Goal: Transaction & Acquisition: Purchase product/service

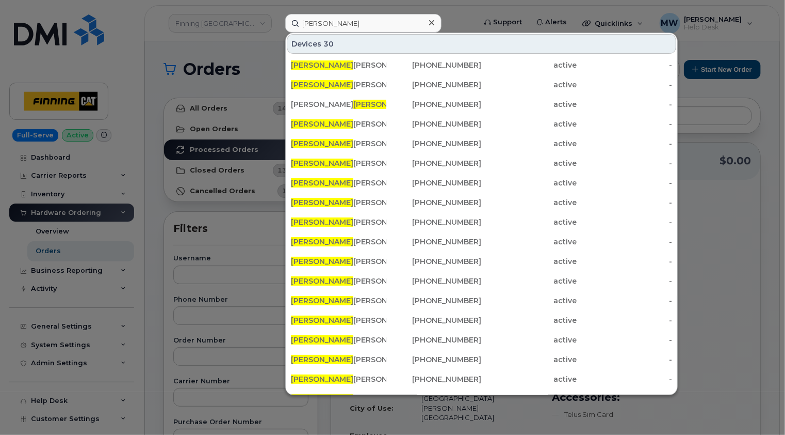
type input "[PERSON_NAME]"
click at [433, 23] on icon at bounding box center [431, 23] width 5 height 8
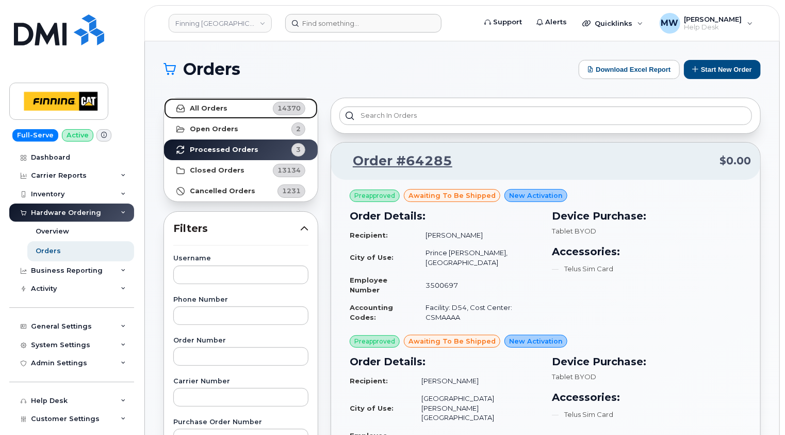
click at [227, 110] on link "All Orders 14370" at bounding box center [241, 108] width 154 height 21
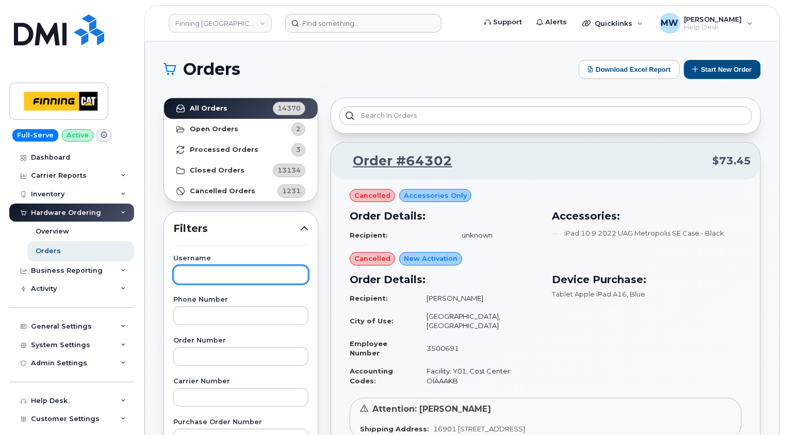
click at [236, 275] on input "text" at bounding box center [240, 274] width 135 height 19
type input "ranjot"
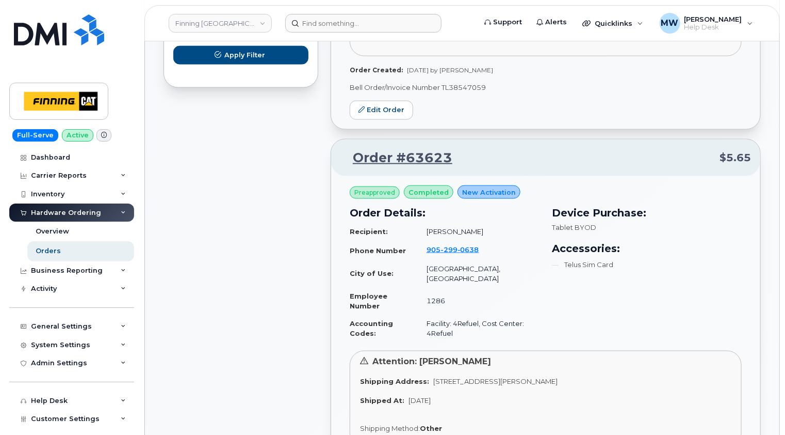
scroll to position [774, 0]
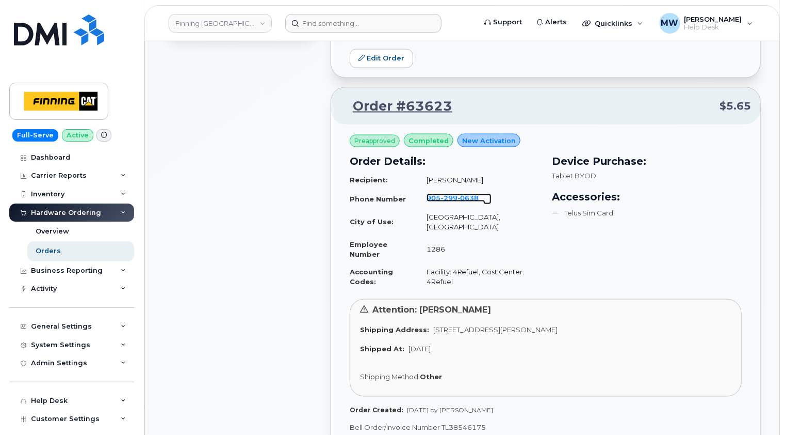
click at [458, 195] on span "299" at bounding box center [449, 198] width 17 height 8
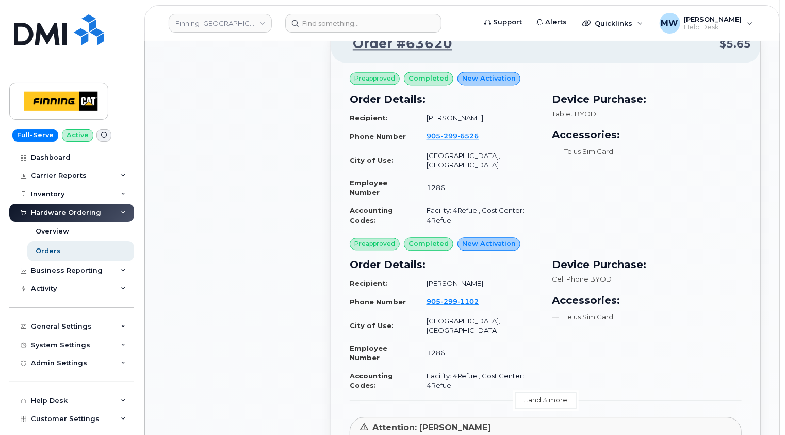
scroll to position [1290, 0]
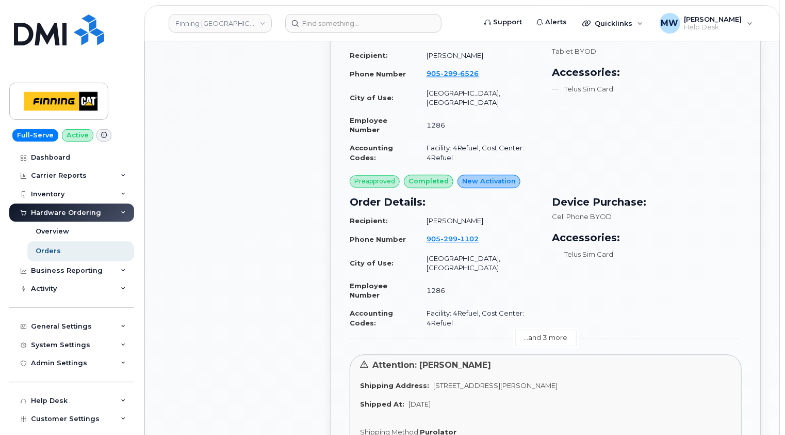
click at [548, 329] on link "...and 3 more" at bounding box center [546, 337] width 61 height 16
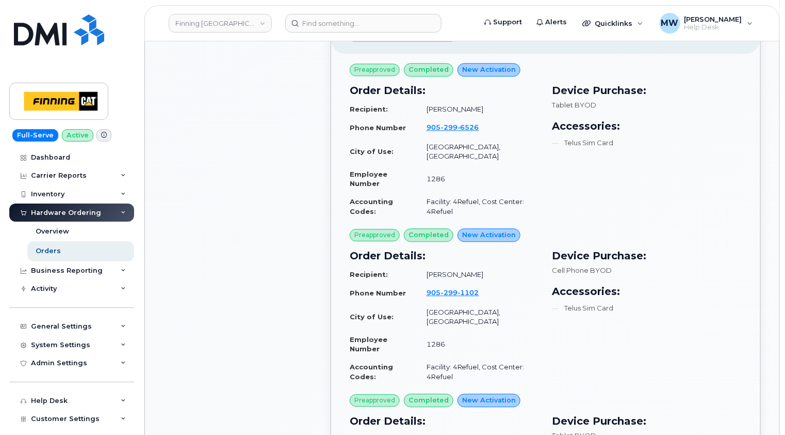
scroll to position [1239, 0]
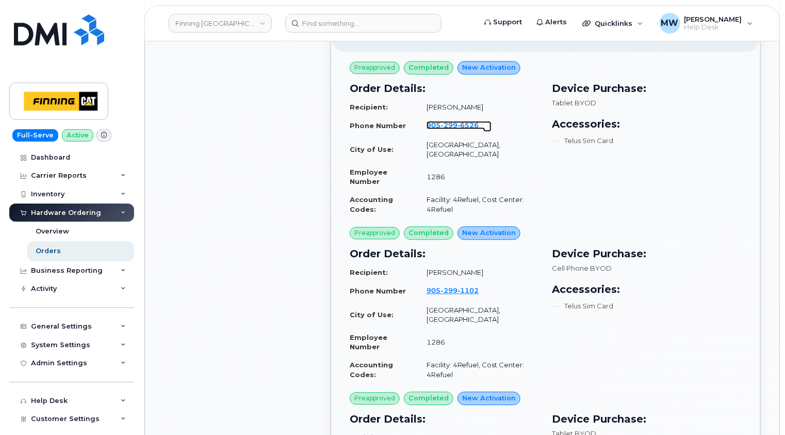
click at [458, 121] on span "299" at bounding box center [449, 125] width 17 height 8
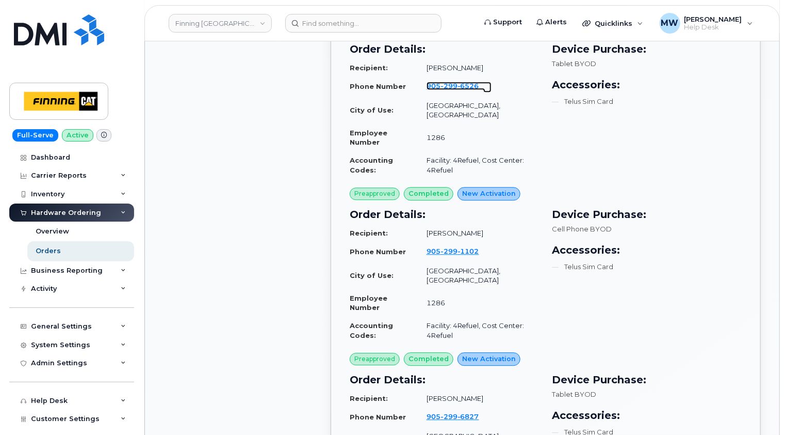
scroll to position [1342, 0]
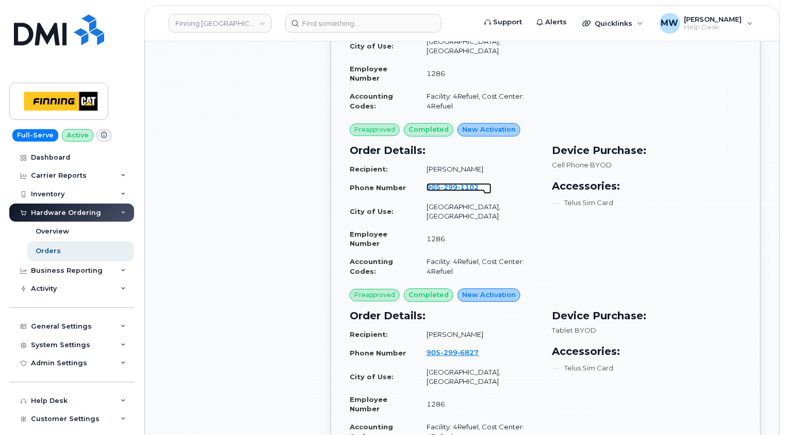
click at [458, 183] on span "299" at bounding box center [449, 187] width 17 height 8
click at [456, 348] on span "299" at bounding box center [449, 352] width 17 height 8
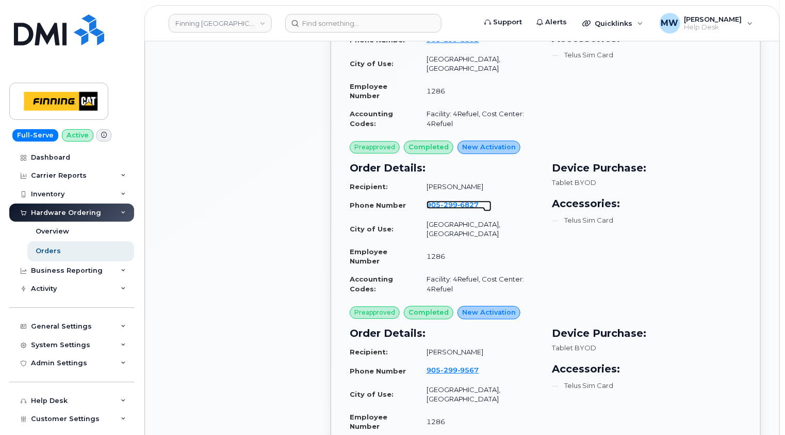
scroll to position [1497, 0]
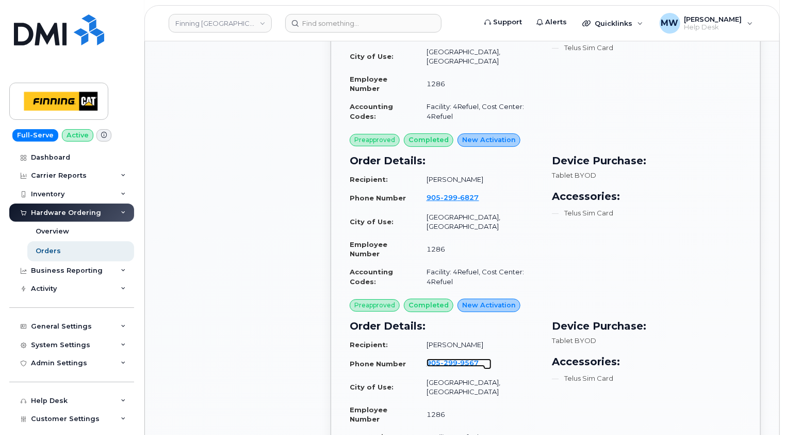
click at [463, 358] on span "9567" at bounding box center [469, 362] width 22 height 8
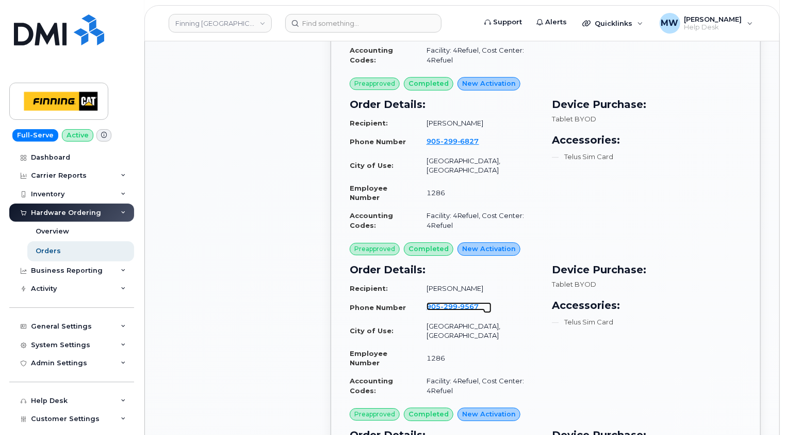
scroll to position [1703, 0]
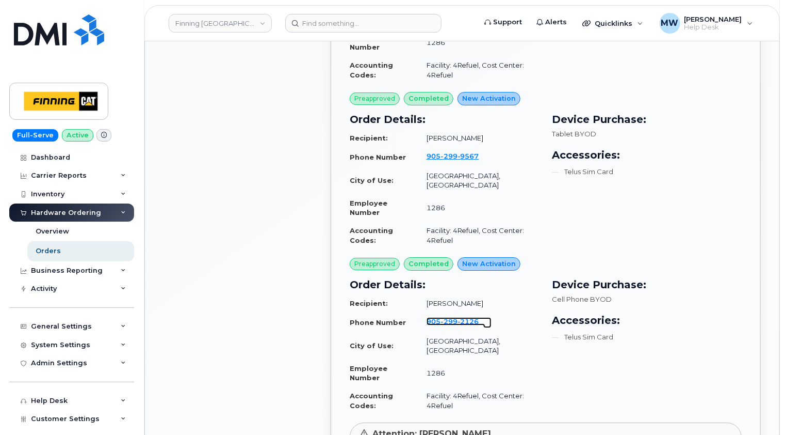
click at [463, 317] on span "2126" at bounding box center [469, 321] width 22 height 8
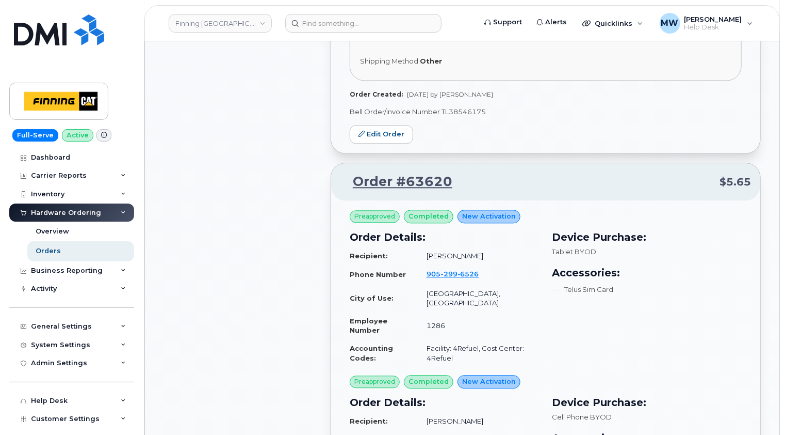
scroll to position [1084, 0]
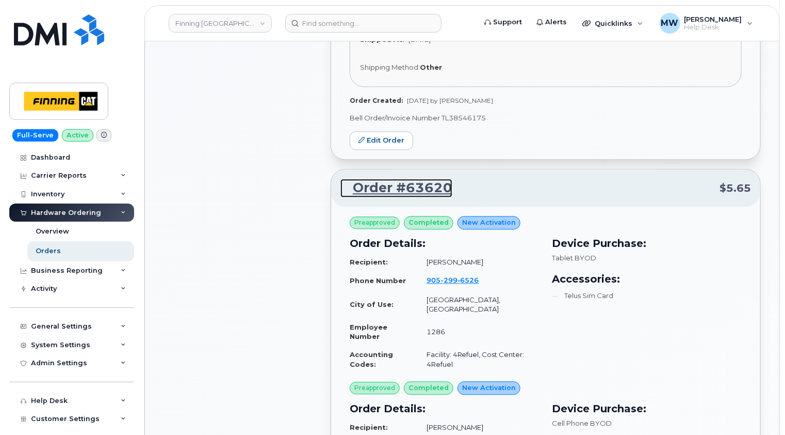
click at [423, 179] on link "Order #63620" at bounding box center [397, 188] width 112 height 19
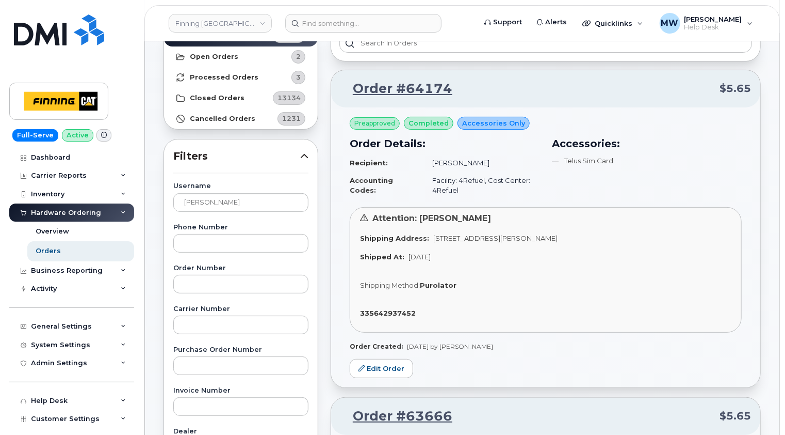
scroll to position [0, 0]
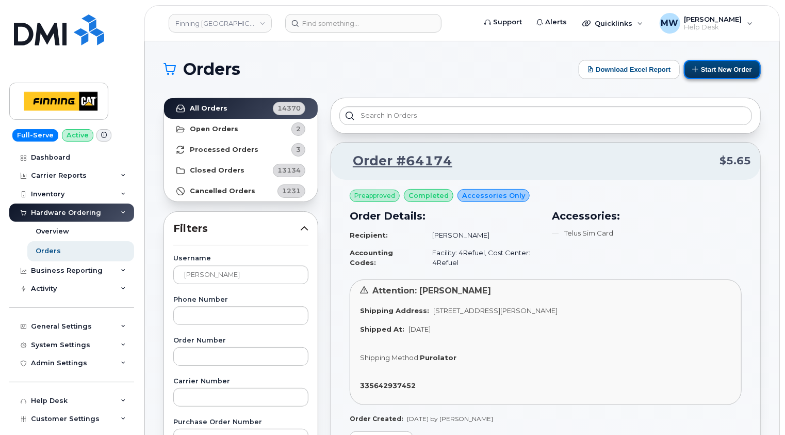
click at [726, 68] on button "Start New Order" at bounding box center [722, 69] width 77 height 19
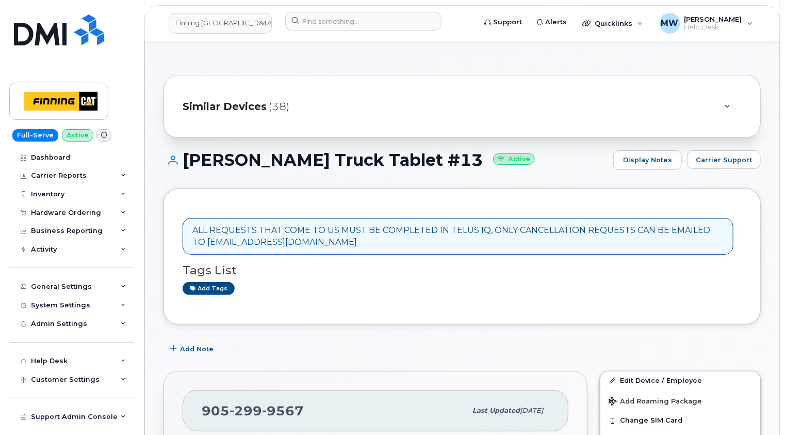
scroll to position [103, 0]
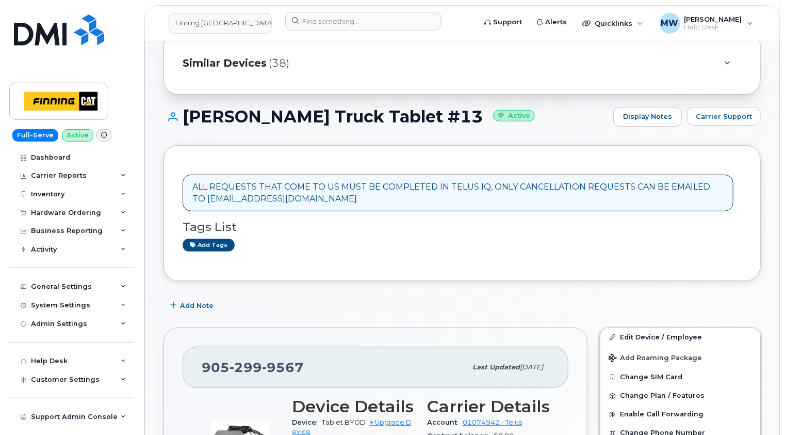
click at [284, 359] on span "9567" at bounding box center [283, 366] width 42 height 15
copy span "905 299 9567"
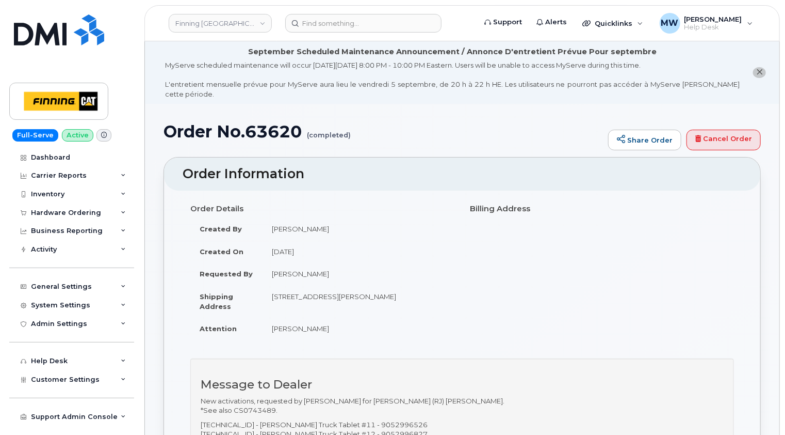
scroll to position [103, 0]
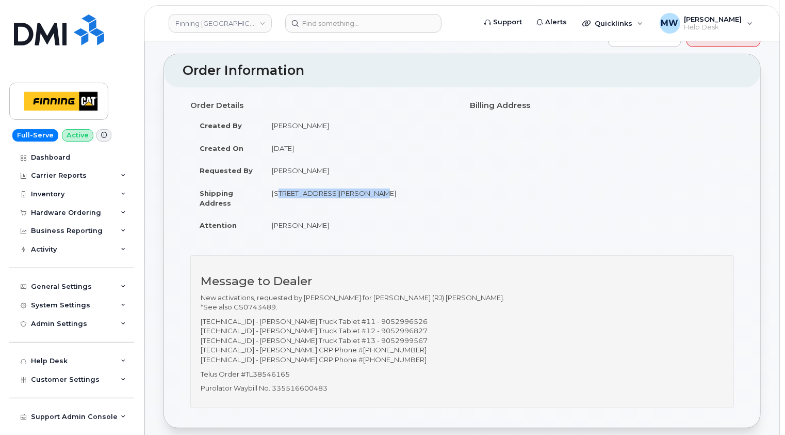
drag, startPoint x: 366, startPoint y: 181, endPoint x: 272, endPoint y: 183, distance: 94.5
click at [272, 183] on td "7280 Dixie Rd MISSISSAUGA ON L5S 1E1 CANADA" at bounding box center [359, 198] width 192 height 32
copy td "7280 Dixie Rd MISSISSAUGA"
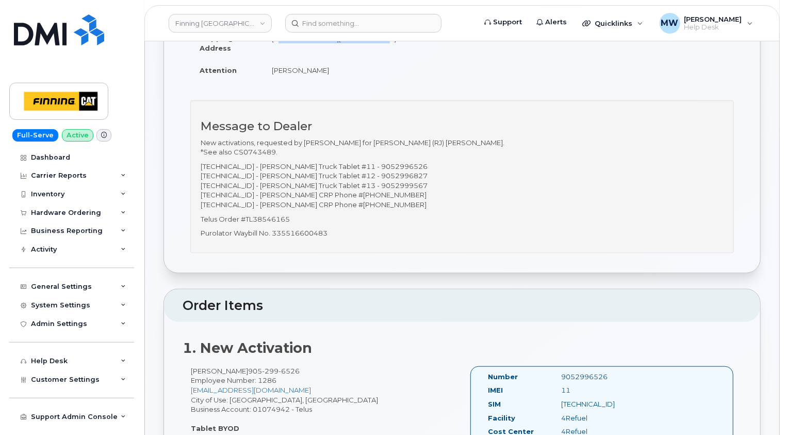
scroll to position [413, 0]
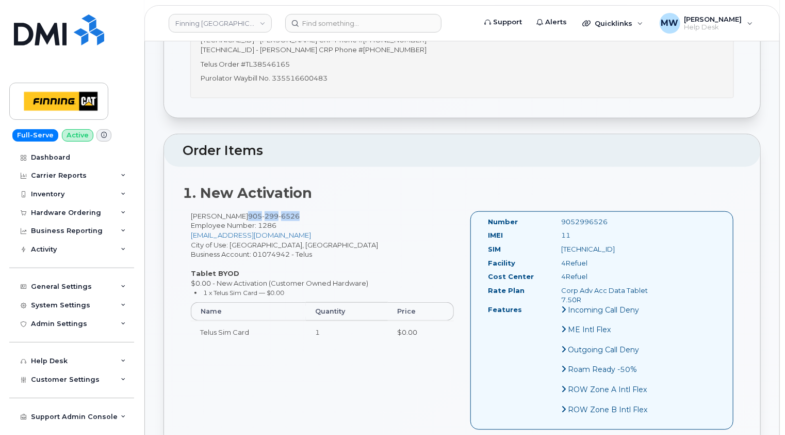
drag, startPoint x: 297, startPoint y: 205, endPoint x: 245, endPoint y: 203, distance: 52.2
click at [245, 211] on div "Ranjot Khaneja 905 299 6526 Employee Number: 1286 rkhaneja@4Refuel.com City of …" at bounding box center [323, 281] width 280 height 141
drag, startPoint x: 245, startPoint y: 203, endPoint x: 378, endPoint y: 198, distance: 133.2
click at [377, 199] on div "1. New Activation Ranjot Khaneja 905 299 6526 Employee Number: 1286 rkhaneja@4R…" at bounding box center [462, 307] width 597 height 281
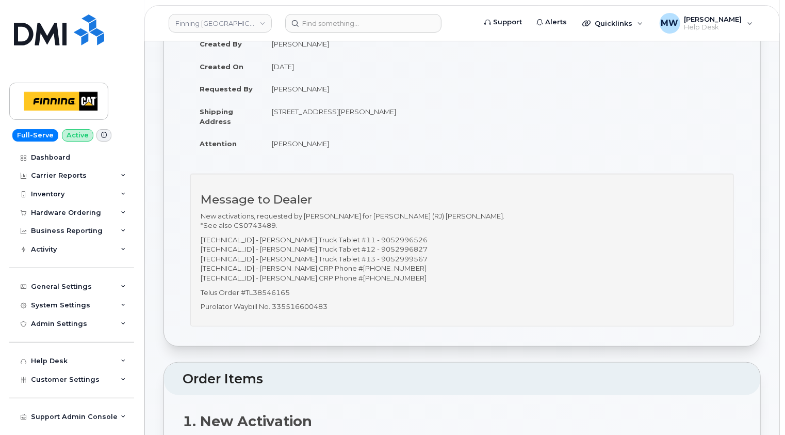
scroll to position [238, 0]
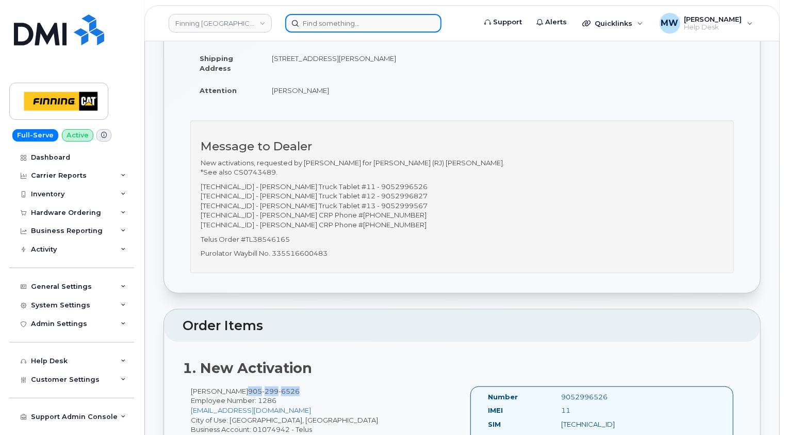
click at [330, 26] on input at bounding box center [363, 23] width 156 height 19
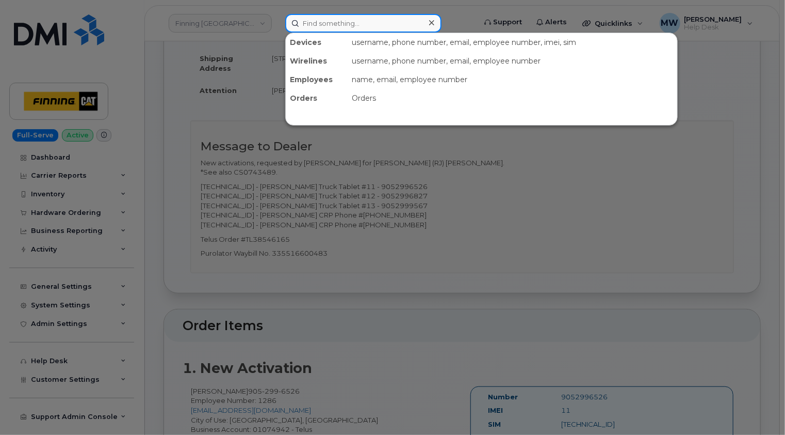
paste input "9055994050"
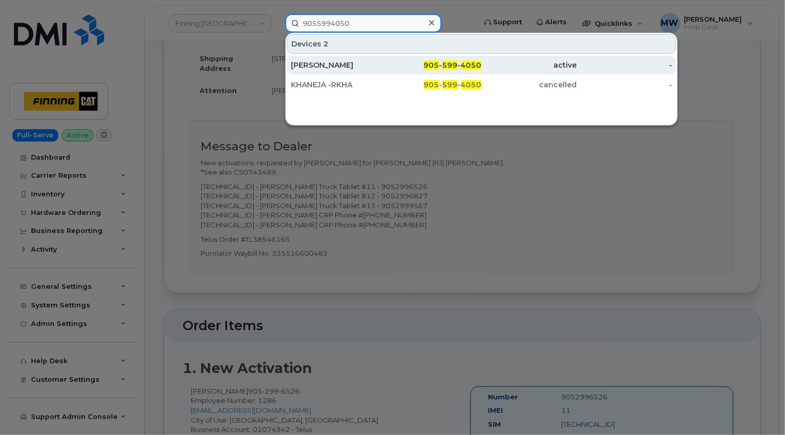
type input "9055994050"
click at [363, 67] on div "[PERSON_NAME]" at bounding box center [338, 65] width 95 height 10
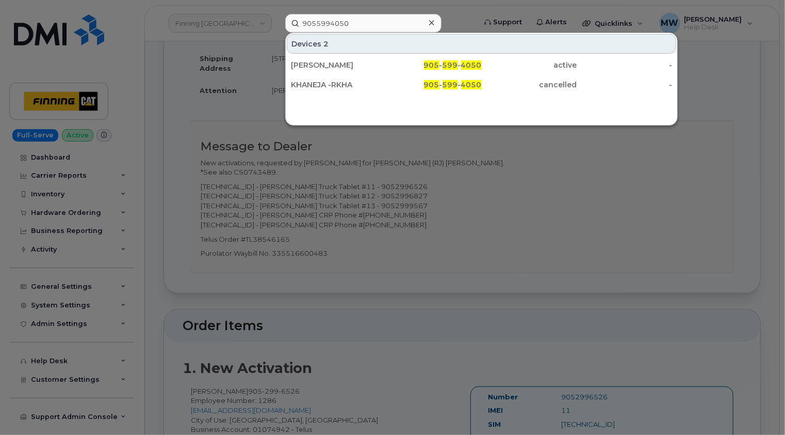
click at [431, 22] on icon at bounding box center [431, 22] width 5 height 5
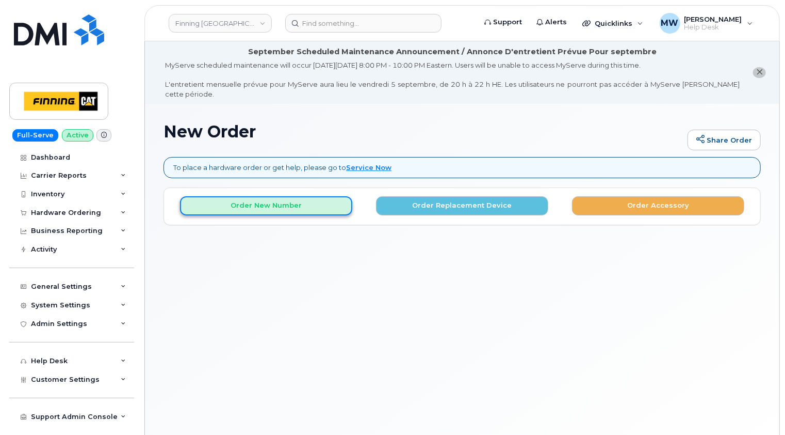
click at [309, 197] on button "Order New Number" at bounding box center [266, 205] width 172 height 19
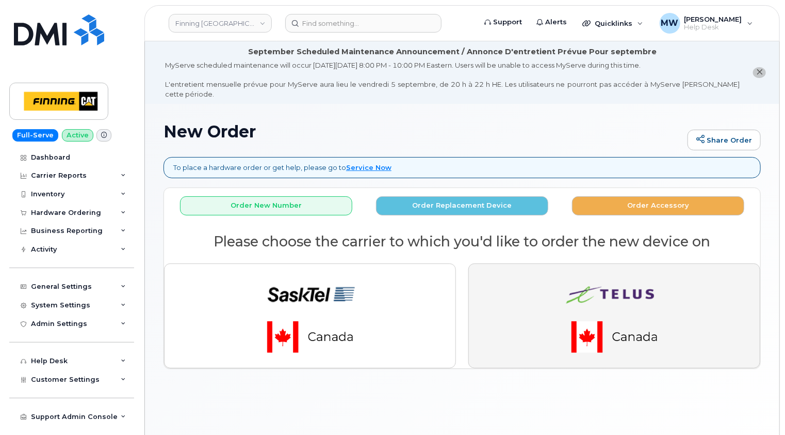
click at [693, 298] on button "button" at bounding box center [615, 315] width 292 height 104
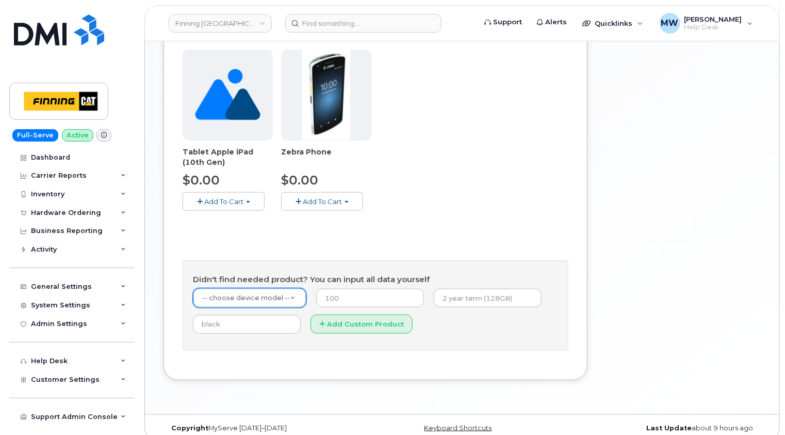
scroll to position [431, 0]
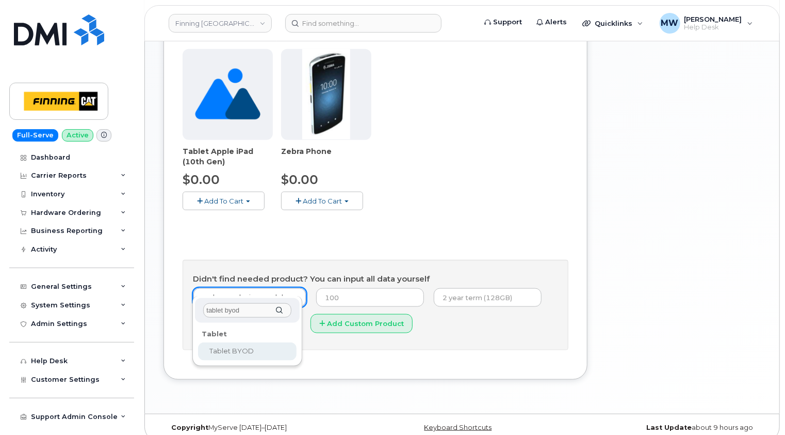
type input "tablet byod"
select select "2550"
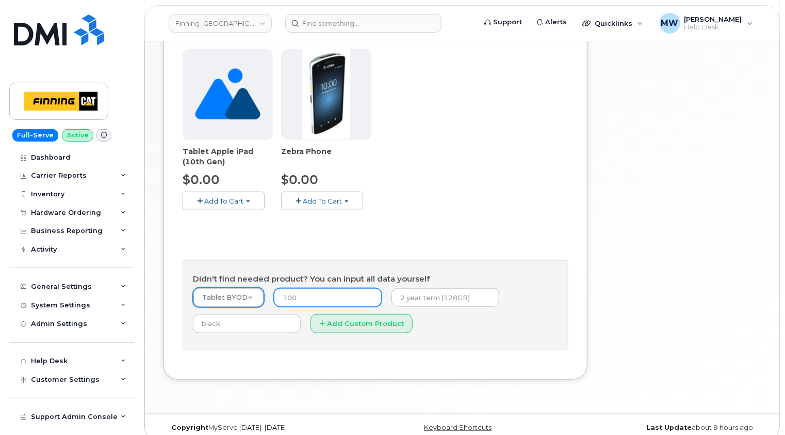
click at [342, 288] on input "number" at bounding box center [328, 297] width 108 height 19
type input "0.00"
type input "T"
type input "New Activation (Truck Tablet)"
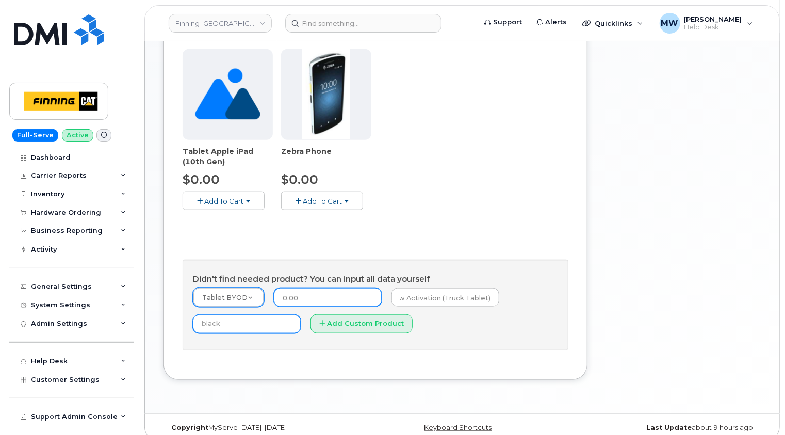
scroll to position [0, 0]
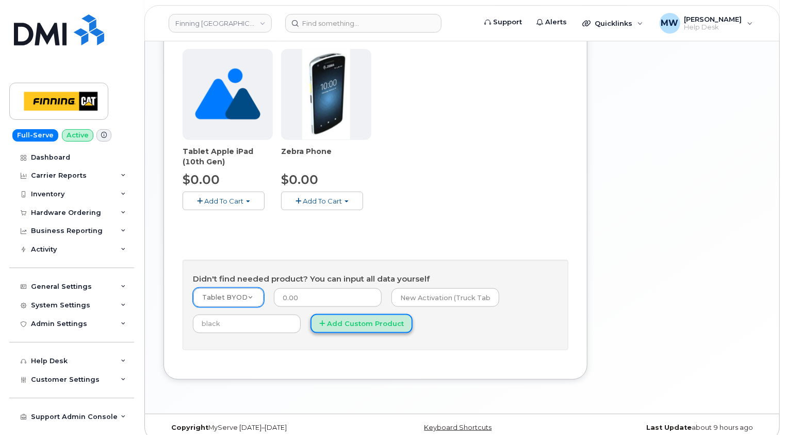
click at [362, 314] on button "Add Custom Product" at bounding box center [362, 323] width 102 height 19
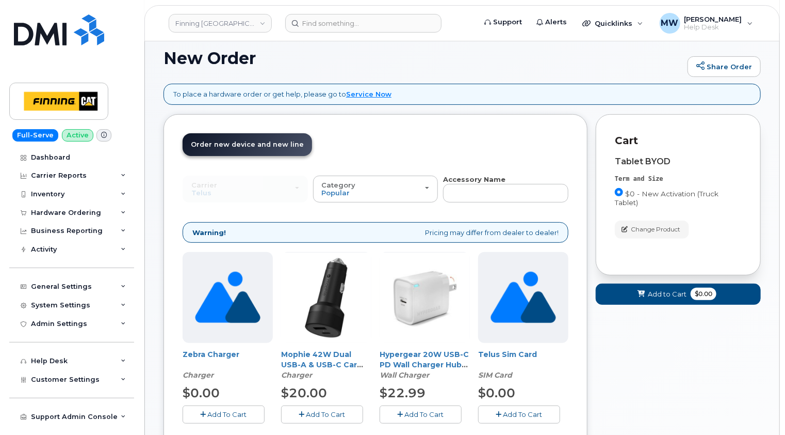
scroll to position [121, 0]
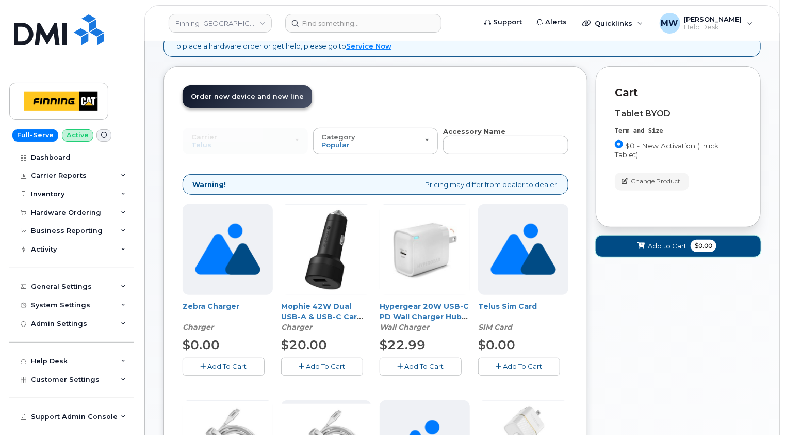
click at [667, 241] on span "Add to Cart" at bounding box center [667, 246] width 39 height 10
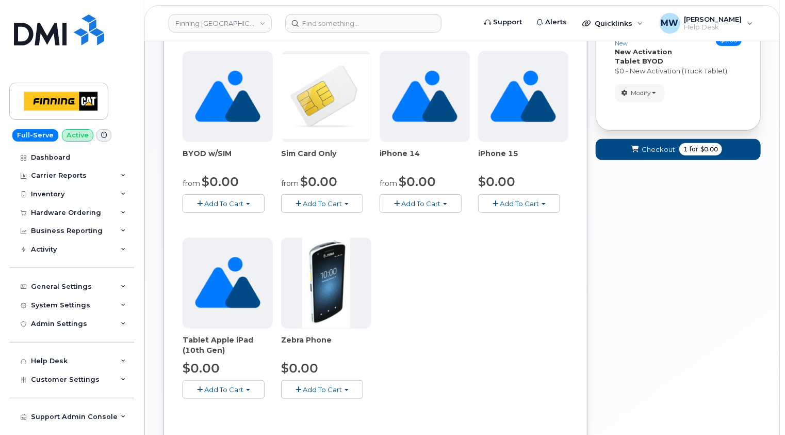
scroll to position [431, 0]
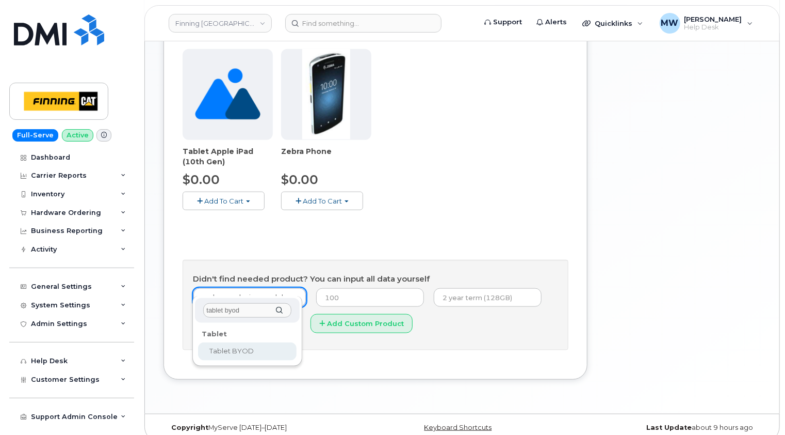
type input "tablet byod"
select select "2550"
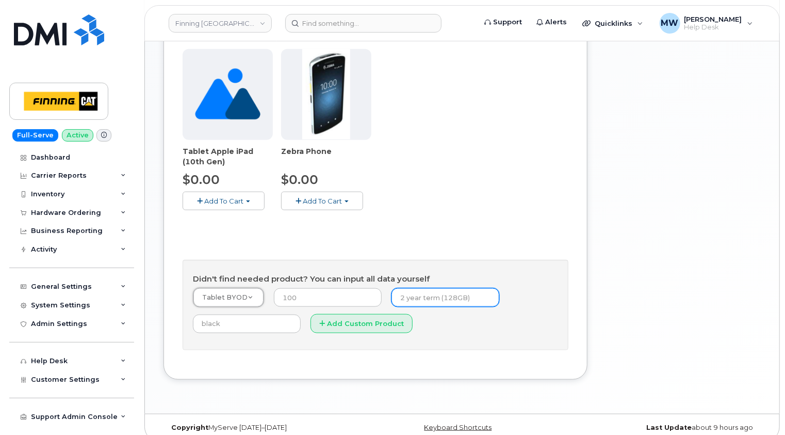
click at [408, 290] on input "text" at bounding box center [446, 297] width 108 height 19
type input "New Activation (Truck Tablet)"
type input "0.00"
click at [518, 294] on form "Tablet BYOD -- choose device model -- Aircard E5836S Aircard Verizon Wireless U…" at bounding box center [375, 313] width 365 height 52
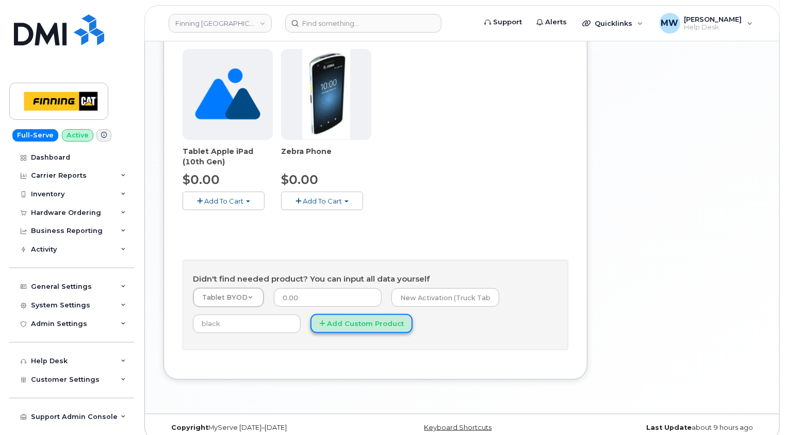
click at [349, 314] on button "Add Custom Product" at bounding box center [362, 323] width 102 height 19
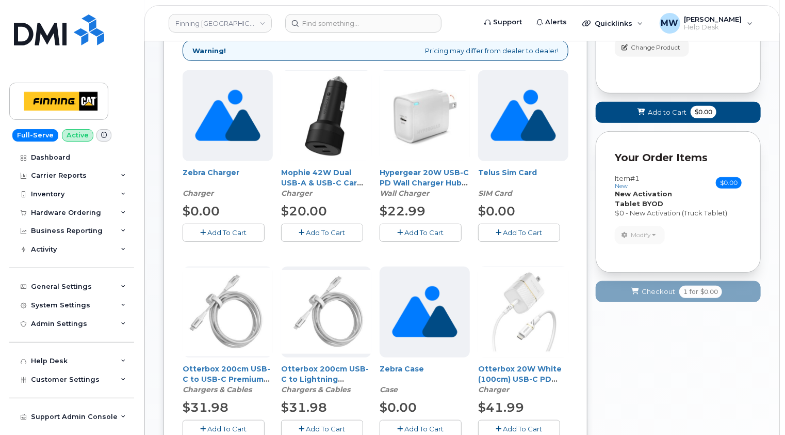
scroll to position [155, 0]
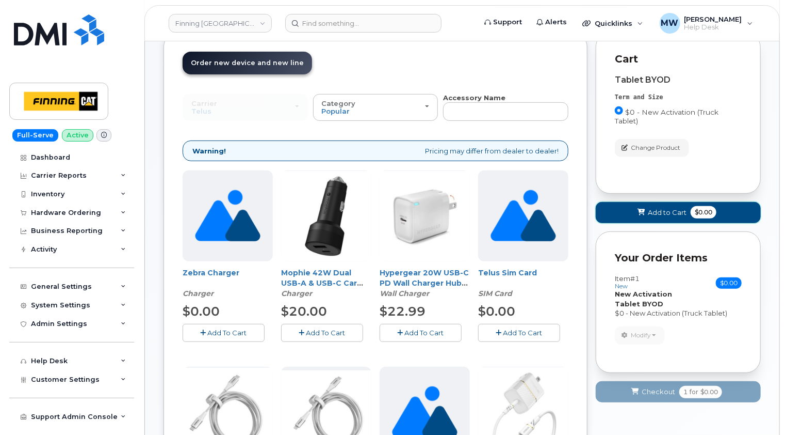
click at [656, 207] on span "Add to Cart" at bounding box center [667, 212] width 39 height 10
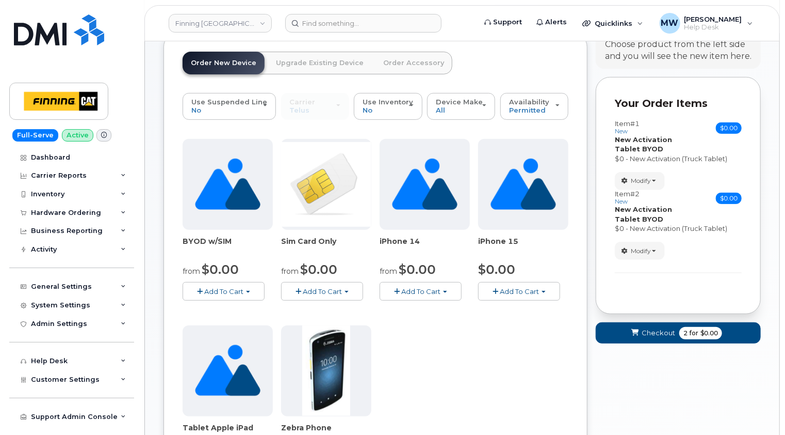
scroll to position [0, 0]
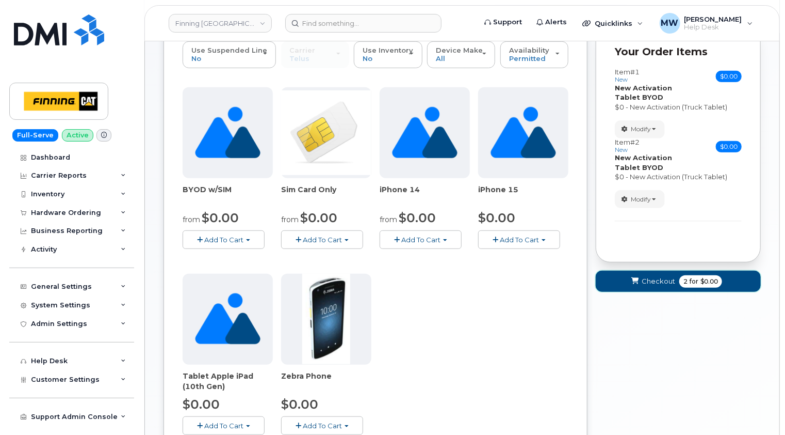
click at [662, 276] on span "Checkout" at bounding box center [659, 281] width 34 height 10
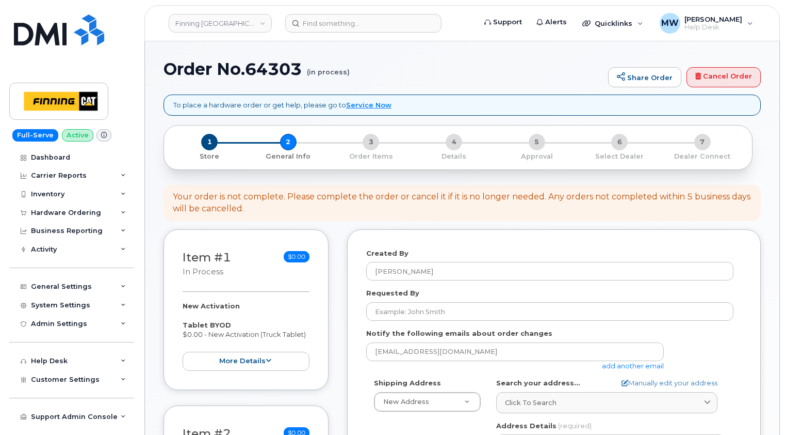
select select
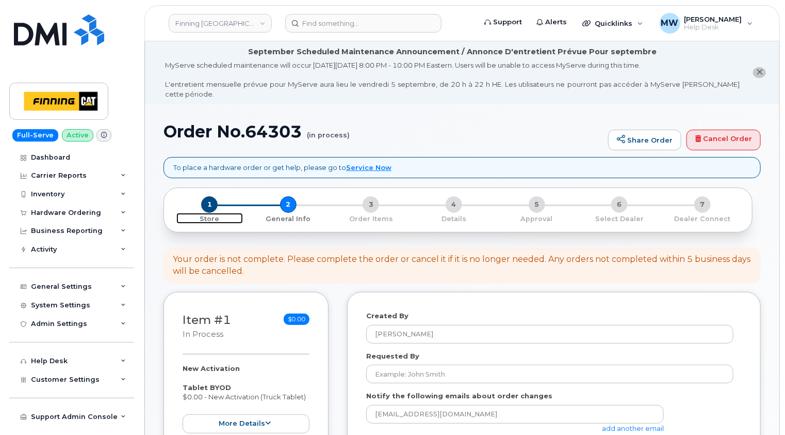
click at [206, 196] on span "1" at bounding box center [209, 204] width 17 height 17
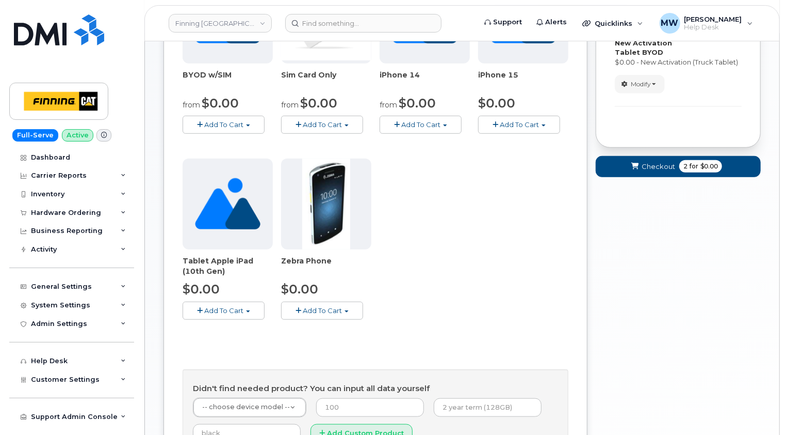
scroll to position [393, 0]
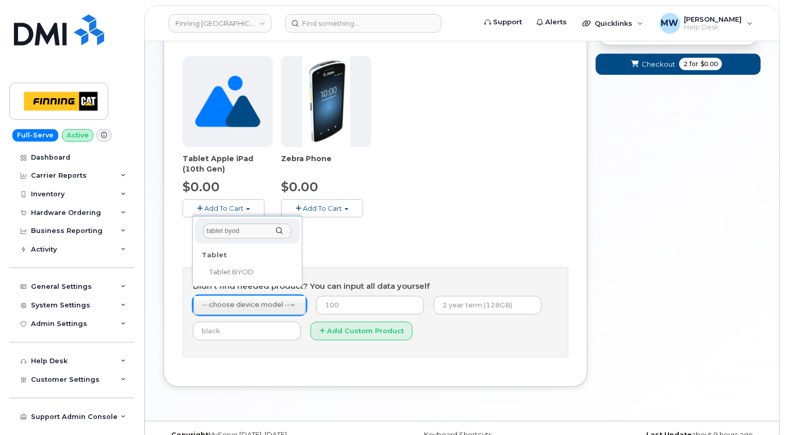
type input "tablet byod"
select select "2550"
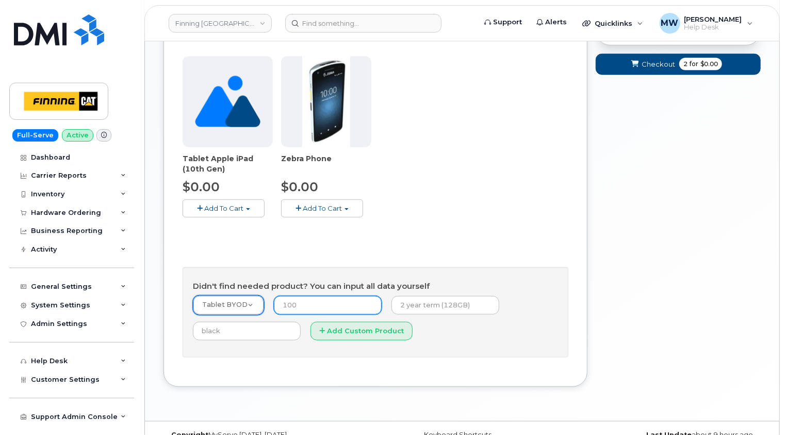
click at [295, 296] on input "number" at bounding box center [328, 305] width 108 height 19
type input "0.00"
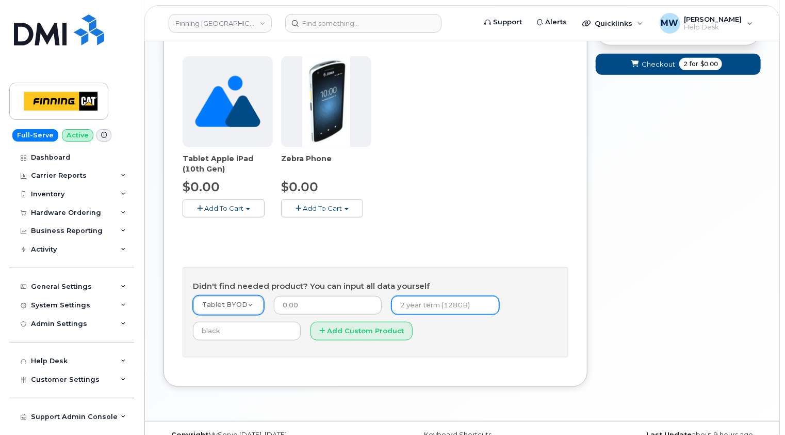
click at [444, 296] on input "text" at bounding box center [446, 305] width 108 height 19
type input "New Activation (Truck Tablet)"
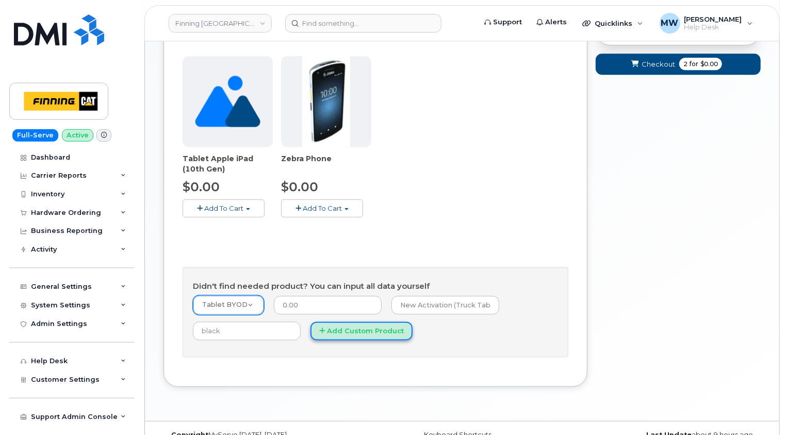
click at [365, 321] on button "Add Custom Product" at bounding box center [362, 330] width 102 height 19
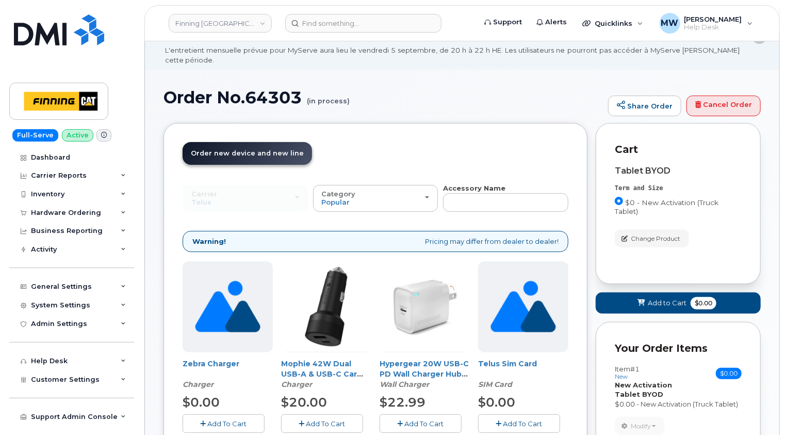
scroll to position [52, 0]
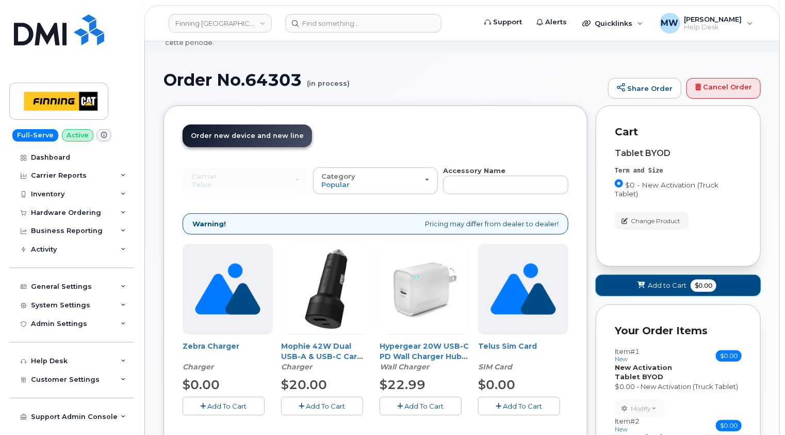
click at [673, 275] on button "Add to Cart $0.00" at bounding box center [678, 285] width 165 height 21
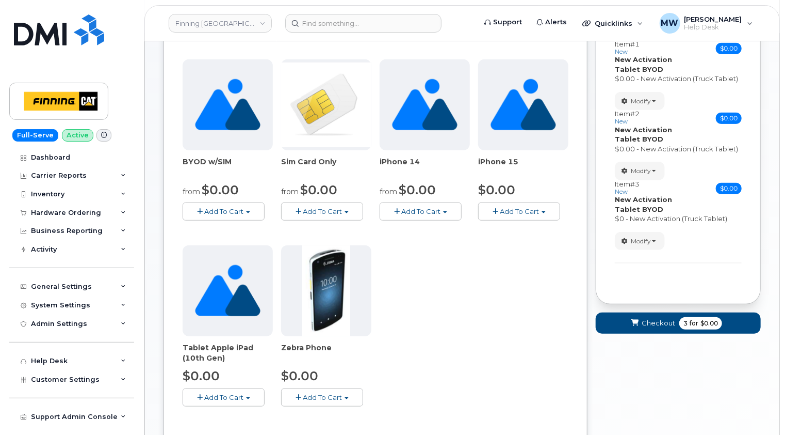
scroll to position [258, 0]
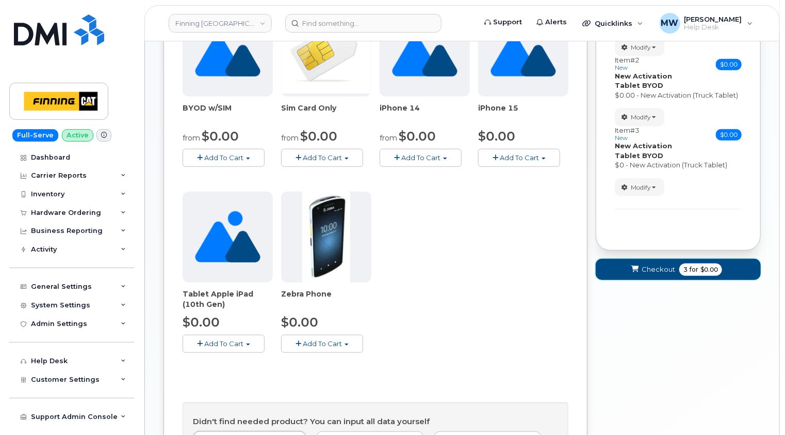
click at [655, 264] on span "Checkout" at bounding box center [659, 269] width 34 height 10
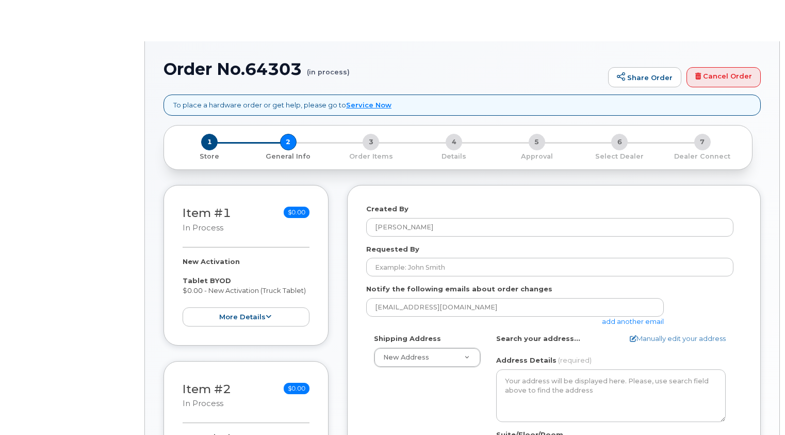
select select
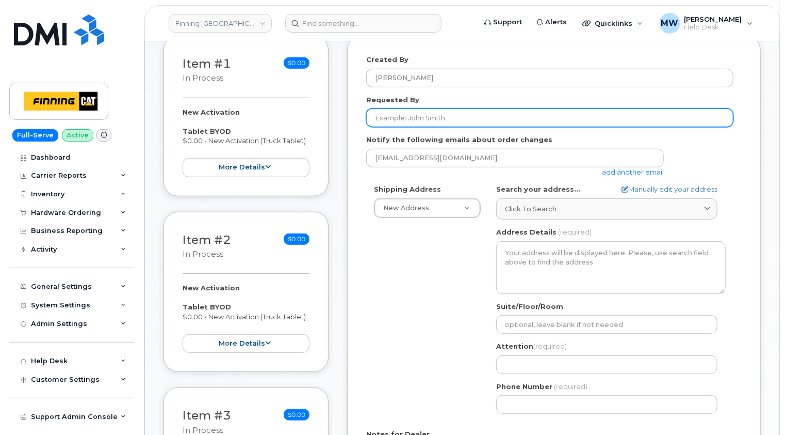
scroll to position [258, 0]
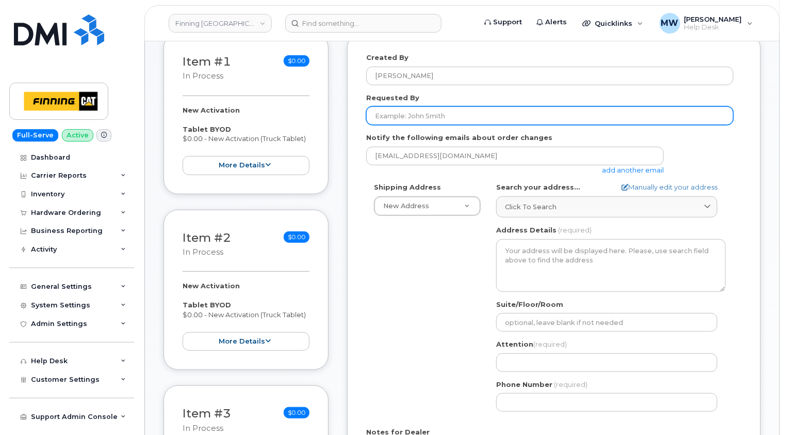
click at [462, 106] on input "Requested By" at bounding box center [549, 115] width 367 height 19
type input "[PERSON_NAME]"
drag, startPoint x: 439, startPoint y: 108, endPoint x: 330, endPoint y: 106, distance: 108.9
click at [330, 106] on div "Item #1 in process $0.00 New Activation Tablet BYOD $0.00 - New Activation (Tru…" at bounding box center [463, 297] width 598 height 527
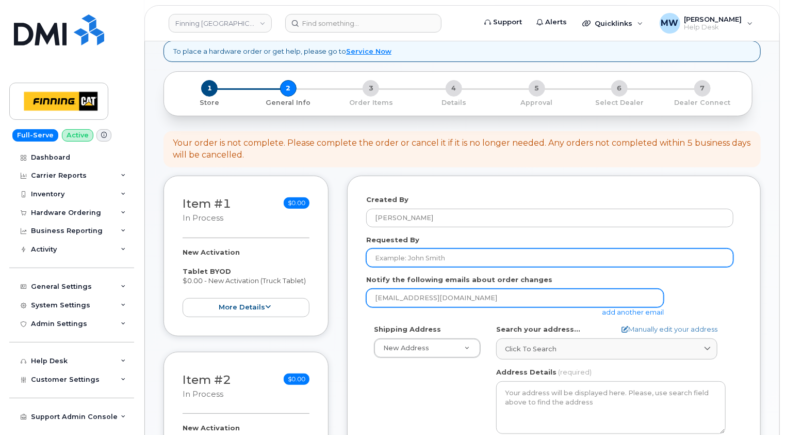
scroll to position [206, 0]
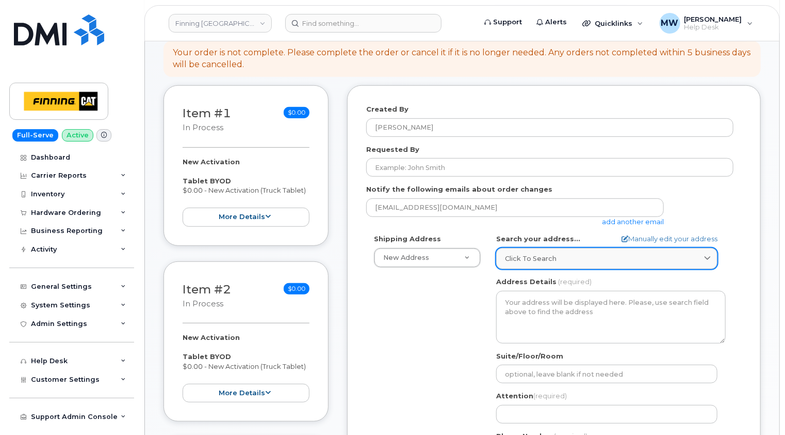
click at [562, 253] on div "Click to search" at bounding box center [607, 258] width 204 height 10
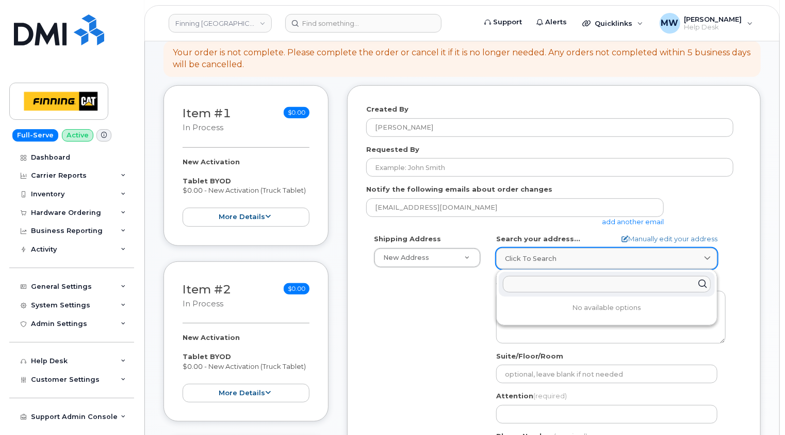
paste input "7280 Dixie Rd MISSISSAUGA"
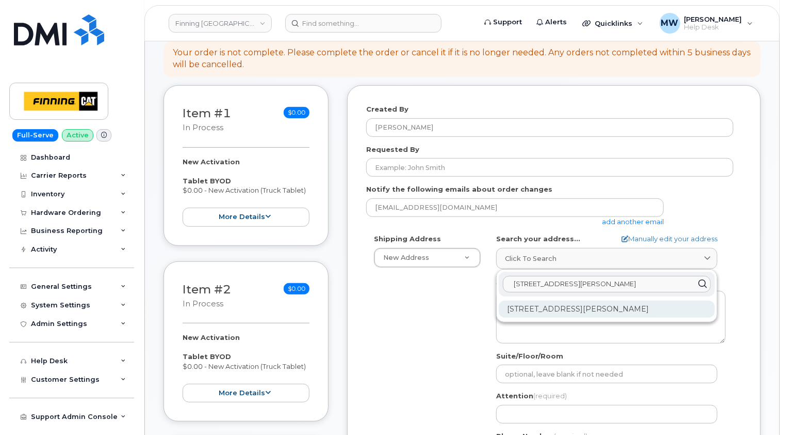
type input "7280 Dixie Rd MISSISSAUGA"
click at [623, 300] on div "7280 Dixie Rd Mississauga ON L5S 1E1" at bounding box center [607, 308] width 216 height 17
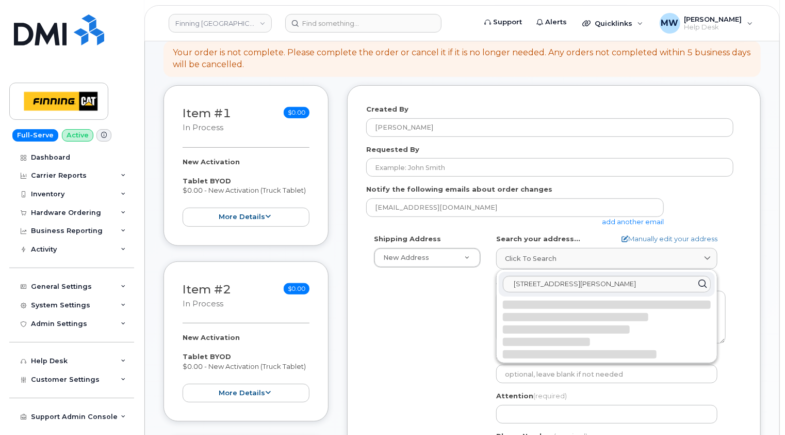
select select
type textarea "7280 Dixie Rd MISSISSAUGA ON L5S 1E1 CANADA"
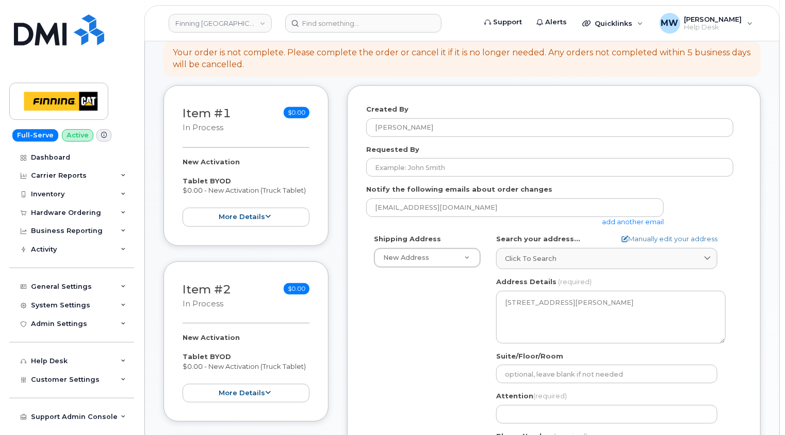
click at [745, 278] on div "Created By Matthew Walshe Requested By Notify the following emails about order …" at bounding box center [554, 328] width 414 height 487
click at [551, 405] on input "Attention (required)" at bounding box center [606, 414] width 221 height 19
select select
type input "R"
select select
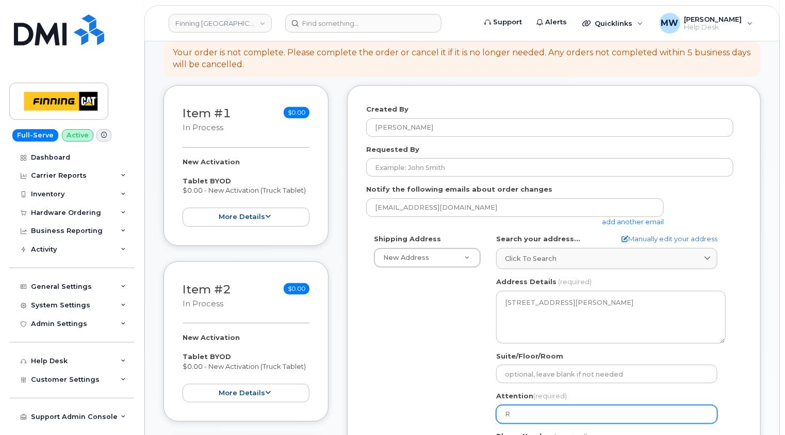
type input "Ra"
select select
type input "Ran"
select select
type input "Ranj"
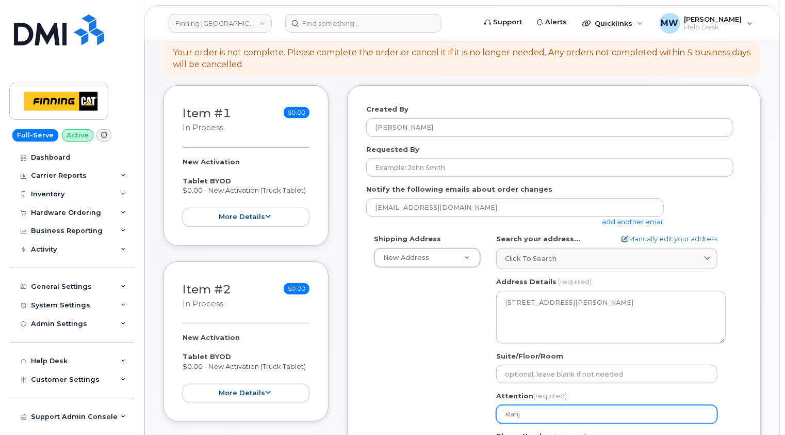
select select
type input "Ranjot"
select select
type input "Ranjot"
select select
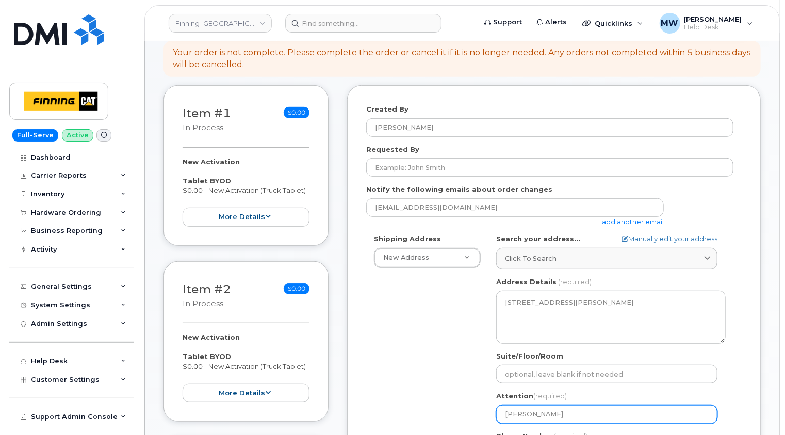
type input "Ranjot K"
select select
type input "Ranjot Kh"
select select
type input "Ranjot Kha"
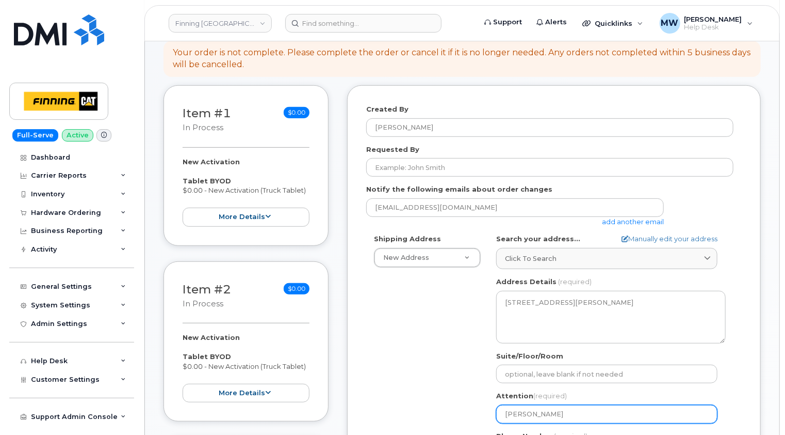
select select
type input "Ranjot Khan"
select select
type input "Ranjot Khane"
select select
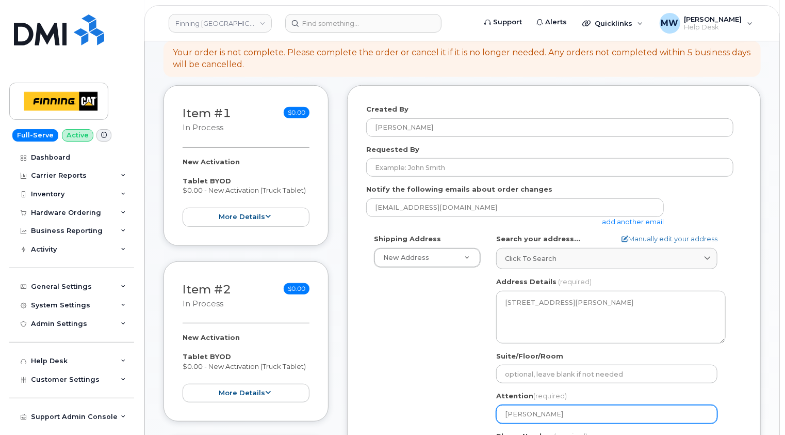
type input "Ranjot Khanej"
select select
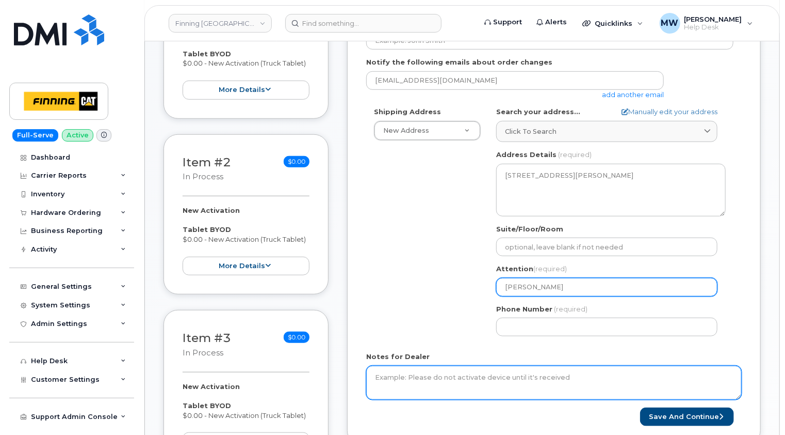
scroll to position [361, 0]
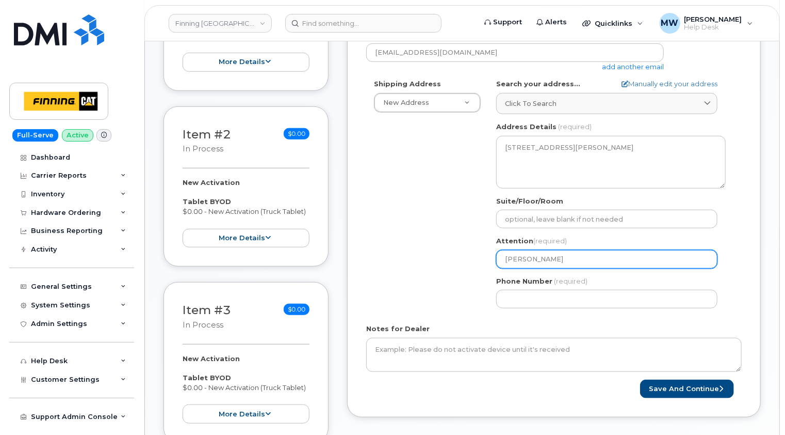
type input "Ranjot Khaneja"
click at [761, 215] on div "Created By Matthew Walshe Requested By Notify the following emails about order …" at bounding box center [554, 173] width 414 height 487
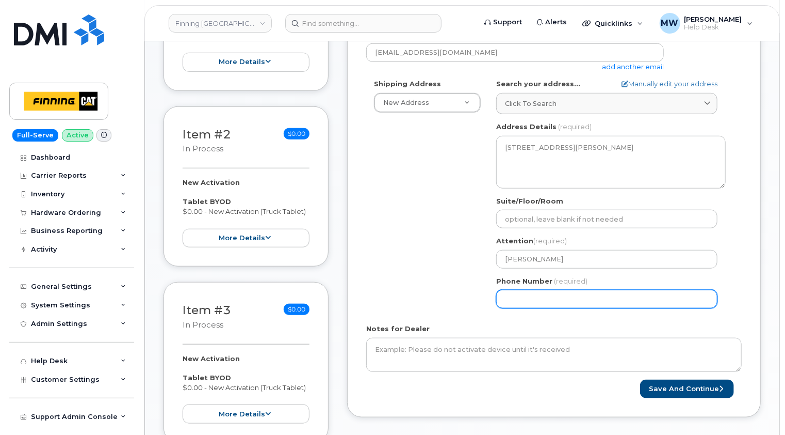
click at [552, 290] on input "Phone Number" at bounding box center [606, 299] width 221 height 19
paste input "9055994050"
select select
type input "9055994050"
click at [738, 302] on div "Shipping Address New Address New Address 13315 156 St NW 54311 Range Road 31 16…" at bounding box center [554, 197] width 376 height 237
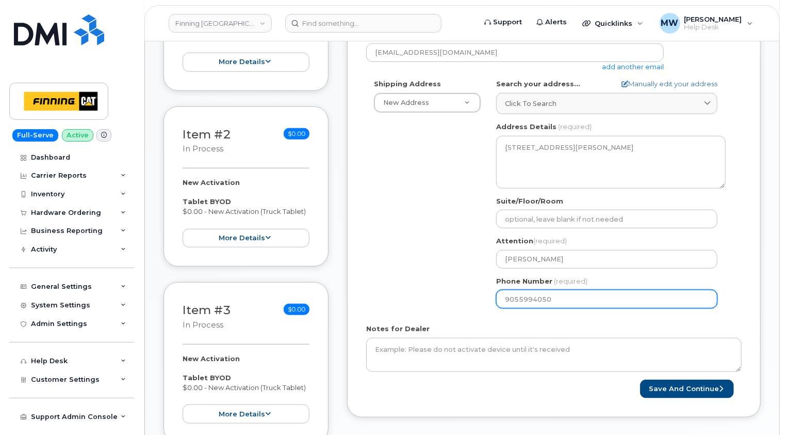
scroll to position [155, 0]
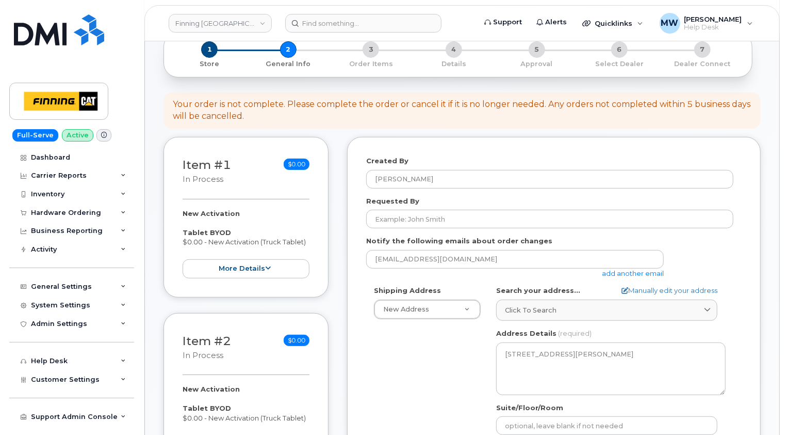
drag, startPoint x: 314, startPoint y: 232, endPoint x: 183, endPoint y: 221, distance: 131.5
click at [183, 221] on div "Item #1 in process $0.00 New Activation Tablet BYOD $0.00 - New Activation (Tru…" at bounding box center [246, 217] width 165 height 160
copy div "Tablet BYOD $0.00 - New Activation (Truck Tablet)"
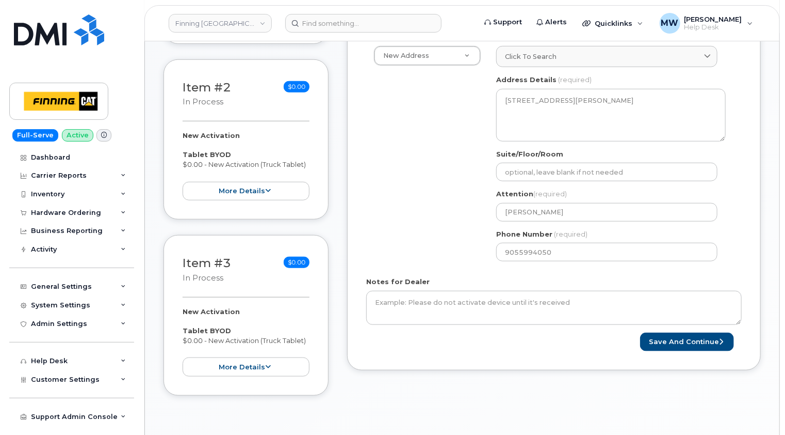
scroll to position [516, 0]
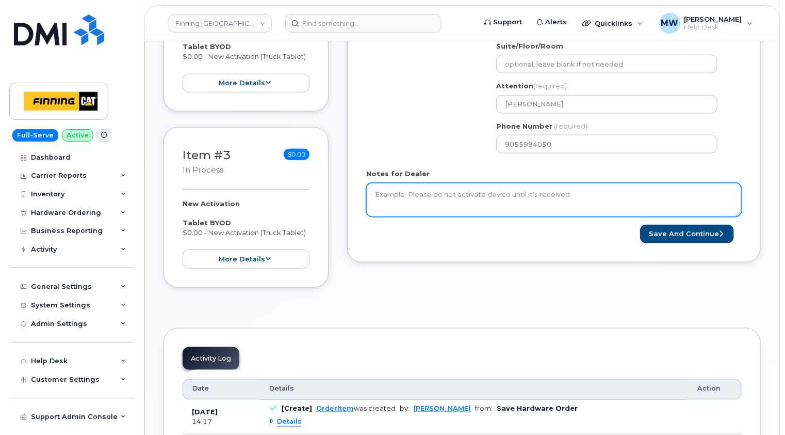
click at [536, 183] on textarea "Notes for Dealer" at bounding box center [554, 200] width 376 height 34
paste textarea "Tablet BYOD $0.00 - New Activation (Truck Tablet)"
click at [374, 183] on textarea "Tablet BYOD $0.00 - New Activation (Truck Tablet)" at bounding box center [554, 200] width 376 height 34
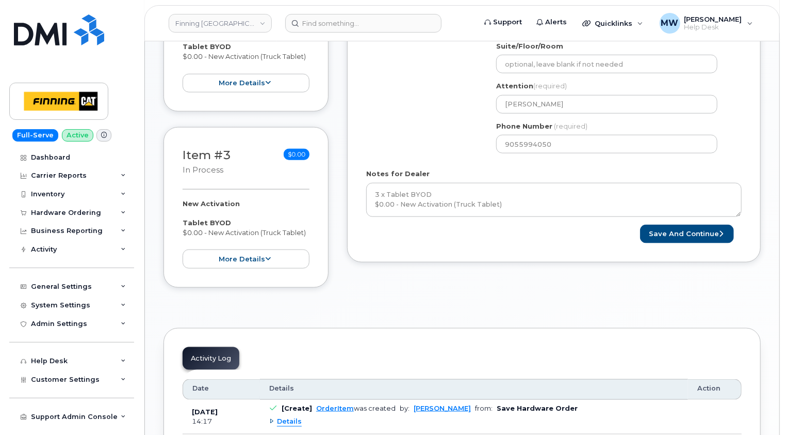
click at [342, 238] on div "Item #1 in process $0.00 New Activation Tablet BYOD $0.00 - New Activation (Tru…" at bounding box center [463, 39] width 598 height 527
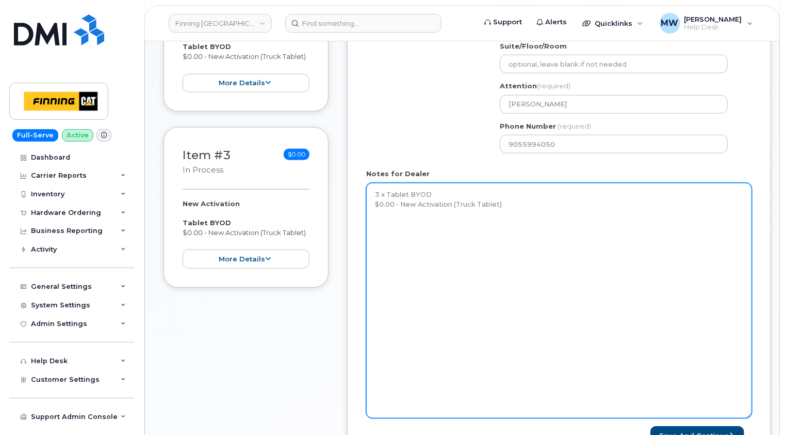
drag, startPoint x: 738, startPoint y: 202, endPoint x: 748, endPoint y: 405, distance: 203.0
click at [748, 405] on textarea "3 x Tablet BYOD $0.00 - New Activation (Truck Tablet)" at bounding box center [559, 300] width 386 height 235
click at [548, 193] on textarea "3 x Tablet BYOD $0.00 - New Activation (Truck Tablet)" at bounding box center [559, 301] width 386 height 236
click at [374, 183] on textarea "3 x Tablet BYOD $0.00 - New Activation (Truck Tablet)" at bounding box center [559, 301] width 386 height 236
click at [378, 183] on textarea "3 x Tablet BYOD $0.00 - New Activation (Truck Tablet)" at bounding box center [559, 301] width 386 height 236
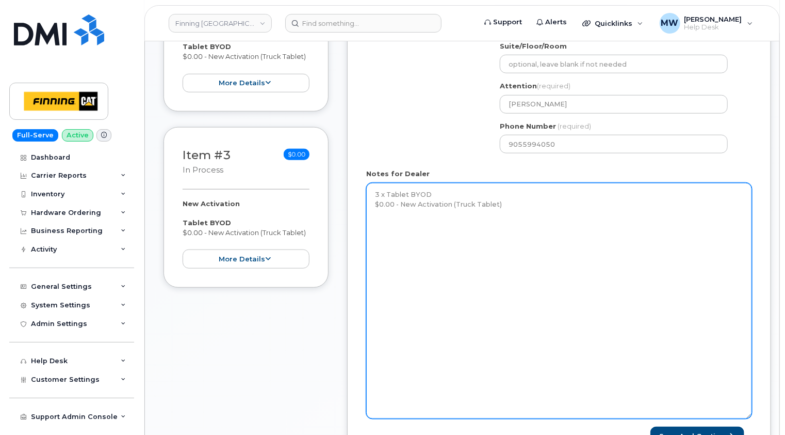
paste textarea "Activate (3) data lines for SIM cards already in RJ's possession, to be used wi…"
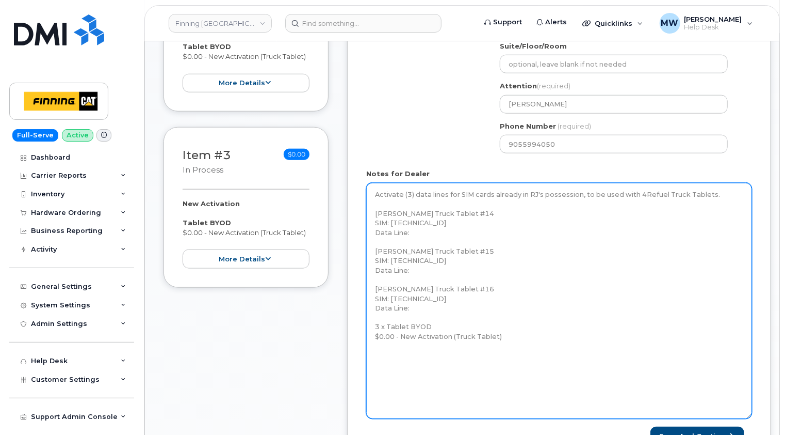
drag, startPoint x: 502, startPoint y: 329, endPoint x: 375, endPoint y: 317, distance: 127.0
click at [375, 317] on textarea "Activate (3) data lines for SIM cards already in RJ's possession, to be used wi…" at bounding box center [559, 301] width 386 height 236
click at [720, 185] on textarea "Activate (3) data lines for SIM cards already in RJ's possession, to be used wi…" at bounding box center [559, 301] width 386 height 236
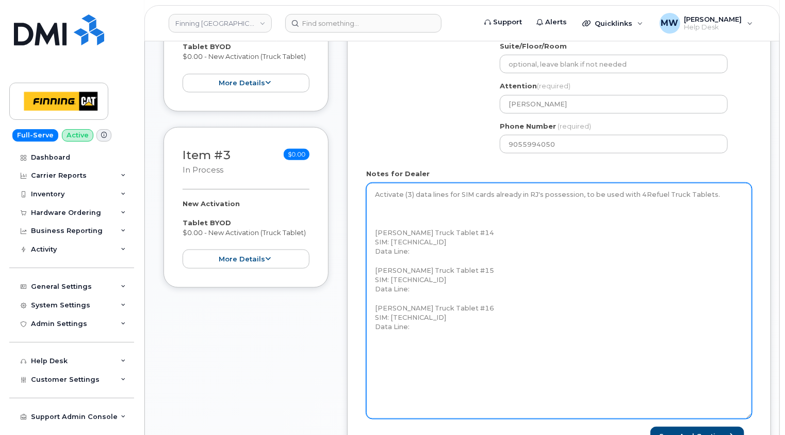
paste textarea "3 x Tablet BYOD $0.00 - New Activation (Truck Tablet)"
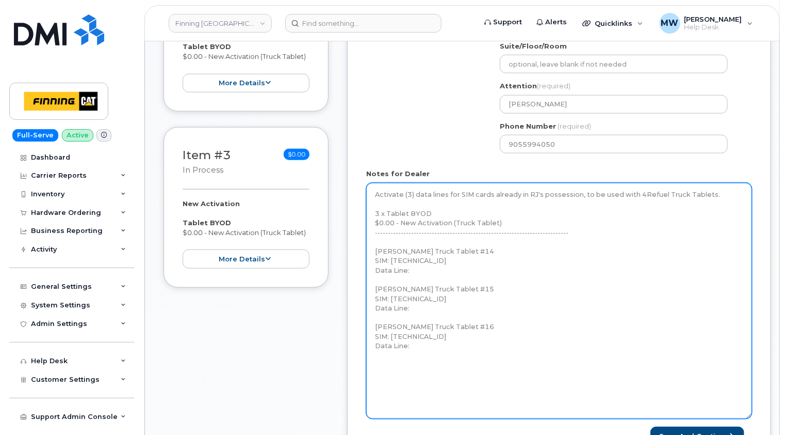
click at [516, 211] on textarea "Activate (3) data lines for SIM cards already in RJ's possession, to be used wi…" at bounding box center [559, 301] width 386 height 236
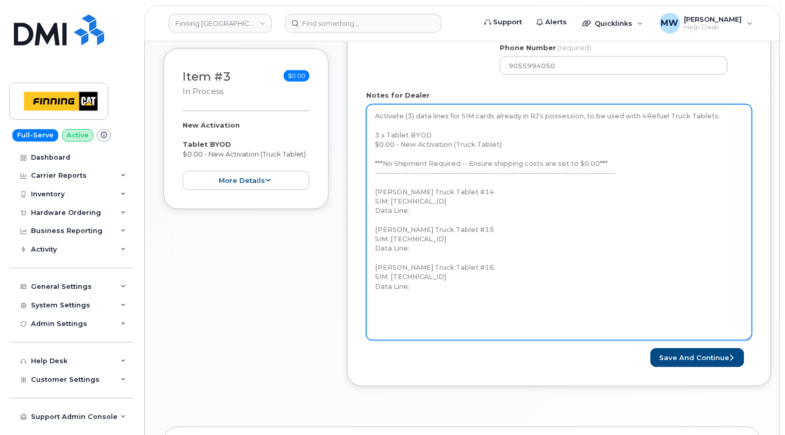
scroll to position [619, 0]
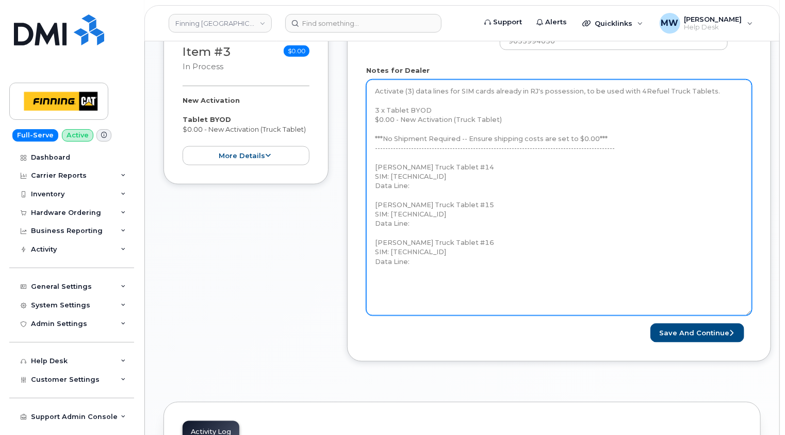
click at [481, 268] on textarea "Activate (3) data lines for SIM cards already in RJ's possession, to be used wi…" at bounding box center [559, 197] width 386 height 236
click at [413, 214] on textarea "Activate (3) data lines for SIM cards already in RJ's possession, to be used wi…" at bounding box center [559, 197] width 386 height 236
click at [420, 174] on textarea "Activate (3) data lines for SIM cards already in RJ's possession, to be used wi…" at bounding box center [559, 197] width 386 height 236
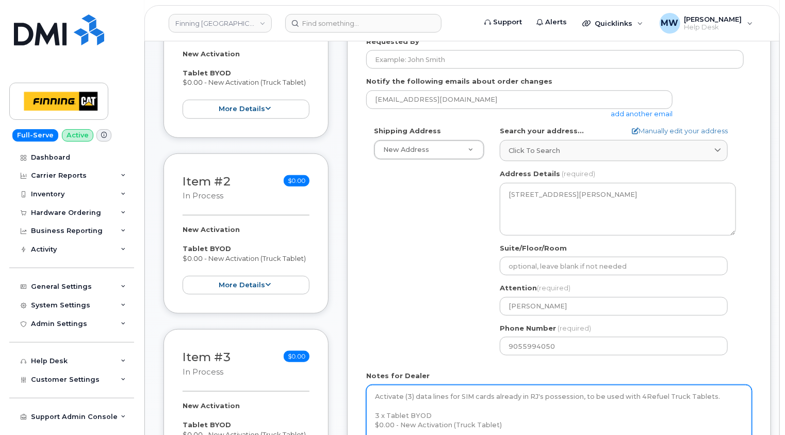
scroll to position [206, 0]
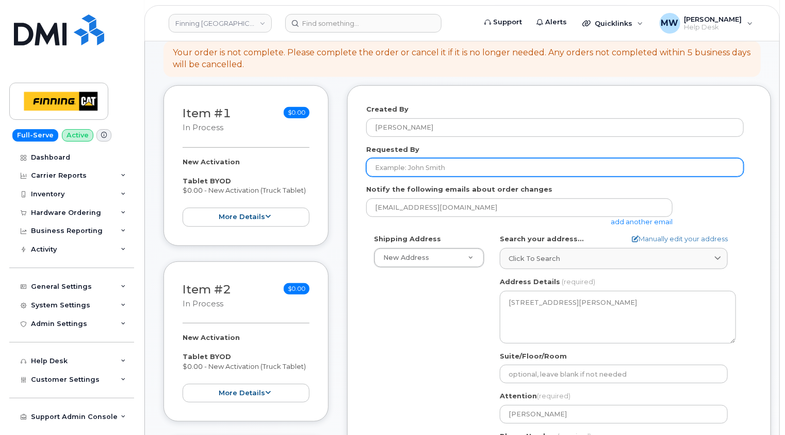
type textarea "Activate (3) data lines for SIM cards already in RJ's possession, to be used wi…"
click at [449, 158] on input "Requested By" at bounding box center [555, 167] width 378 height 19
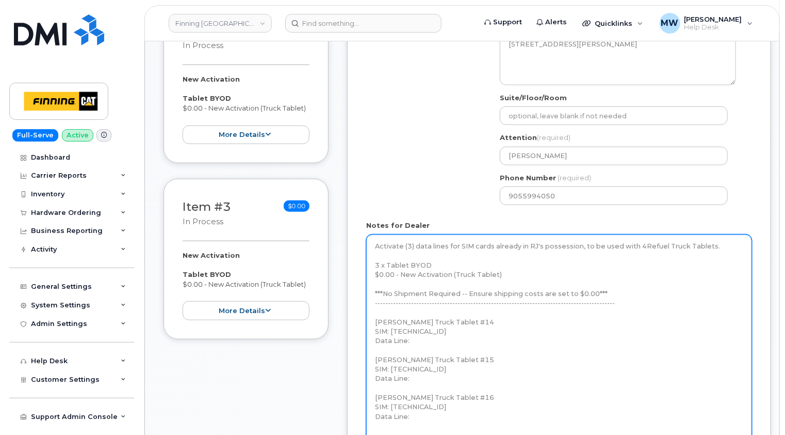
scroll to position [568, 0]
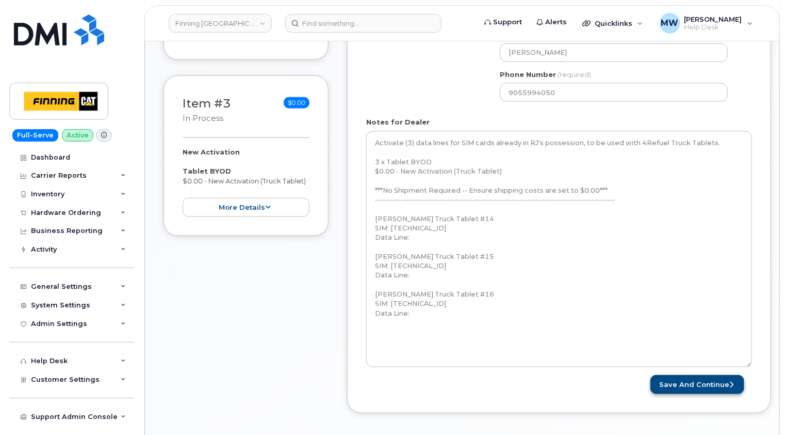
type input "Sandy Denham"
click at [710, 375] on button "Save and Continue" at bounding box center [698, 384] width 94 height 19
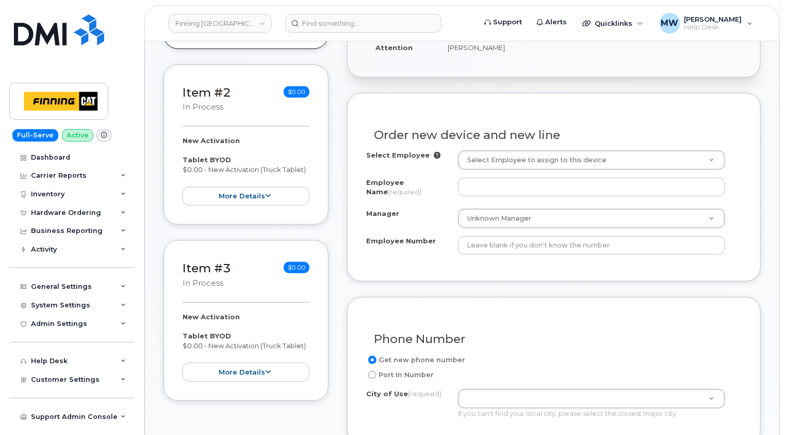
scroll to position [414, 0]
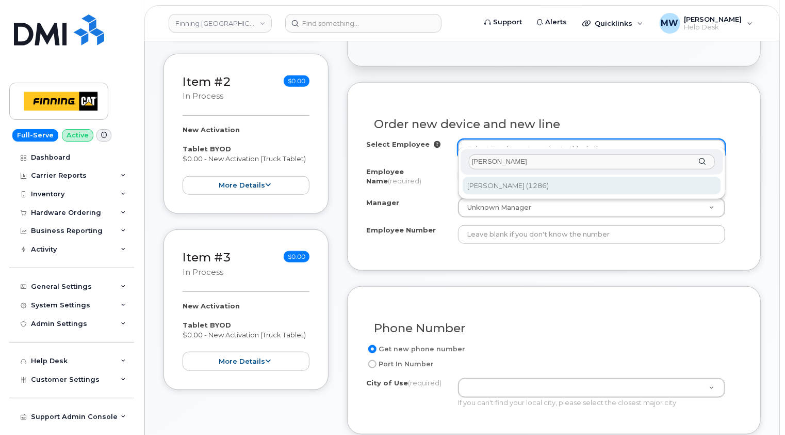
type input "[PERSON_NAME]"
type input "756555"
type input "[PERSON_NAME]"
type input "1286"
select select "4Refuel"
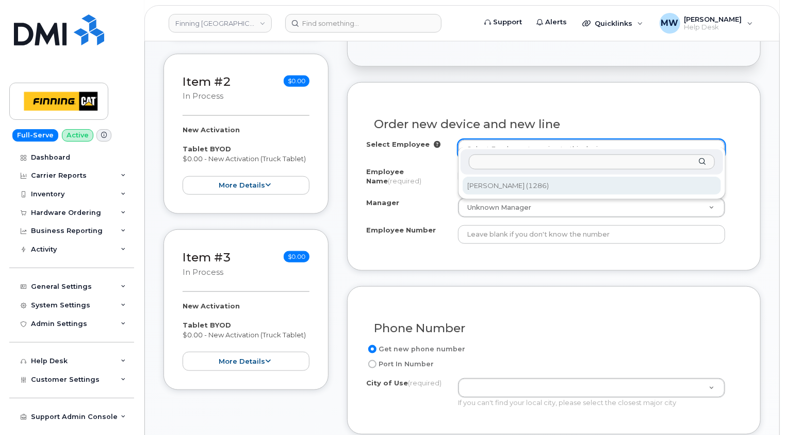
select select "4Refuel"
select select "377824"
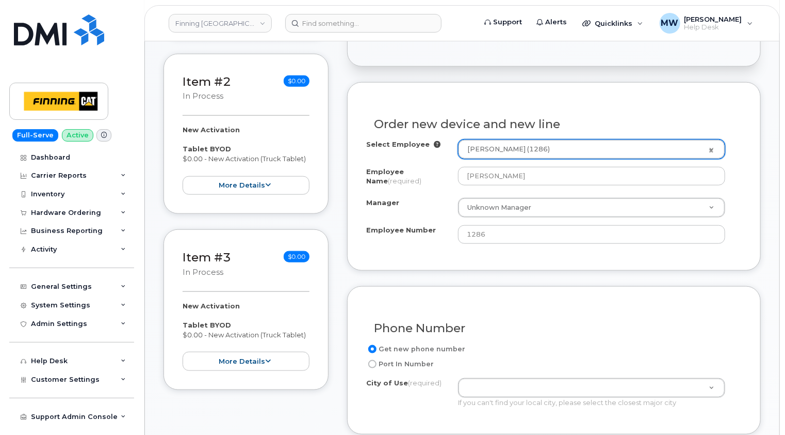
click at [743, 181] on div "Order new device and new line Select Employee [PERSON_NAME] (1286) 756555 Emplo…" at bounding box center [554, 176] width 414 height 188
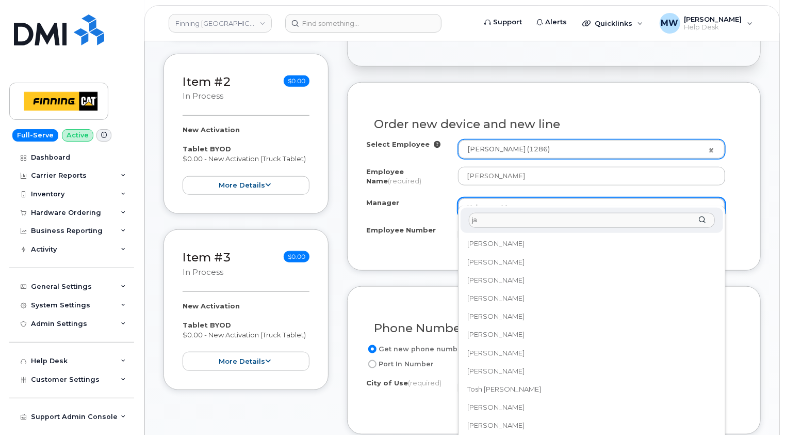
scroll to position [0, 0]
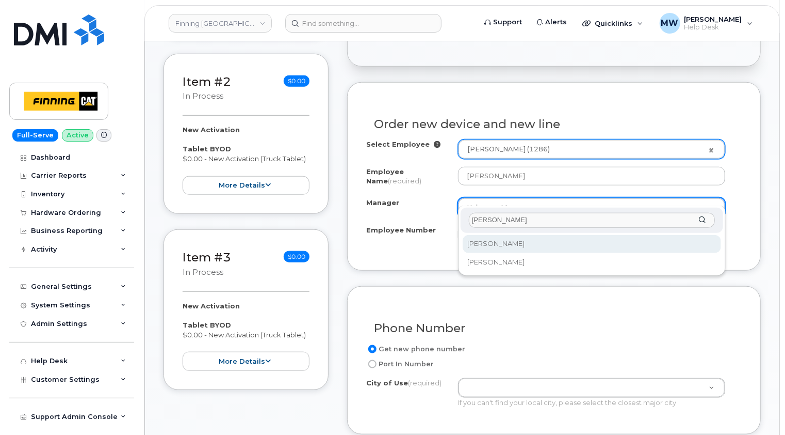
type input "[PERSON_NAME]"
select select "439301"
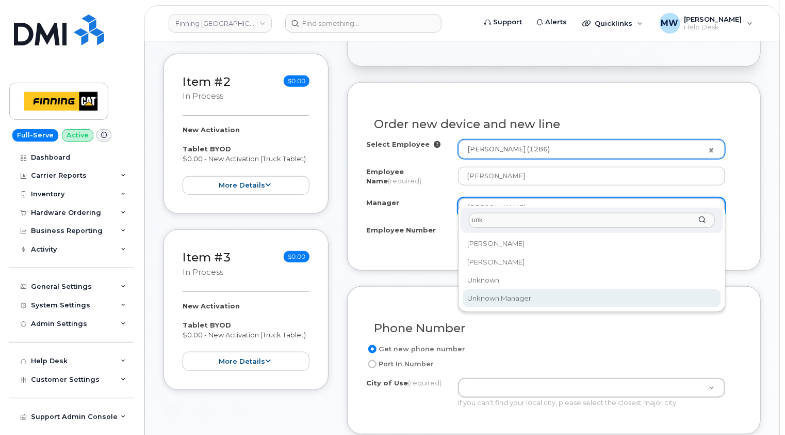
type input "unk"
select select "377824"
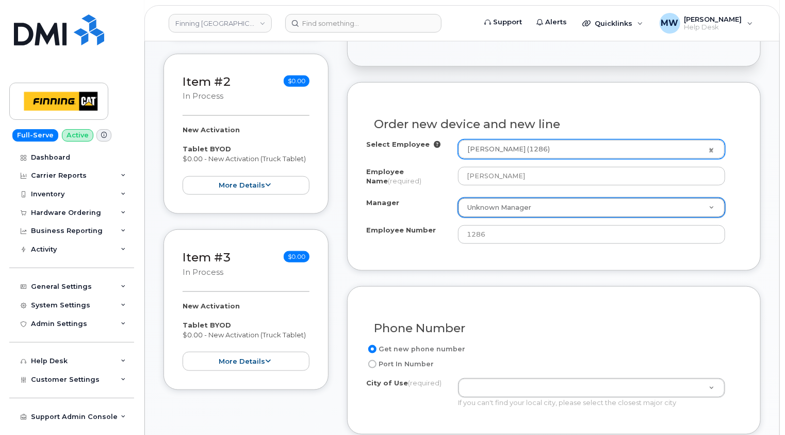
click at [750, 197] on div "Order new device and new line Select Employee Ranjot Khaneja (1286) 756555 Empl…" at bounding box center [554, 176] width 414 height 188
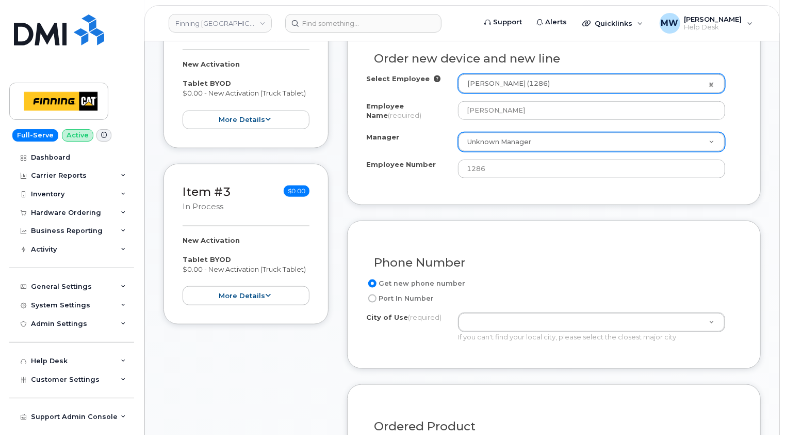
scroll to position [569, 0]
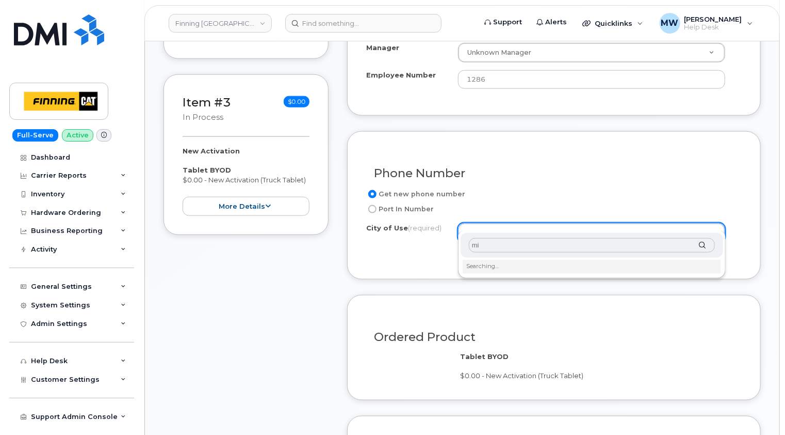
type input "m"
type input "toron"
type input "4785"
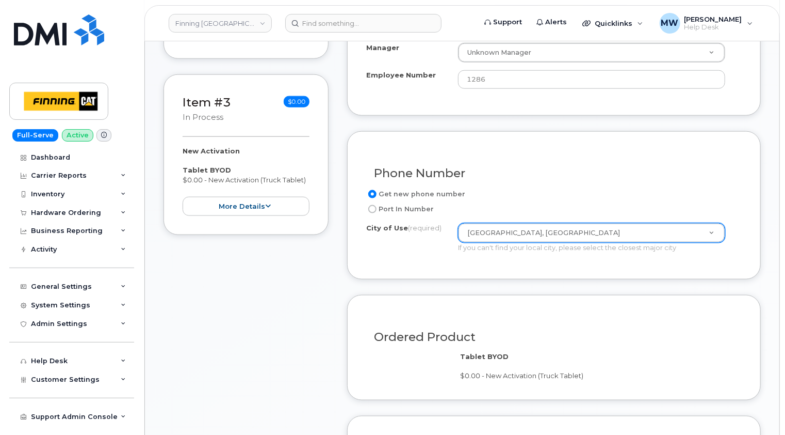
click at [746, 245] on div "Phone Number Get new phone number Port In Number City of Use (required) Toronto…" at bounding box center [554, 205] width 414 height 148
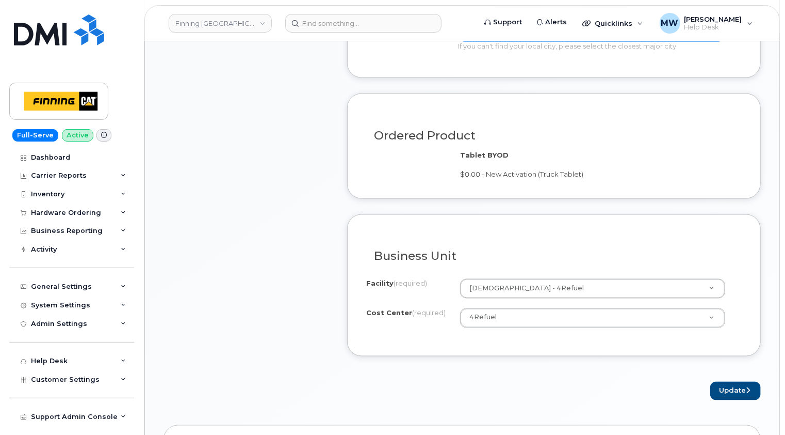
scroll to position [775, 0]
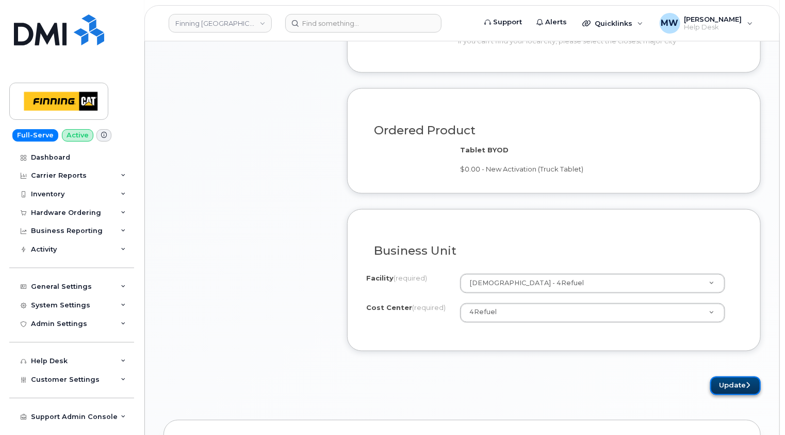
click at [740, 376] on button "Update" at bounding box center [736, 385] width 51 height 19
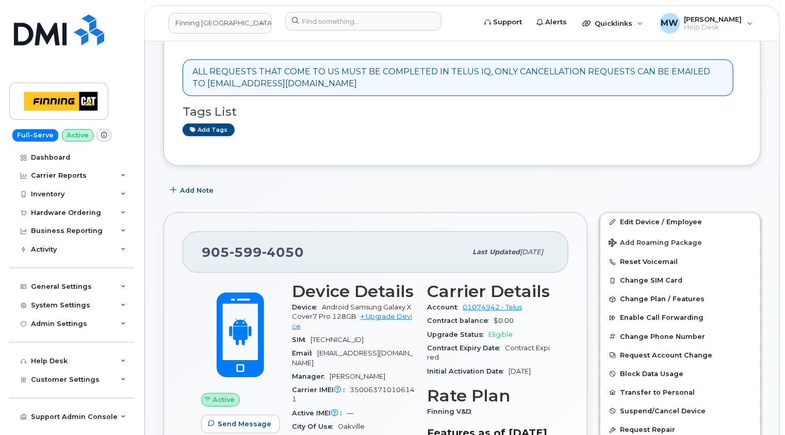
scroll to position [242, 0]
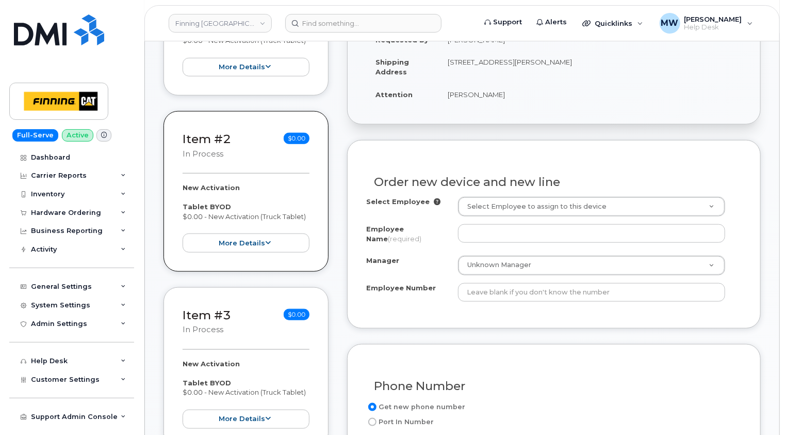
scroll to position [413, 0]
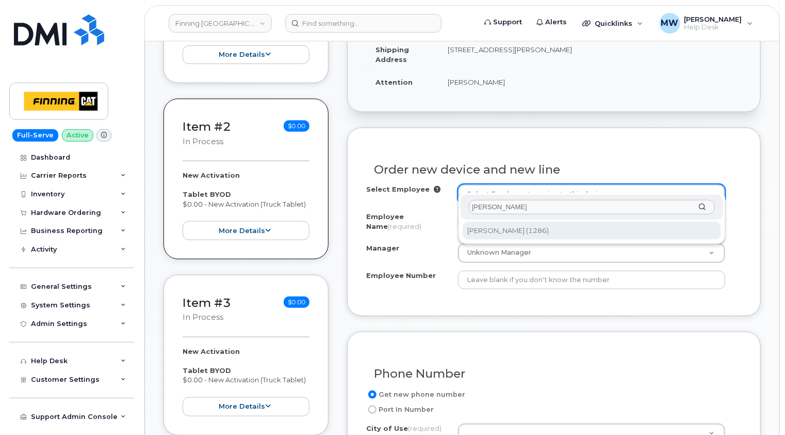
type input "[PERSON_NAME]"
type input "756555"
type input "[PERSON_NAME]"
type input "1286"
select select "4Refuel"
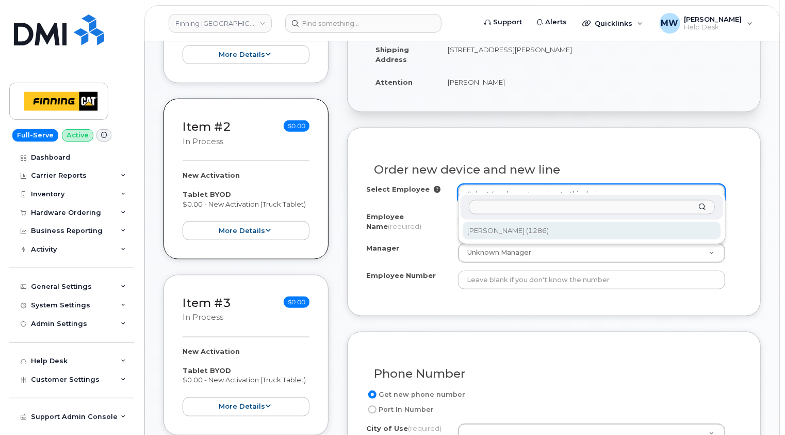
select select "4Refuel"
select select "377824"
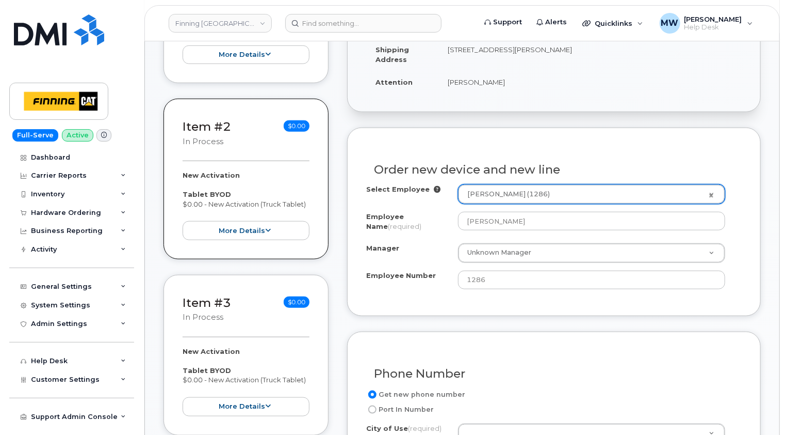
click at [755, 203] on div "Order new device and new line Select Employee [PERSON_NAME] (1286) 756555 Emplo…" at bounding box center [554, 221] width 414 height 188
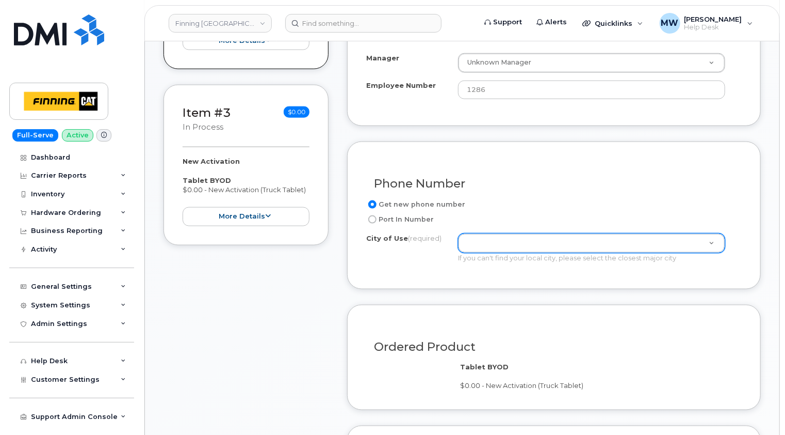
scroll to position [619, 0]
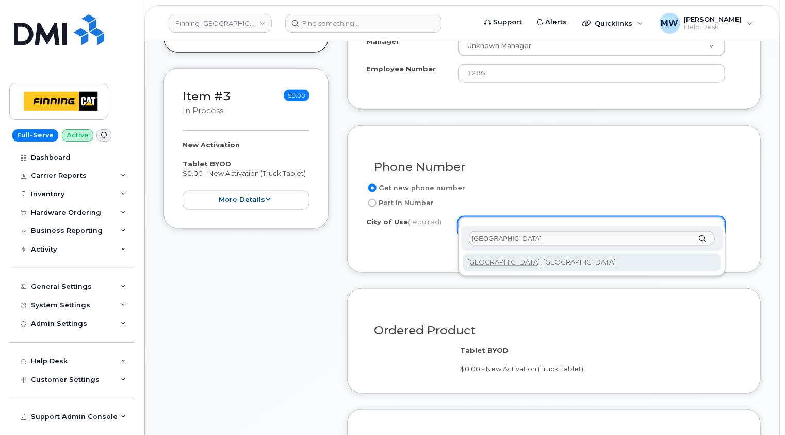
type input "[GEOGRAPHIC_DATA]"
type input "4785"
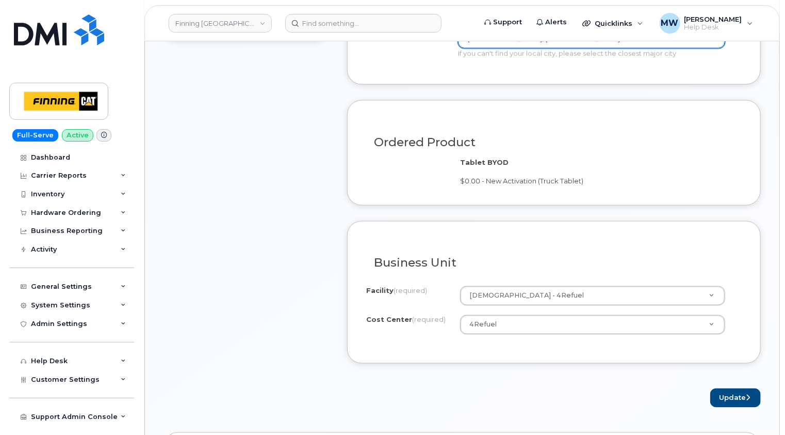
scroll to position [877, 0]
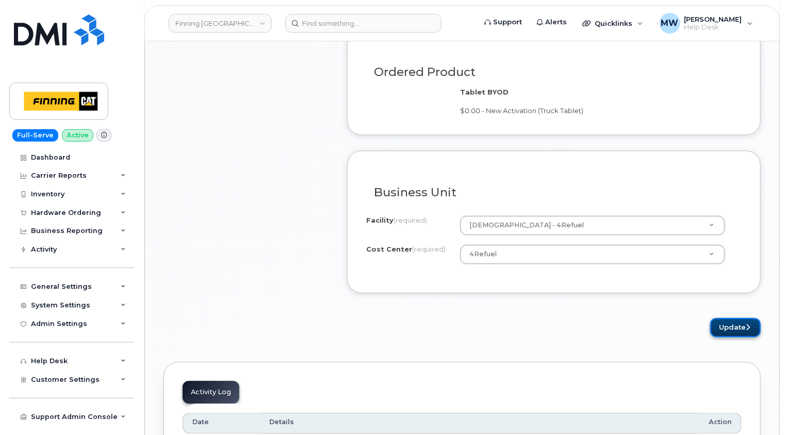
click at [742, 318] on button "Update" at bounding box center [736, 327] width 51 height 19
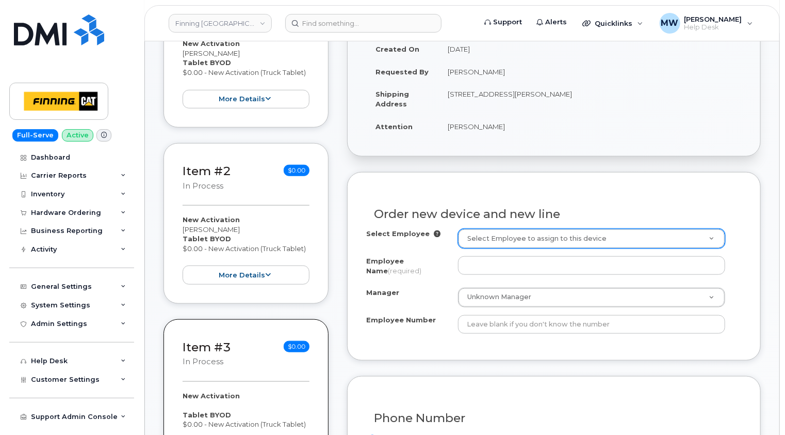
scroll to position [413, 0]
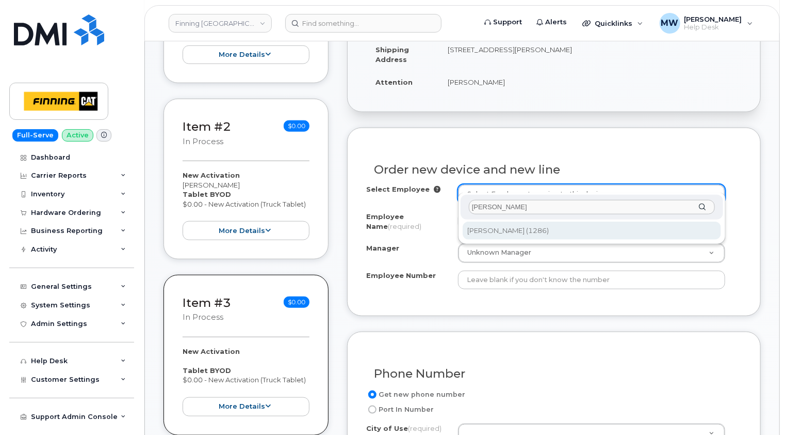
type input "[PERSON_NAME]"
type input "756555"
type input "[PERSON_NAME]"
type input "1286"
select select "4Refuel"
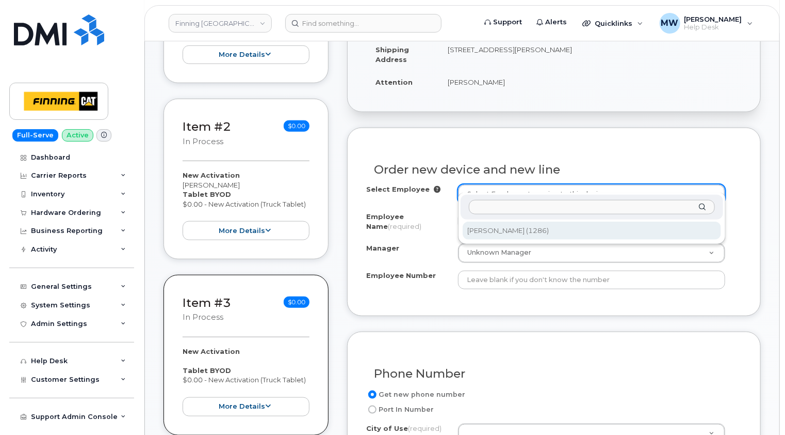
select select "4Refuel"
select select "377824"
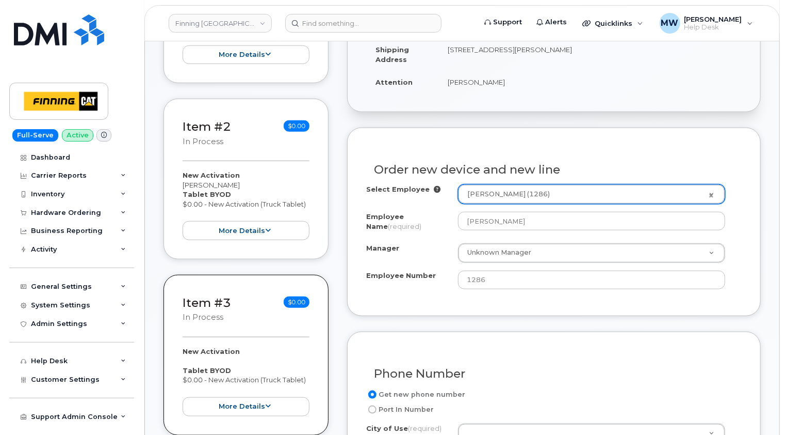
click at [760, 198] on div "Order new device and new line Select Employee [PERSON_NAME] (1286) 756555 Emplo…" at bounding box center [554, 221] width 414 height 188
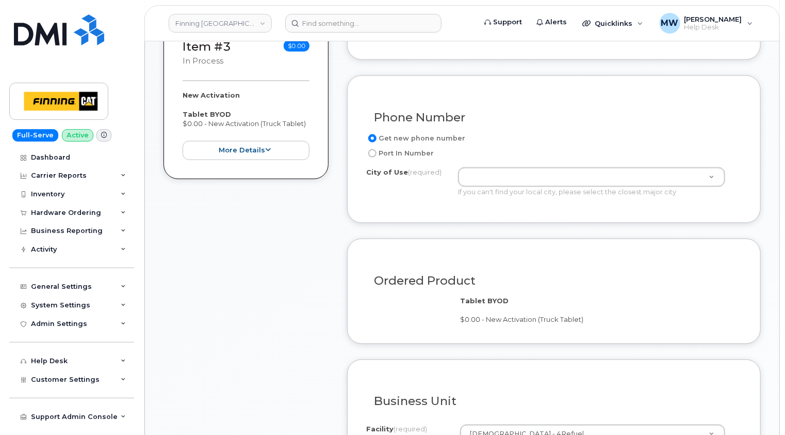
scroll to position [671, 0]
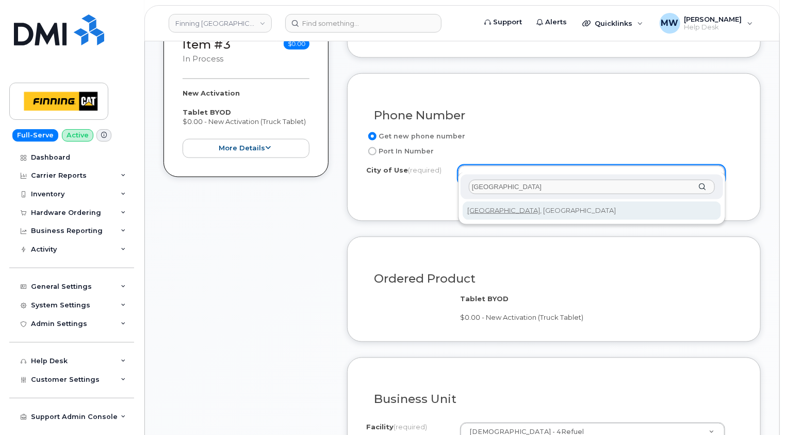
type input "[GEOGRAPHIC_DATA]"
drag, startPoint x: 500, startPoint y: 208, endPoint x: 527, endPoint y: 206, distance: 26.9
type input "4785"
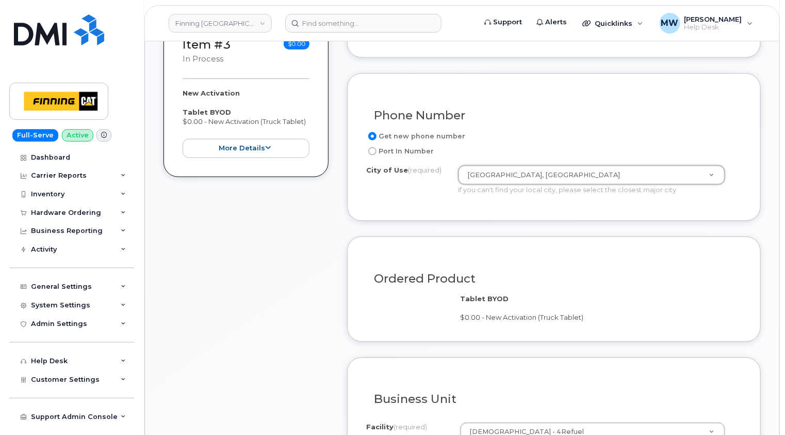
click at [729, 236] on div "Ordered Product Tablet BYOD $0.00 - New Activation (Truck Tablet)" at bounding box center [554, 288] width 414 height 105
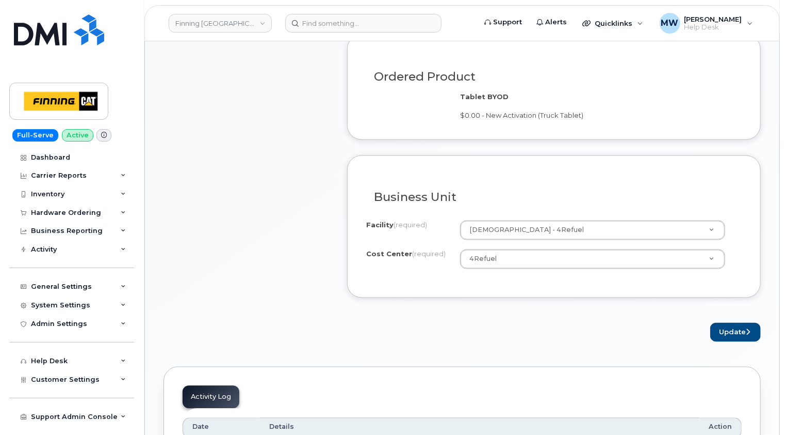
scroll to position [929, 0]
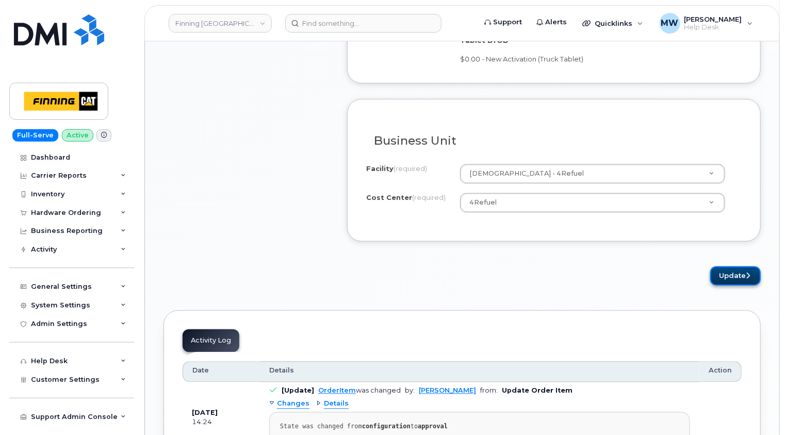
click at [743, 266] on button "Update" at bounding box center [736, 275] width 51 height 19
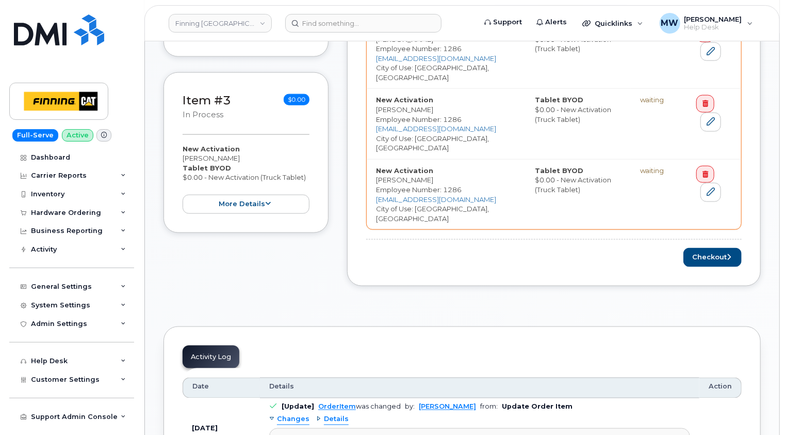
scroll to position [619, 0]
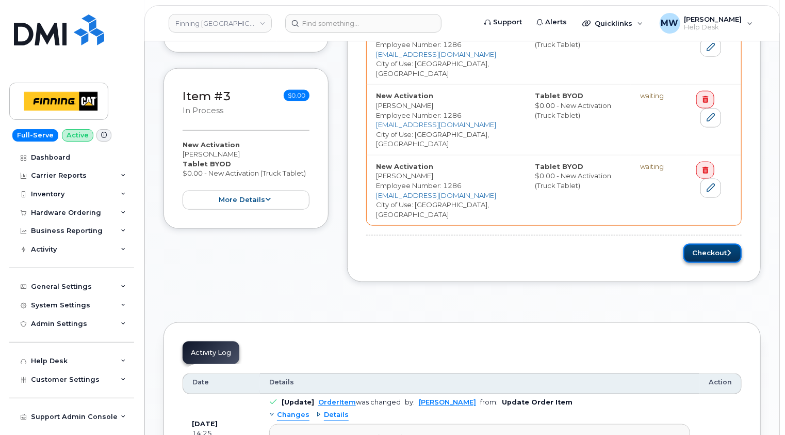
click at [722, 244] on button "Checkout" at bounding box center [713, 253] width 58 height 19
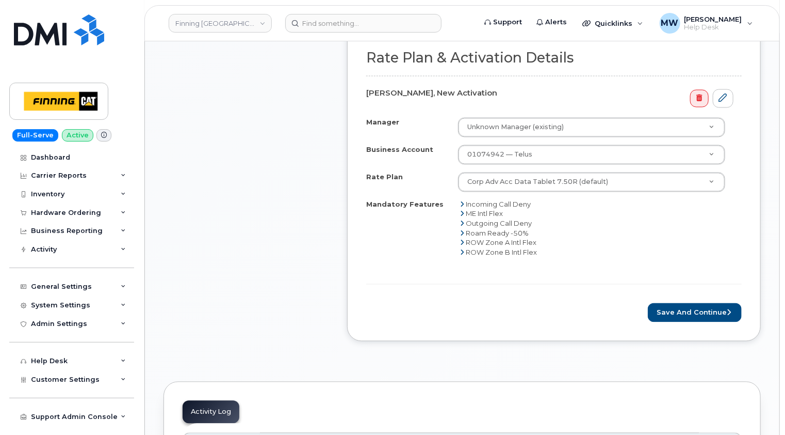
scroll to position [1044, 0]
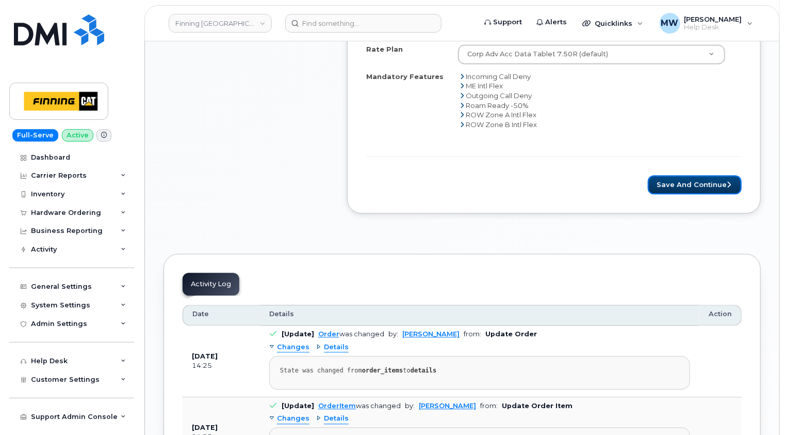
drag, startPoint x: 704, startPoint y: 168, endPoint x: 688, endPoint y: 184, distance: 22.3
click at [704, 175] on button "Save and Continue" at bounding box center [695, 184] width 94 height 19
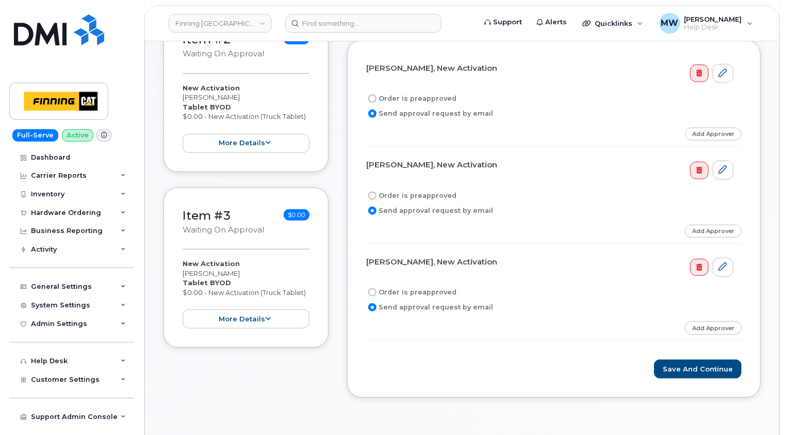
scroll to position [413, 0]
click at [436, 91] on label "Order is preapproved" at bounding box center [411, 97] width 90 height 12
click at [377, 93] on input "Order is preapproved" at bounding box center [372, 97] width 8 height 8
radio input "true"
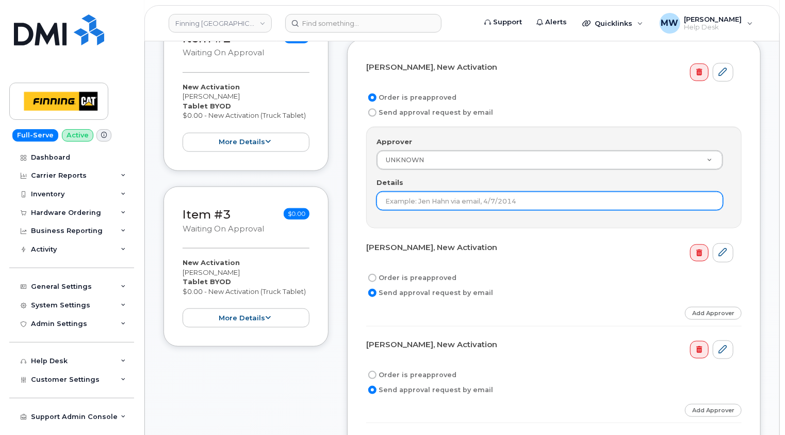
click at [474, 191] on input "Details" at bounding box center [550, 200] width 347 height 19
drag, startPoint x: 473, startPoint y: 186, endPoint x: 360, endPoint y: 191, distance: 113.1
click at [360, 191] on div "Ranjot Khaneja, New Activation Order is preapproved Send approval request by em…" at bounding box center [554, 259] width 414 height 441
type input "[PERSON_NAME]"
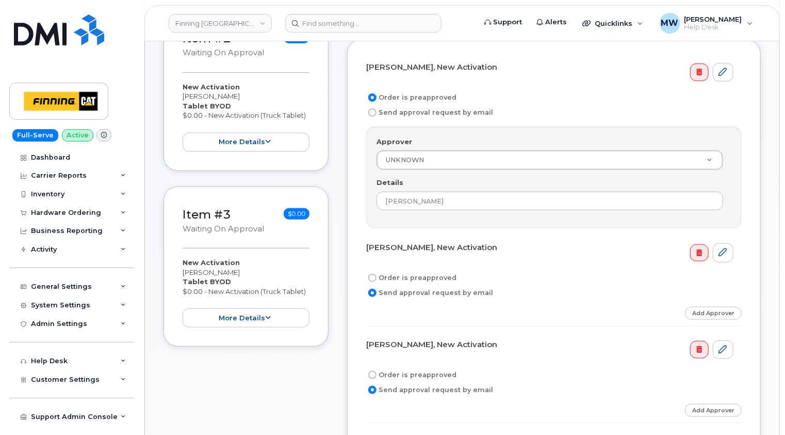
click at [374, 274] on input "Order is preapproved" at bounding box center [372, 278] width 8 height 8
radio input "true"
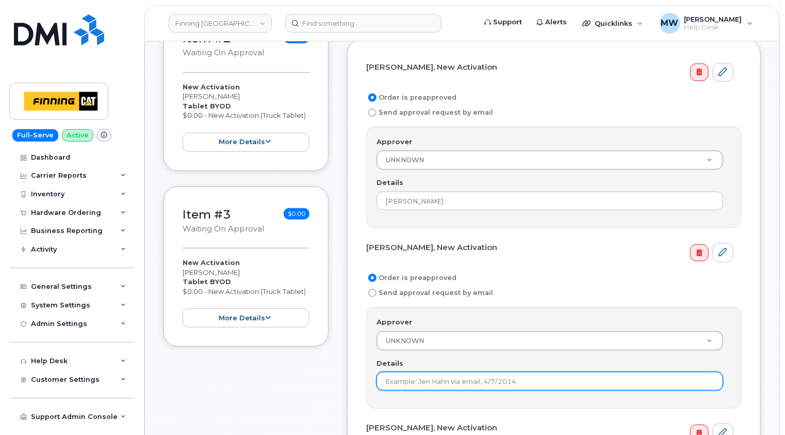
click at [434, 372] on input "Details" at bounding box center [550, 381] width 347 height 19
paste input "[PERSON_NAME]"
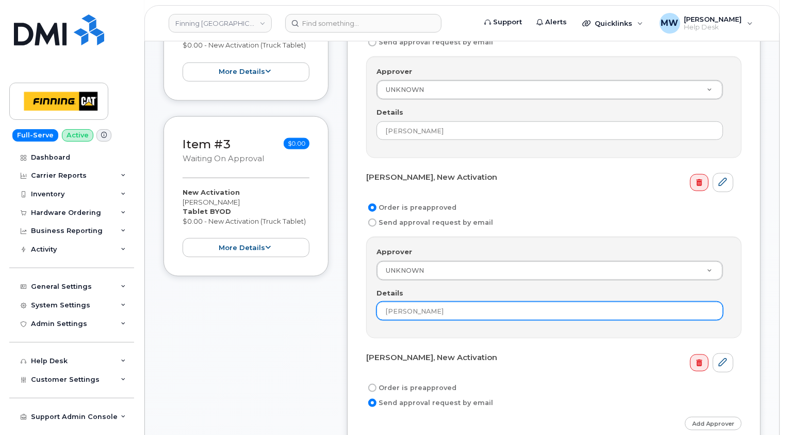
scroll to position [619, 0]
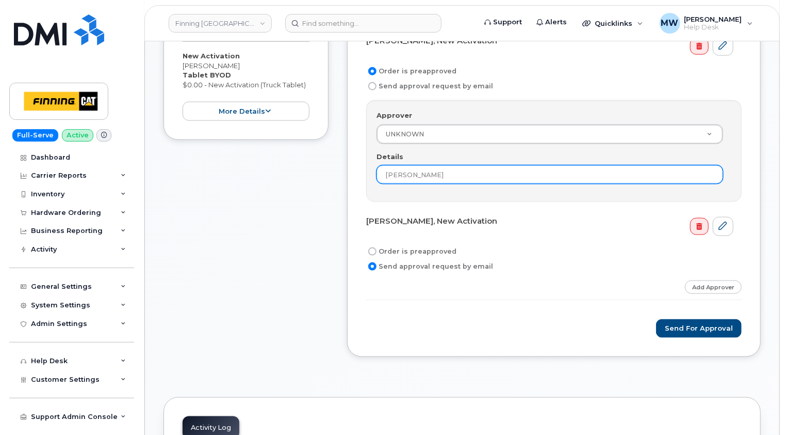
type input "[PERSON_NAME]"
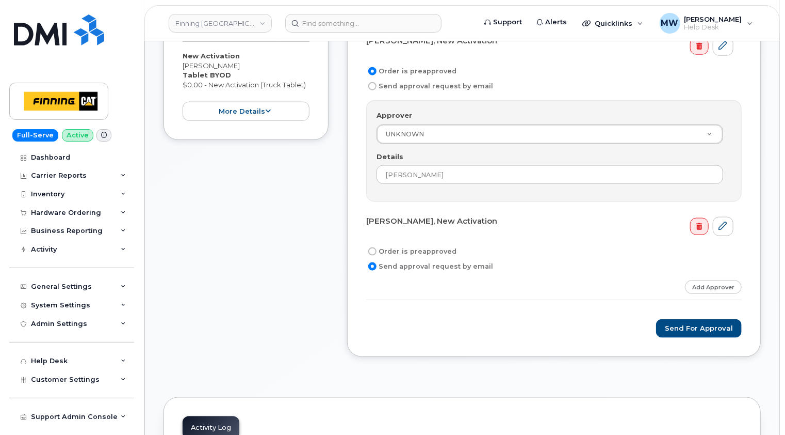
click at [373, 247] on input "Order is preapproved" at bounding box center [372, 251] width 8 height 8
radio input "true"
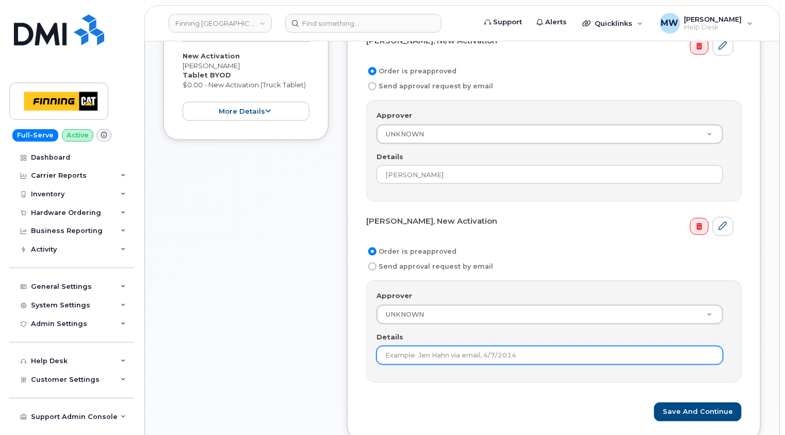
click at [452, 346] on input "Details" at bounding box center [550, 355] width 347 height 19
paste input "[PERSON_NAME]"
type input "[PERSON_NAME]"
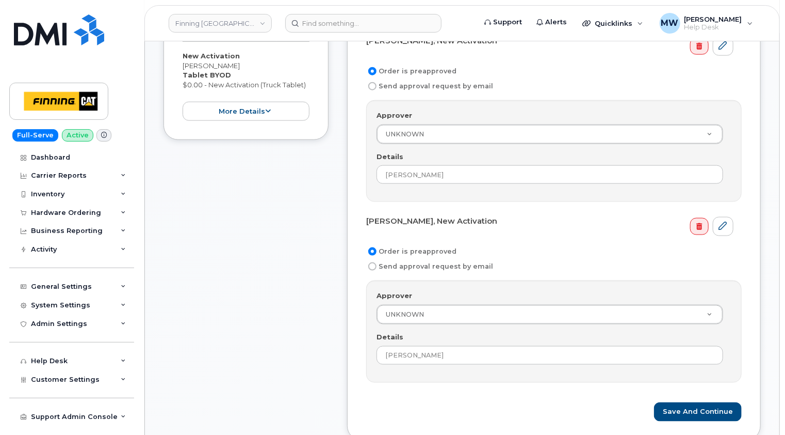
click at [505, 372] on form "Ranjot Khaneja, New Activation Order is preapproved Send approval request by em…" at bounding box center [554, 136] width 376 height 569
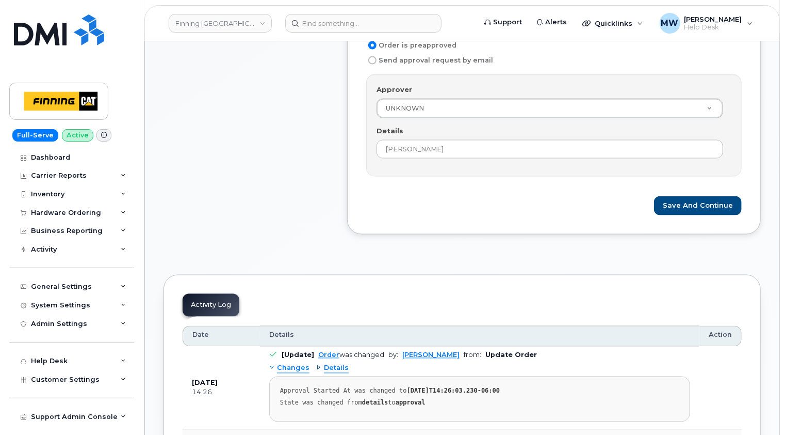
scroll to position [826, 0]
click at [712, 196] on button "Save and Continue" at bounding box center [698, 205] width 88 height 19
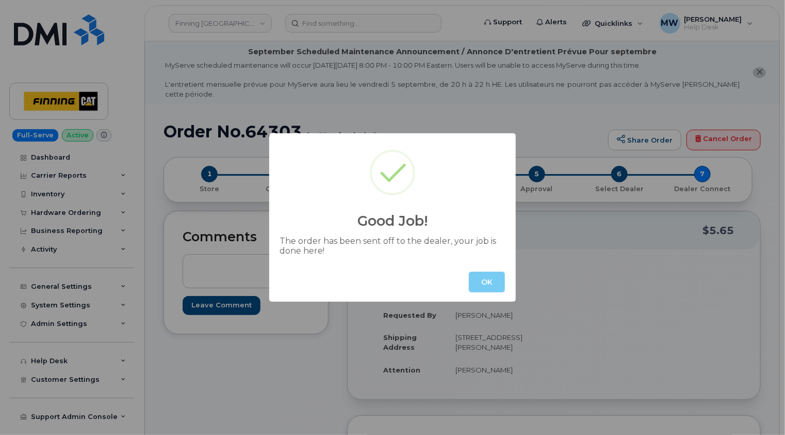
click at [490, 277] on button "OK" at bounding box center [487, 281] width 36 height 21
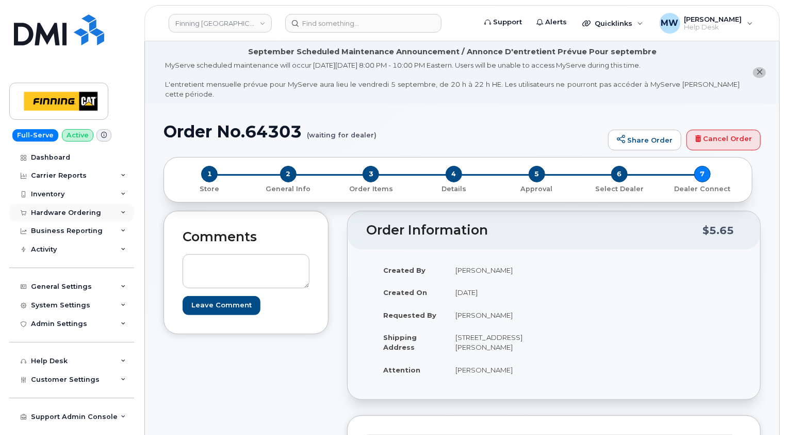
click at [75, 208] on div "Hardware Ordering" at bounding box center [66, 212] width 70 height 8
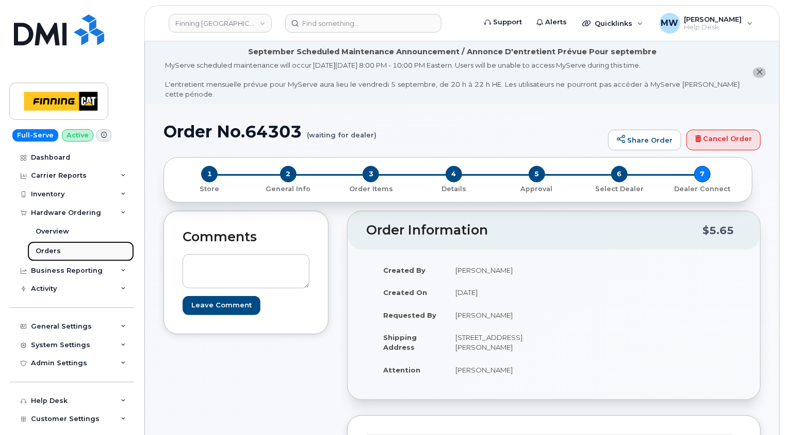
click at [47, 251] on div "Orders" at bounding box center [48, 250] width 25 height 9
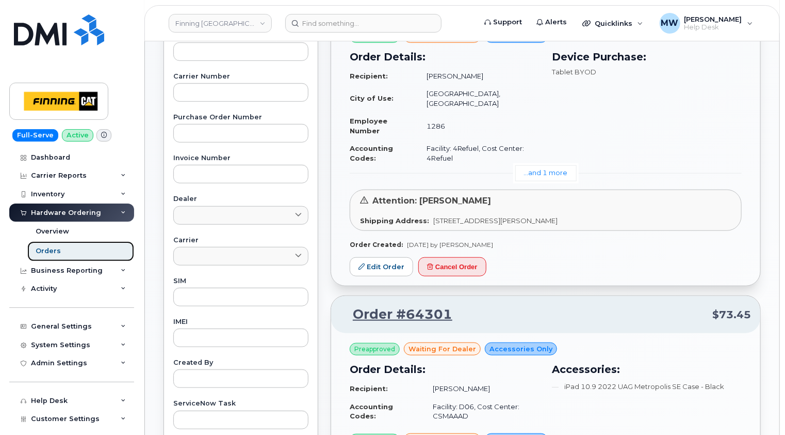
scroll to position [310, 0]
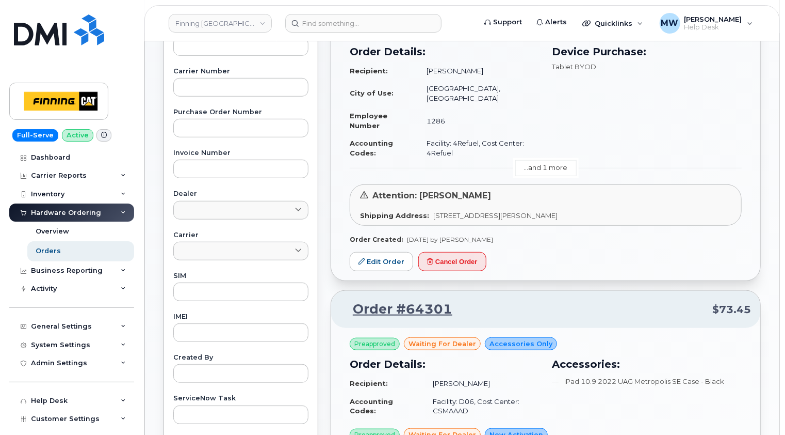
click at [550, 160] on link "...and 1 more" at bounding box center [546, 168] width 61 height 16
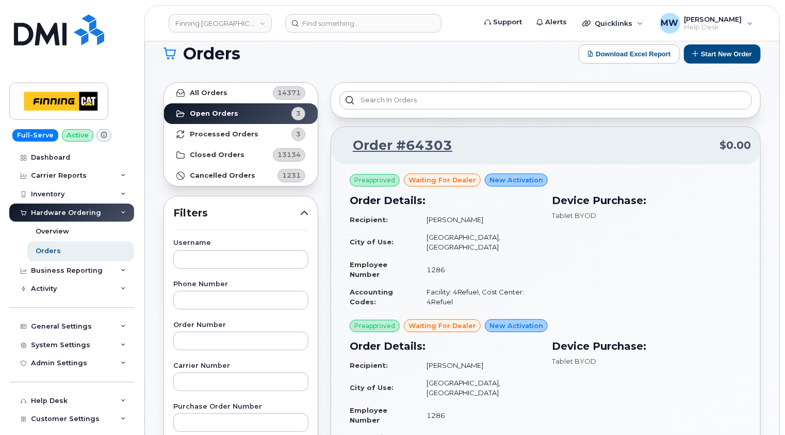
scroll to position [0, 0]
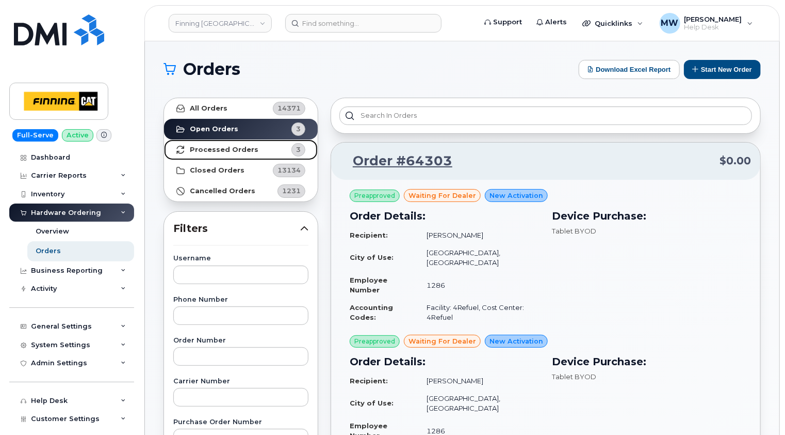
click at [250, 146] on strong "Processed Orders" at bounding box center [224, 150] width 69 height 8
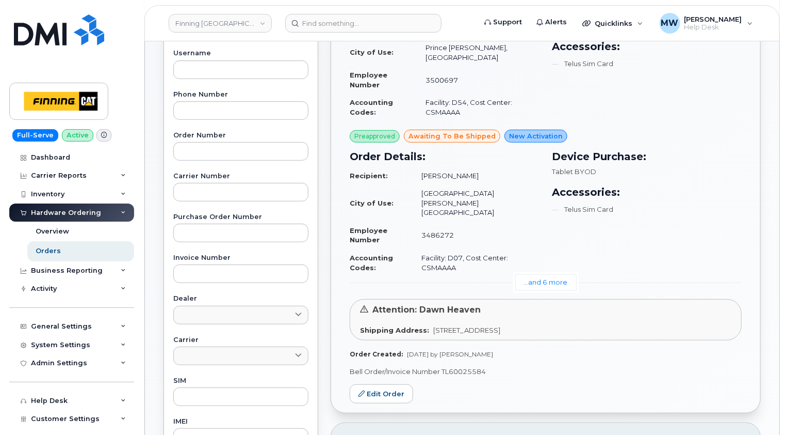
scroll to position [258, 0]
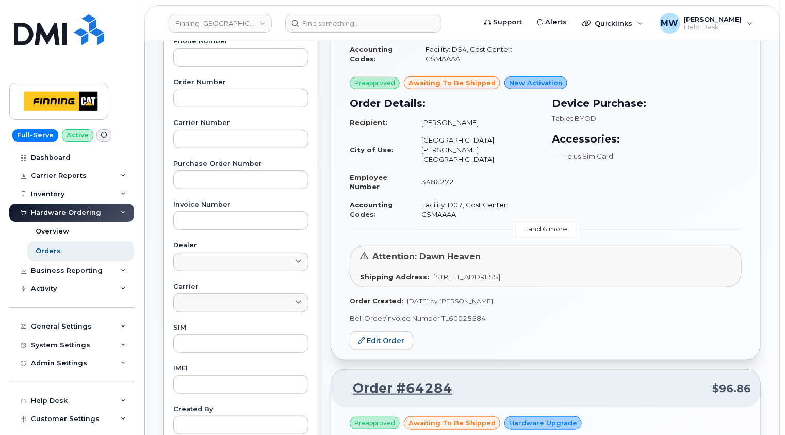
click at [556, 221] on link "...and 6 more" at bounding box center [546, 229] width 61 height 16
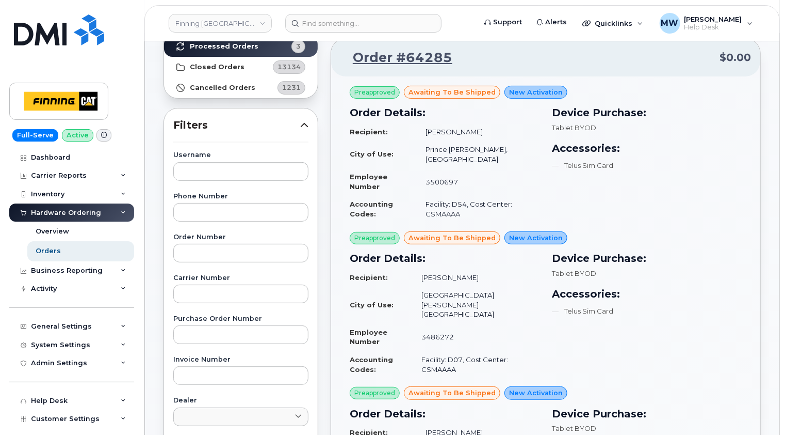
scroll to position [0, 0]
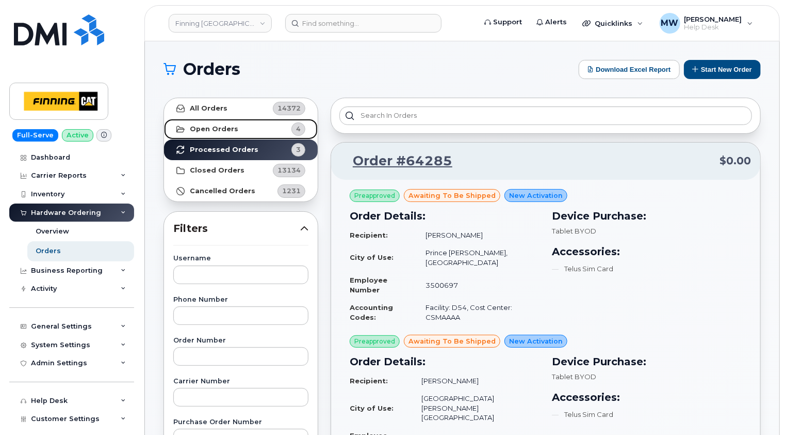
click at [206, 126] on strong "Open Orders" at bounding box center [214, 129] width 49 height 8
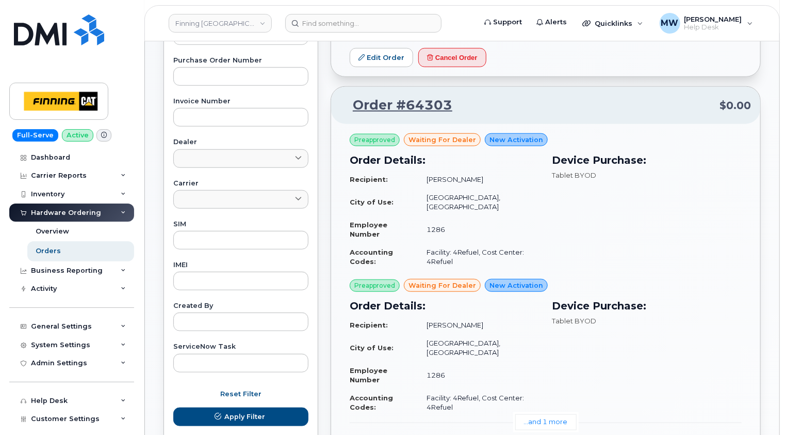
scroll to position [516, 0]
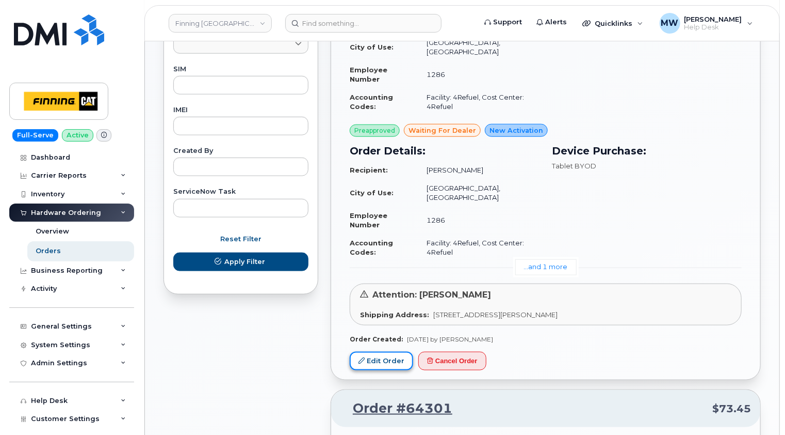
click at [386, 351] on link "Edit Order" at bounding box center [381, 360] width 63 height 19
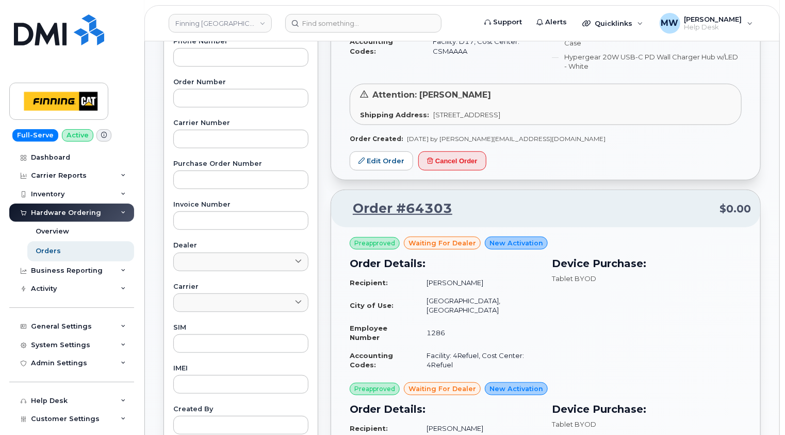
scroll to position [52, 0]
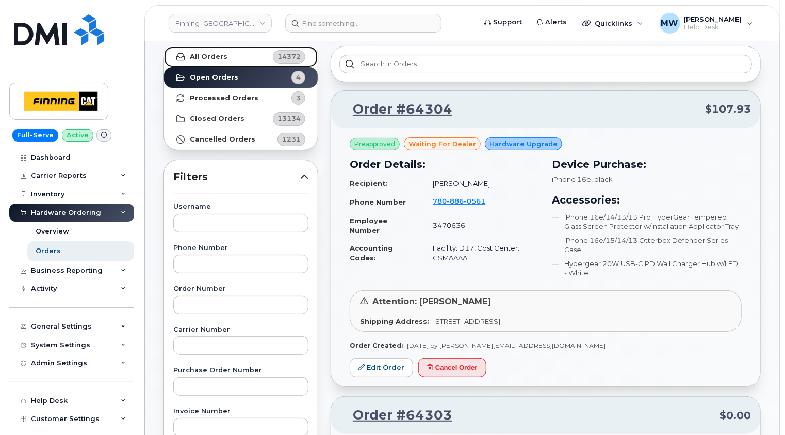
click at [215, 56] on strong "All Orders" at bounding box center [209, 57] width 38 height 8
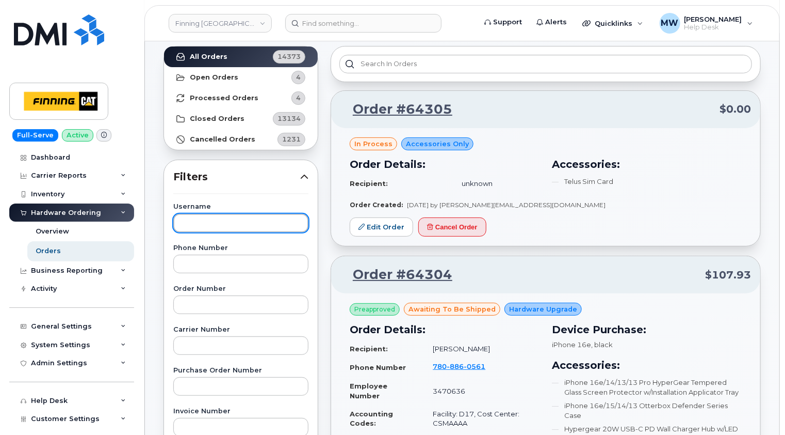
click at [208, 220] on input "text" at bounding box center [240, 223] width 135 height 19
type input "[PERSON_NAME]"
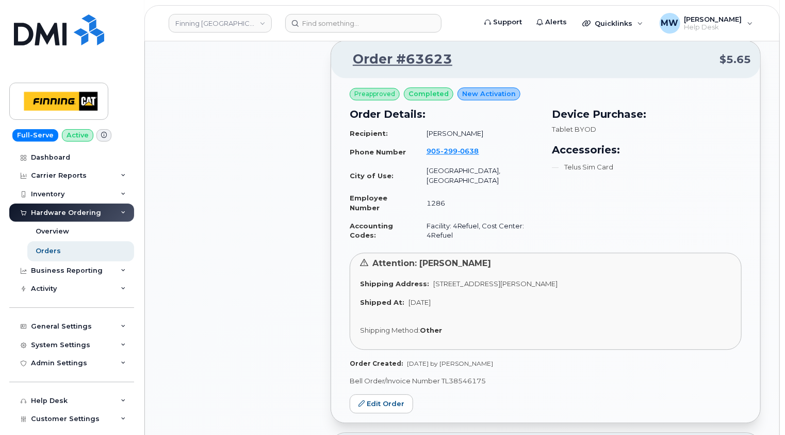
scroll to position [1290, 0]
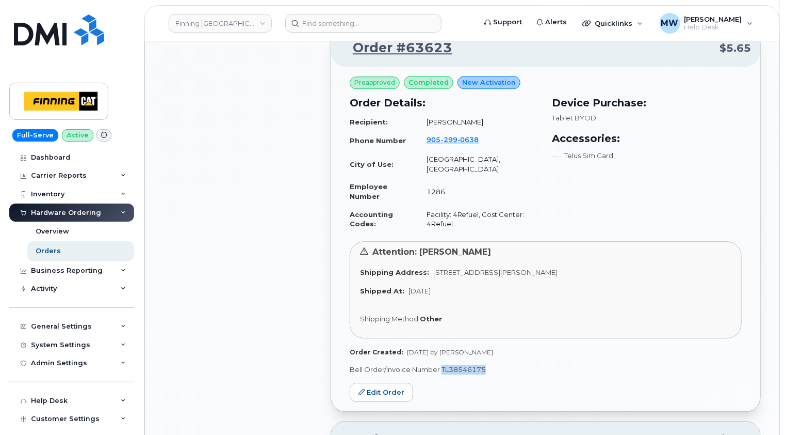
drag, startPoint x: 489, startPoint y: 337, endPoint x: 442, endPoint y: 335, distance: 47.0
click at [442, 364] on p "Bell Order/Invoice Number TL38546175" at bounding box center [546, 369] width 392 height 10
copy p "TL38546175"
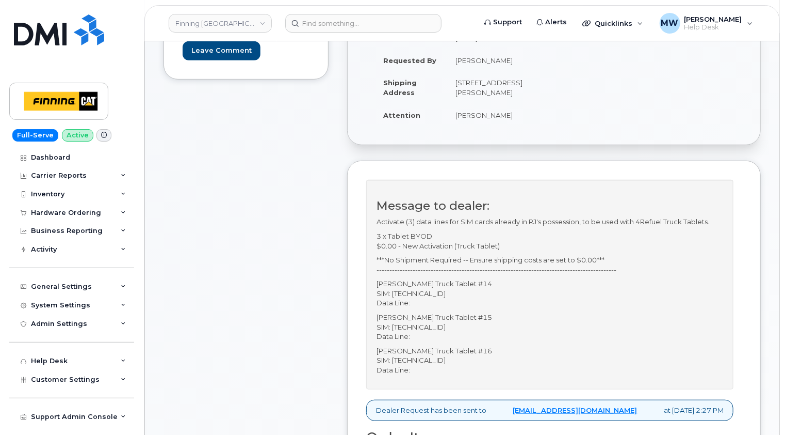
scroll to position [103, 0]
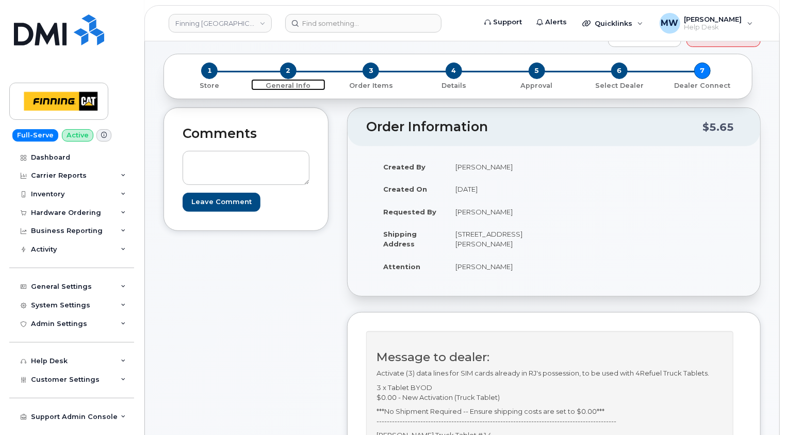
click at [289, 65] on span "2" at bounding box center [288, 70] width 17 height 17
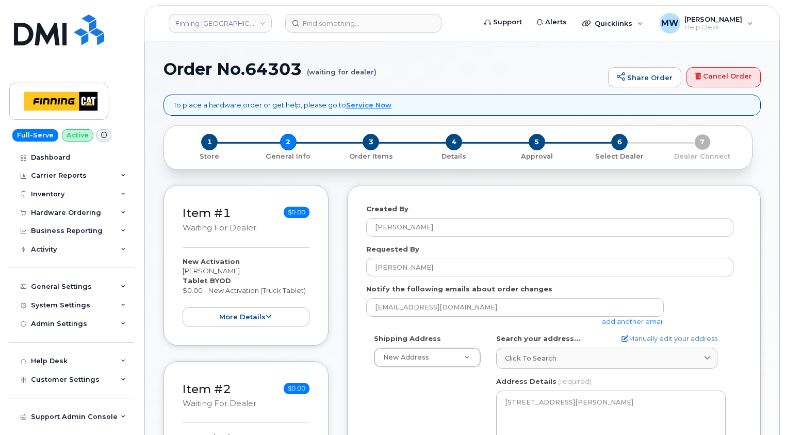
select select
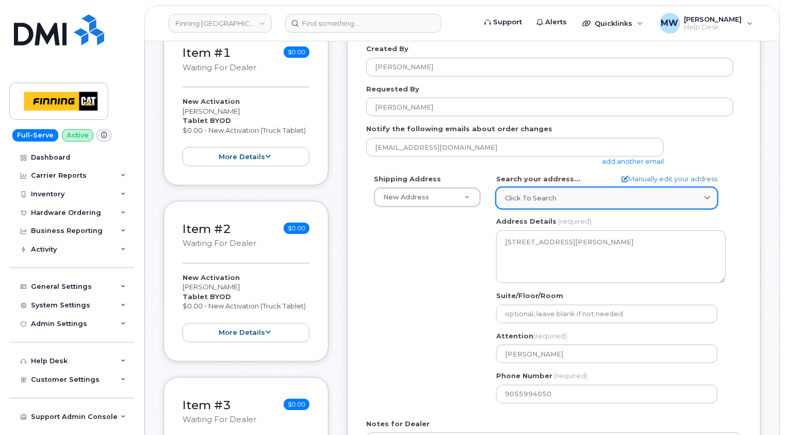
scroll to position [310, 0]
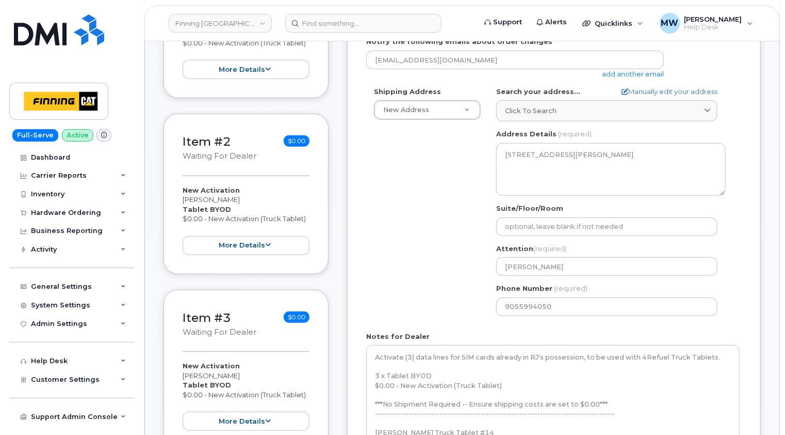
drag, startPoint x: 741, startPoint y: 365, endPoint x: 717, endPoint y: 308, distance: 62.0
click at [737, 430] on textarea "Activate (3) data lines for SIM cards already in RJ's possession, to be used wi…" at bounding box center [553, 396] width 374 height 103
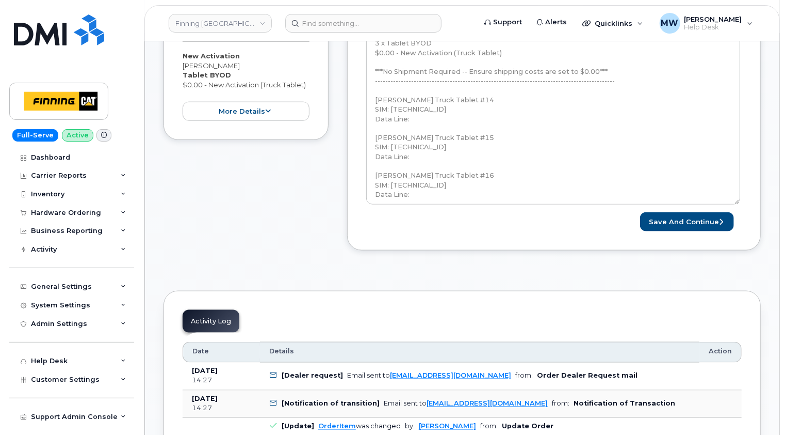
scroll to position [0, 0]
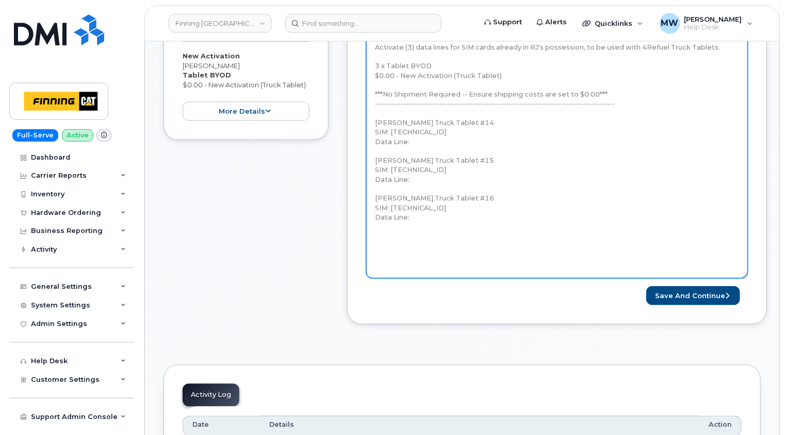
drag, startPoint x: 738, startPoint y: 121, endPoint x: 747, endPoint y: 266, distance: 145.3
click at [747, 268] on textarea "Activate (3) data lines for SIM cards already in RJ's possession, to be used wi…" at bounding box center [557, 156] width 382 height 243
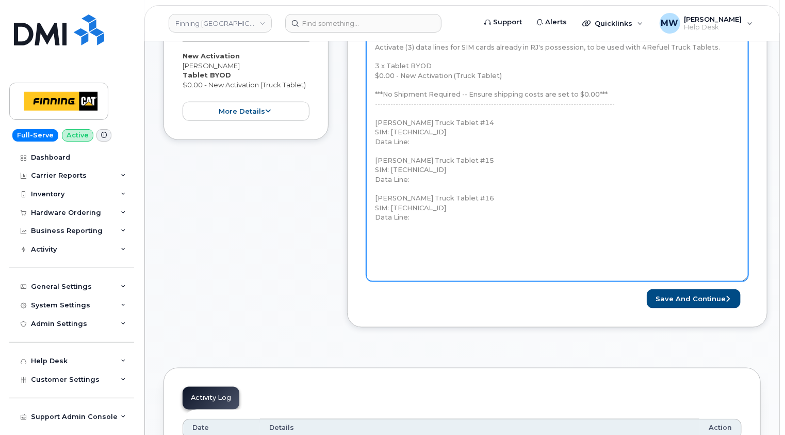
scroll to position [516, 0]
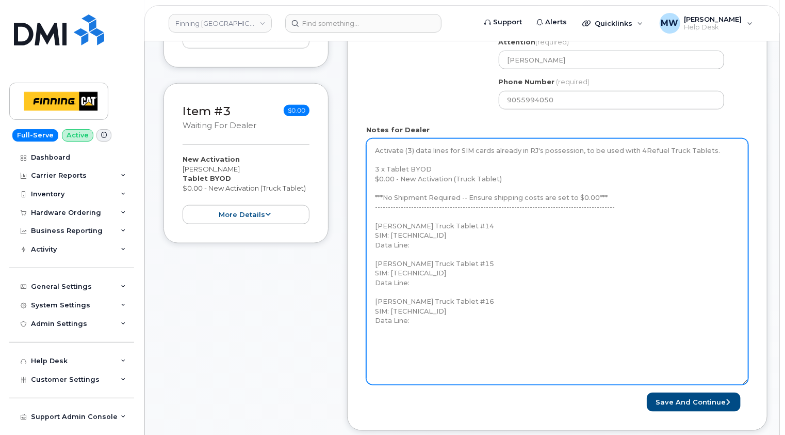
click at [528, 167] on textarea "Activate (3) data lines for SIM cards already in RJ's possession, to be used wi…" at bounding box center [557, 261] width 382 height 246
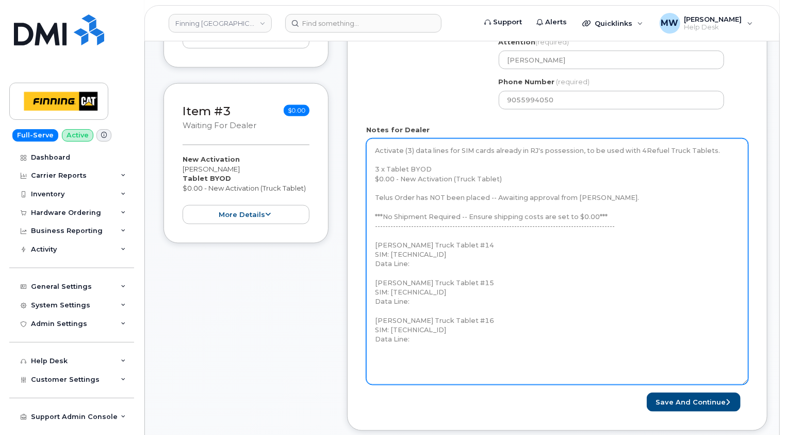
drag, startPoint x: 647, startPoint y: 187, endPoint x: 374, endPoint y: 183, distance: 273.0
click at [374, 183] on textarea "Activate (3) data lines for SIM cards already in RJ's possession, to be used wi…" at bounding box center [557, 261] width 382 height 246
type textarea "Activate (3) data lines for SIM cards already in RJ's possession, to be used wi…"
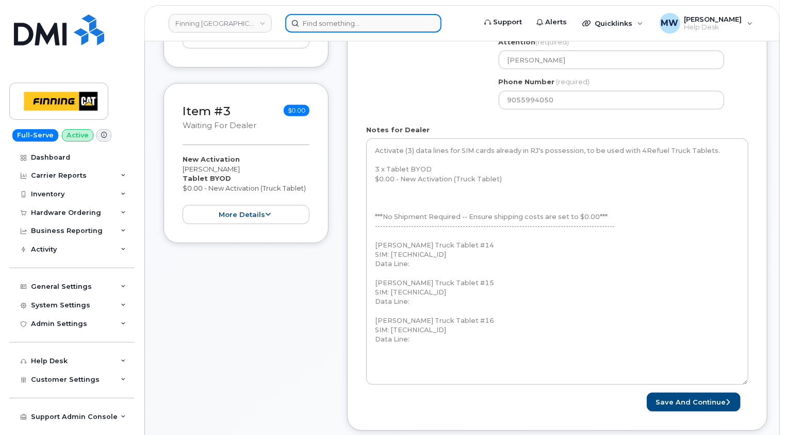
click at [358, 22] on input at bounding box center [363, 23] width 156 height 19
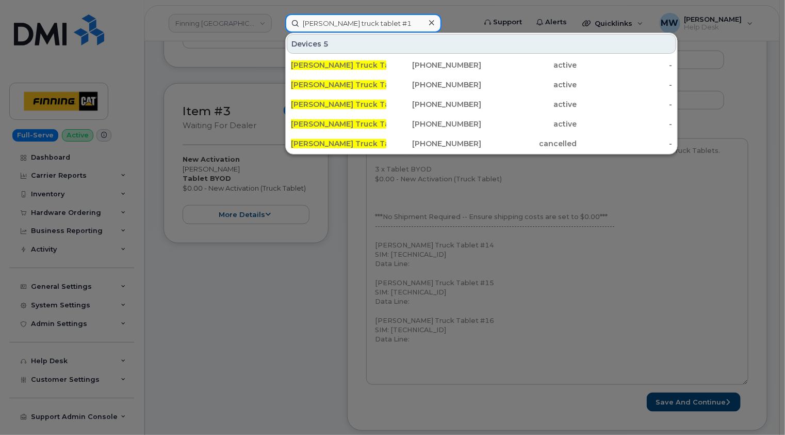
type input "ranjot khaneja truck tablet #1"
click at [432, 24] on icon at bounding box center [431, 23] width 5 height 8
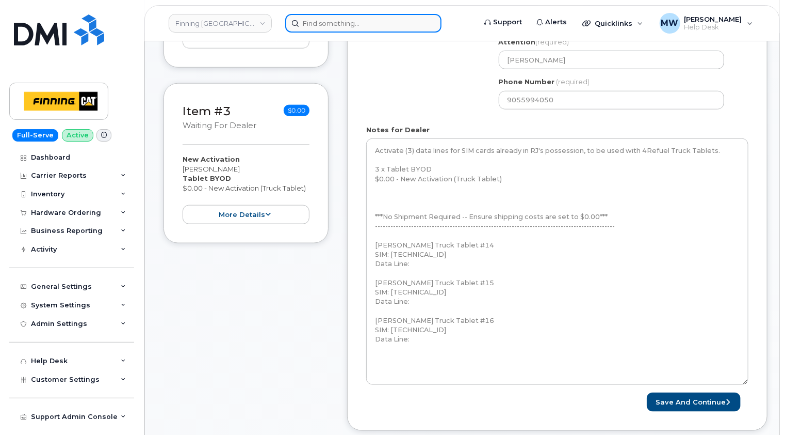
click at [372, 28] on input at bounding box center [363, 23] width 156 height 19
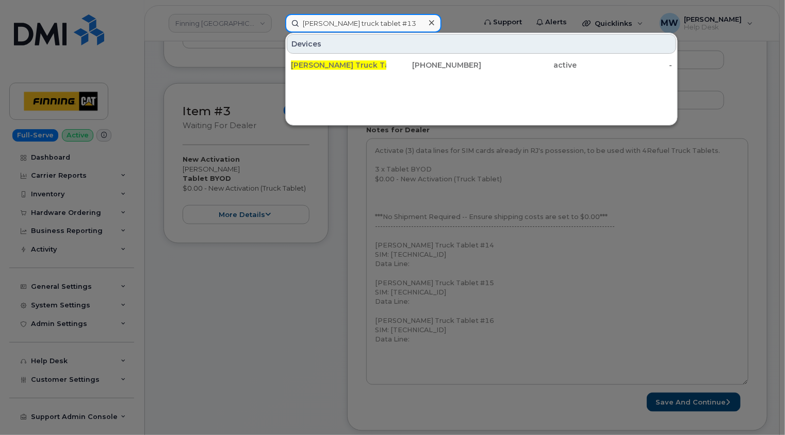
type input "ranjot khaneja truck tablet #13"
click at [431, 22] on icon at bounding box center [431, 22] width 5 height 5
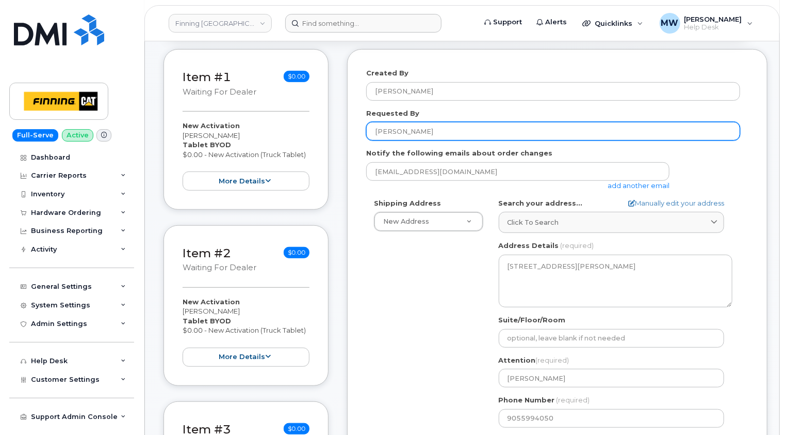
scroll to position [103, 0]
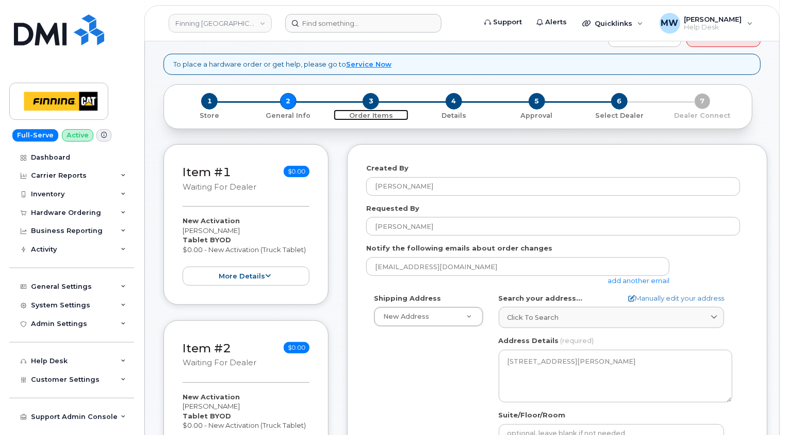
click at [371, 93] on span "3" at bounding box center [371, 101] width 17 height 17
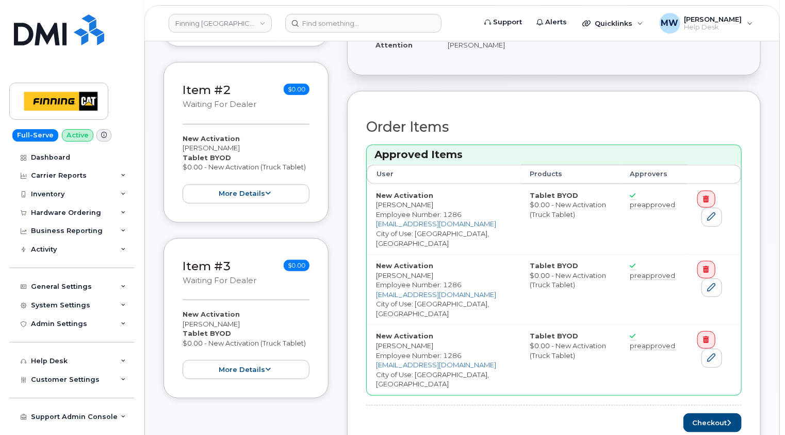
scroll to position [413, 0]
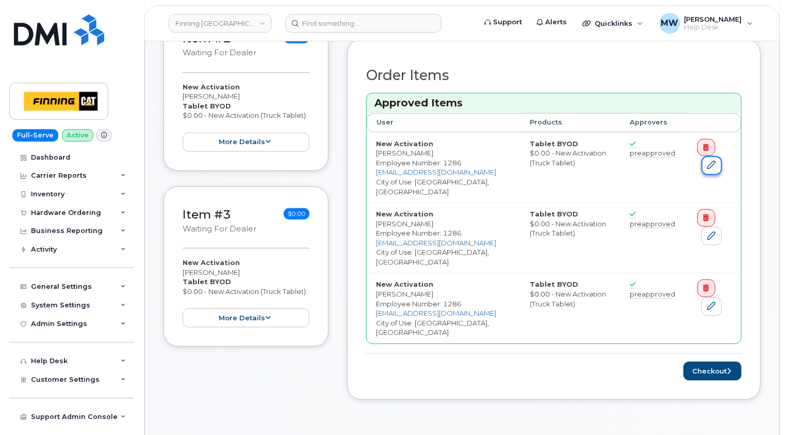
click at [708, 160] on icon at bounding box center [712, 164] width 8 height 8
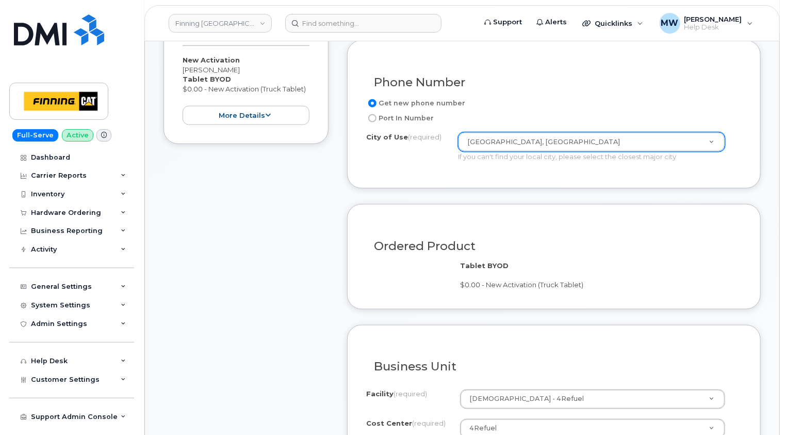
scroll to position [619, 0]
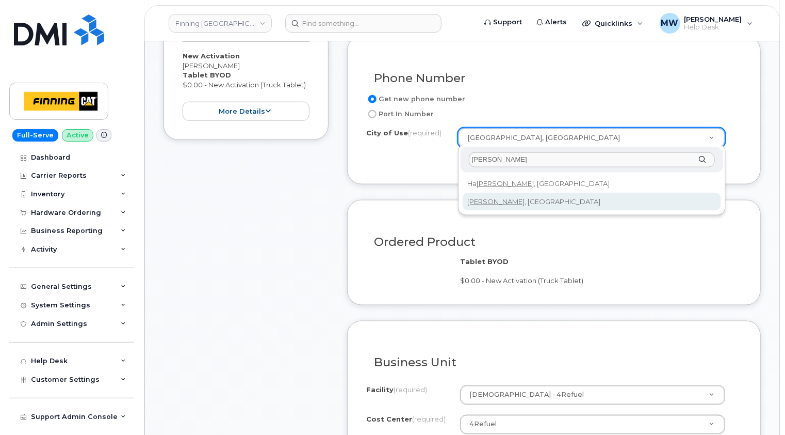
type input "[PERSON_NAME]"
type input "4287"
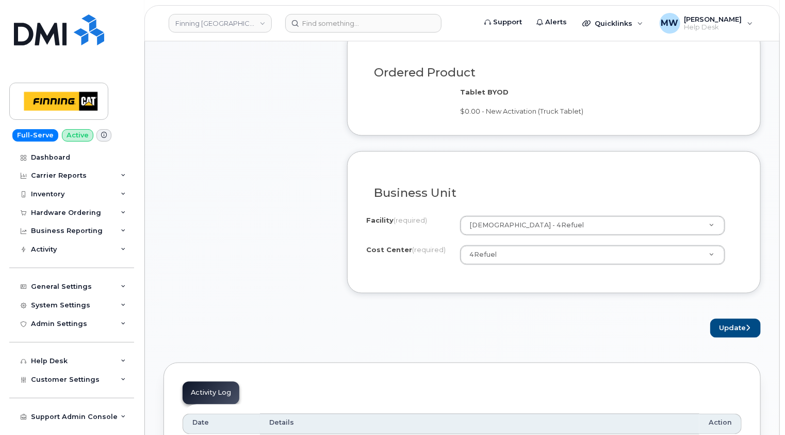
scroll to position [826, 0]
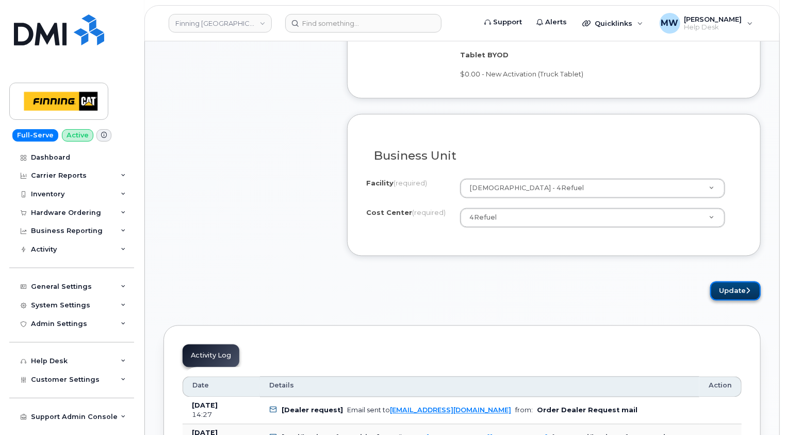
click at [737, 289] on button "Update" at bounding box center [736, 290] width 51 height 19
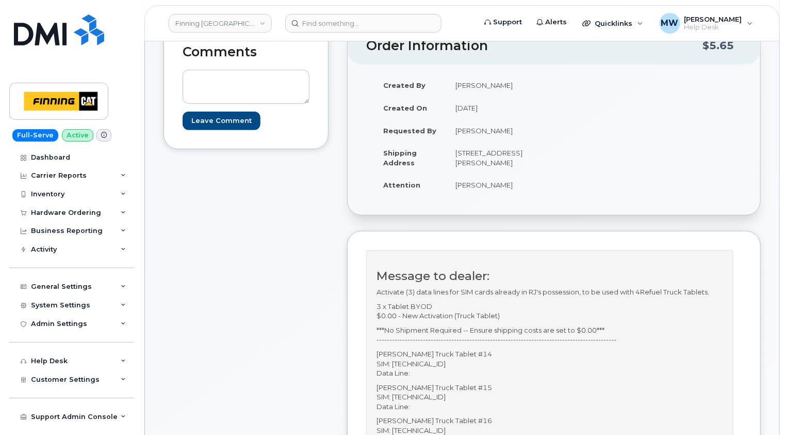
scroll to position [52, 0]
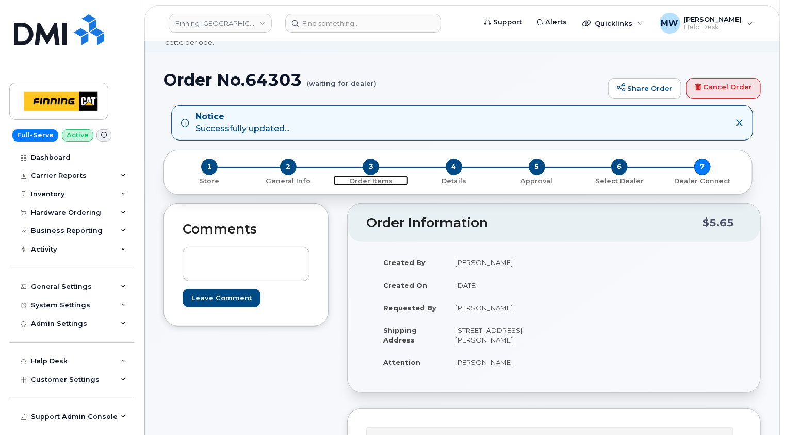
click at [371, 159] on span "3" at bounding box center [371, 166] width 17 height 17
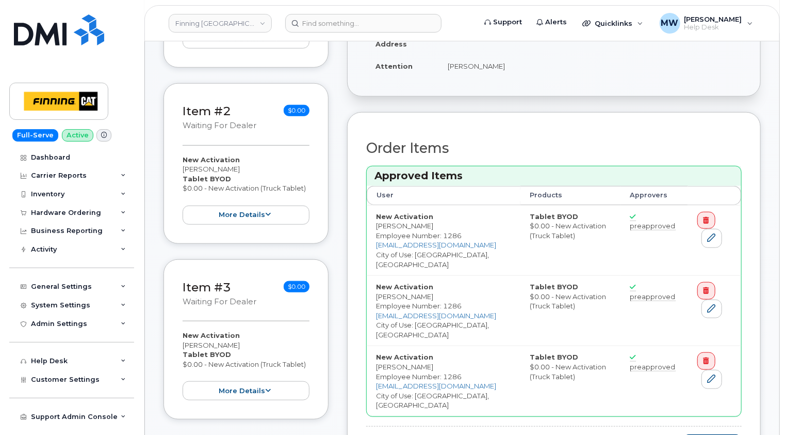
scroll to position [413, 0]
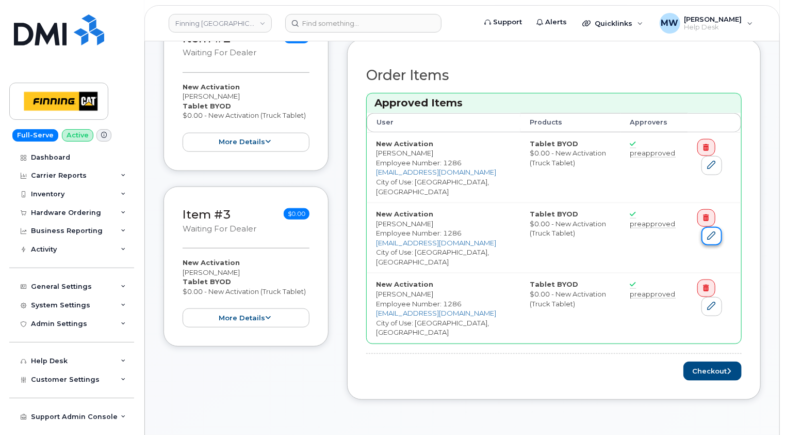
click at [708, 231] on icon at bounding box center [712, 235] width 8 height 8
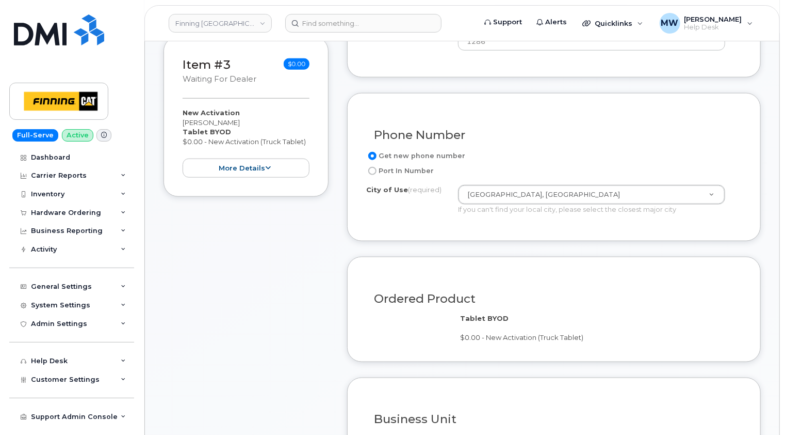
scroll to position [568, 0]
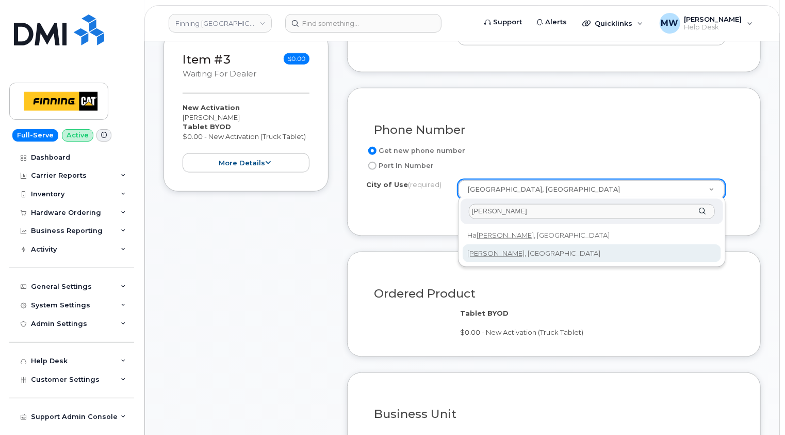
type input "milton"
type input "4287"
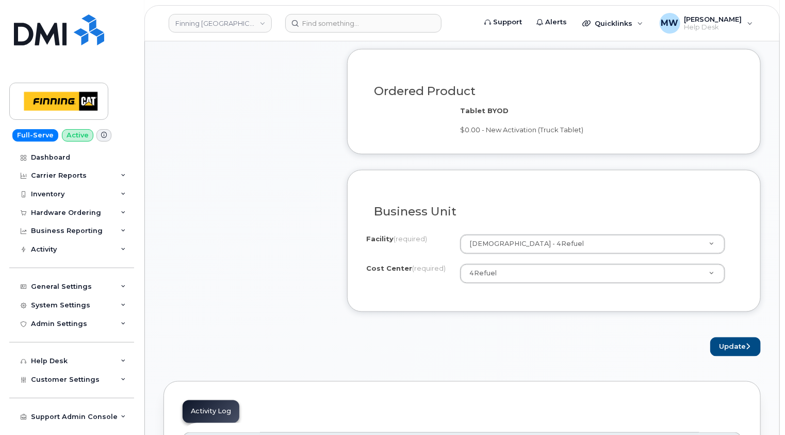
scroll to position [774, 0]
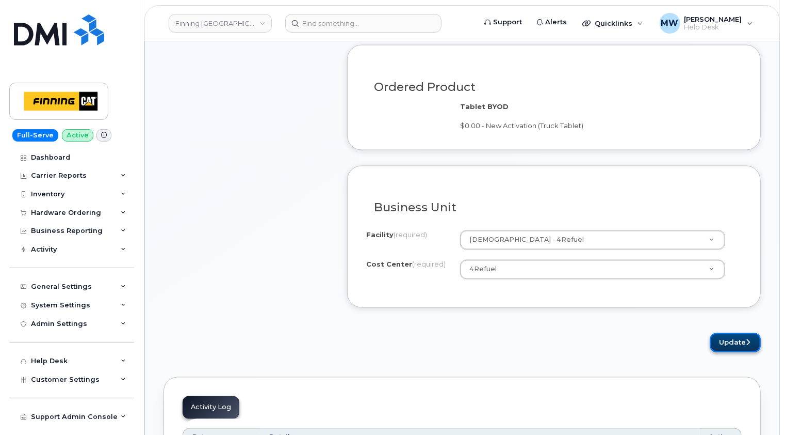
click at [743, 337] on button "Update" at bounding box center [736, 342] width 51 height 19
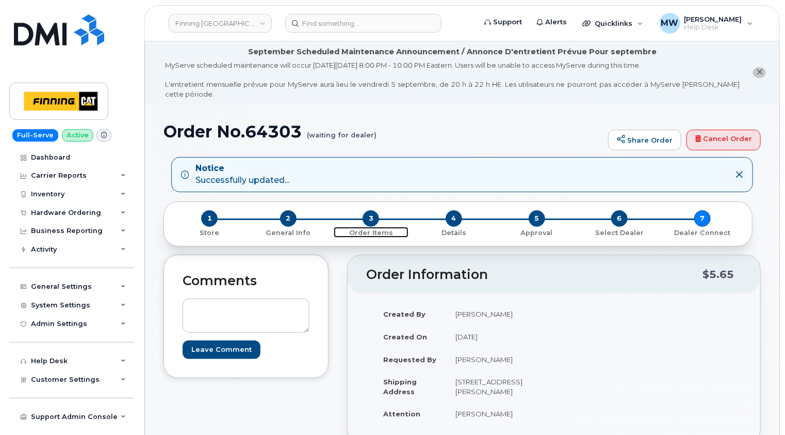
click at [373, 210] on span "3" at bounding box center [371, 218] width 17 height 17
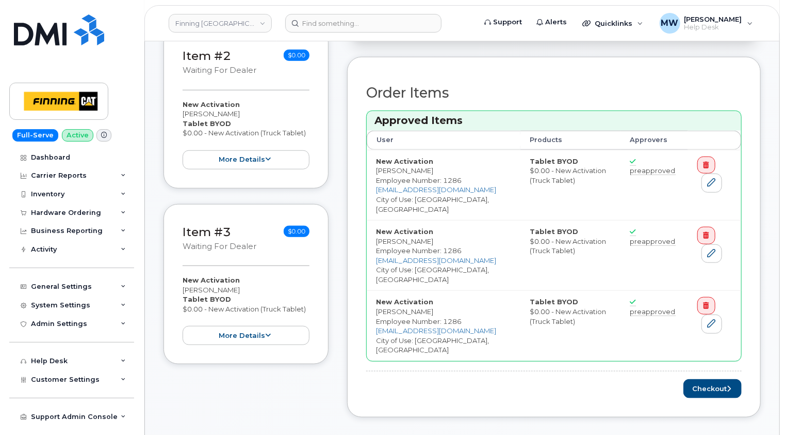
scroll to position [413, 0]
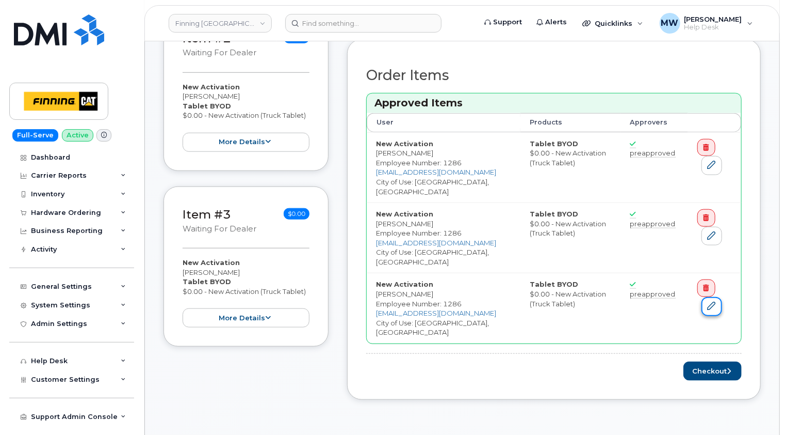
click at [708, 301] on icon at bounding box center [712, 305] width 8 height 8
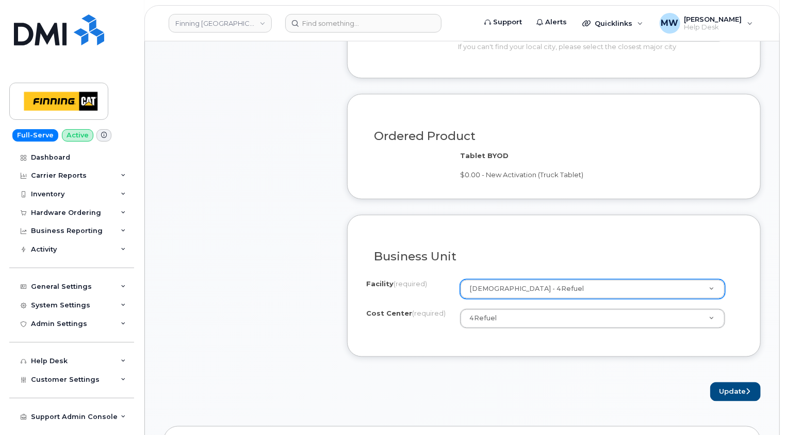
scroll to position [619, 0]
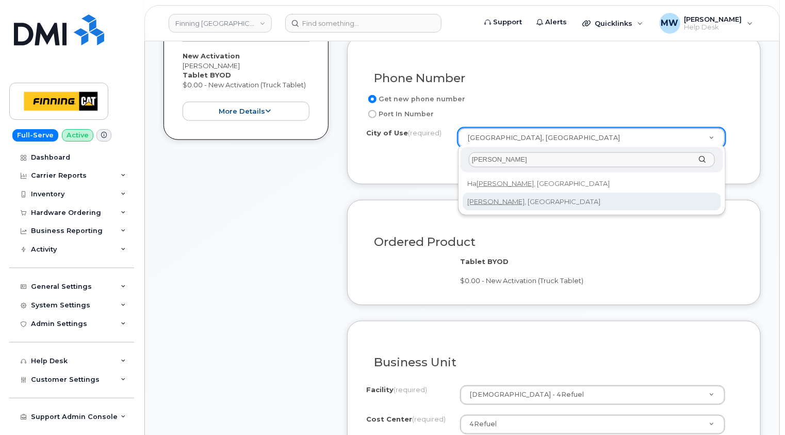
type input "milton"
type input "4287"
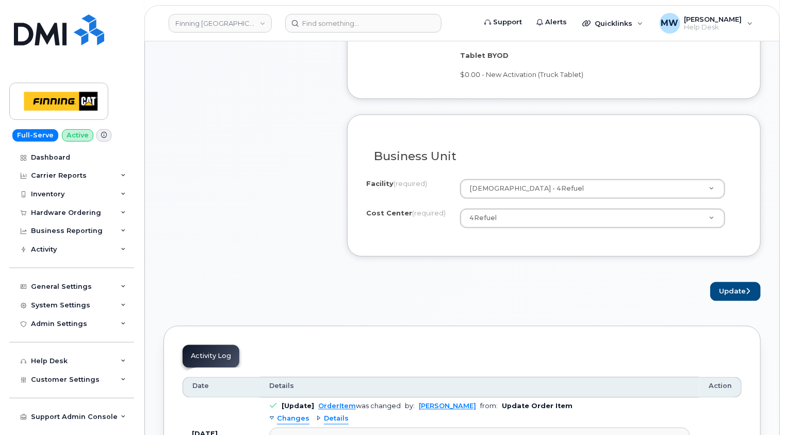
scroll to position [826, 0]
click at [730, 293] on button "Update" at bounding box center [736, 290] width 51 height 19
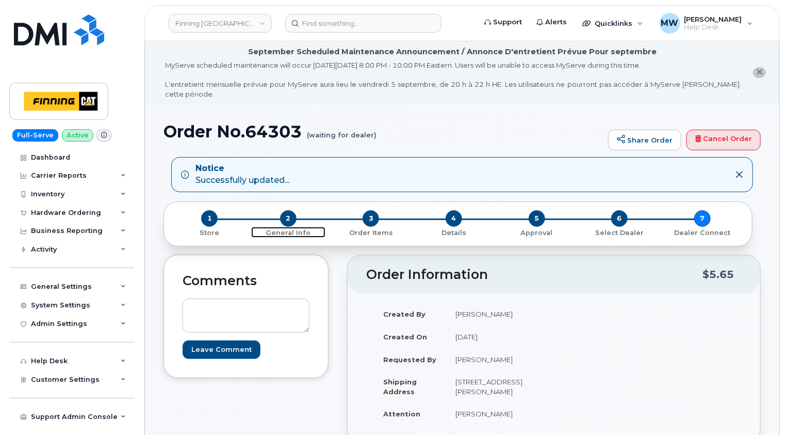
click at [287, 210] on span "2" at bounding box center [288, 218] width 17 height 17
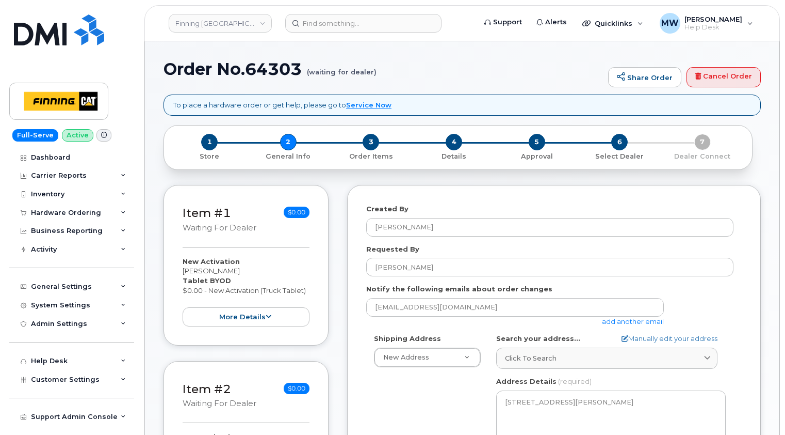
select select
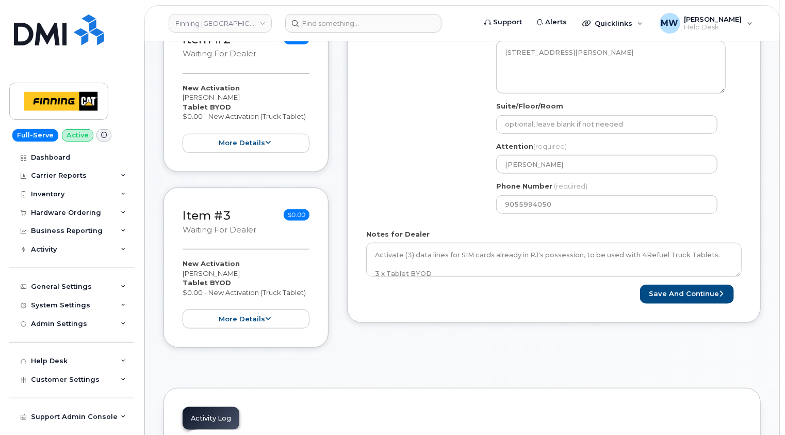
scroll to position [413, 0]
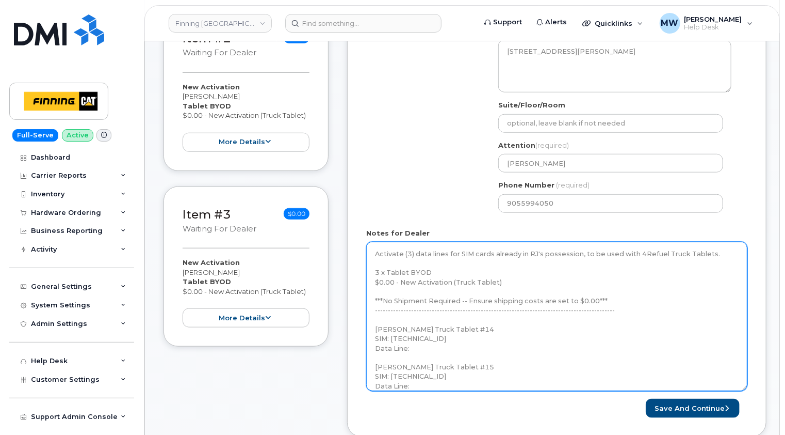
drag, startPoint x: 740, startPoint y: 263, endPoint x: 745, endPoint y: 379, distance: 116.2
click at [745, 379] on textarea "Activate (3) data lines for SIM cards already in RJ's possession, to be used wi…" at bounding box center [556, 316] width 381 height 149
click at [557, 271] on textarea "Activate (3) data lines for SIM cards already in RJ's possession, to be used wi…" at bounding box center [556, 317] width 381 height 150
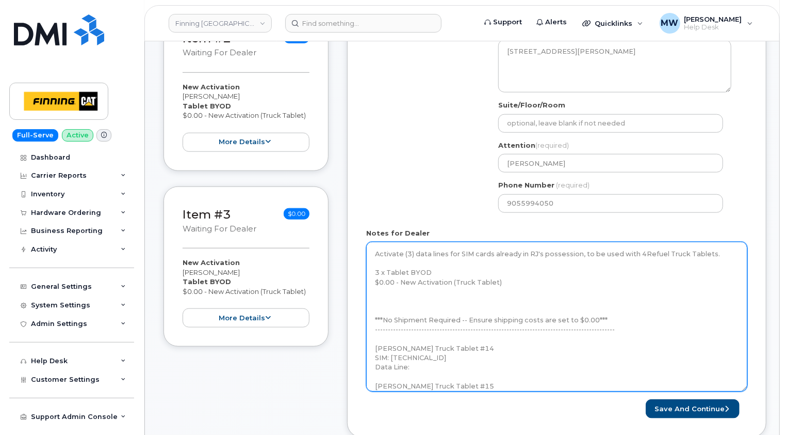
paste textarea "Telus Order #TL60026061"
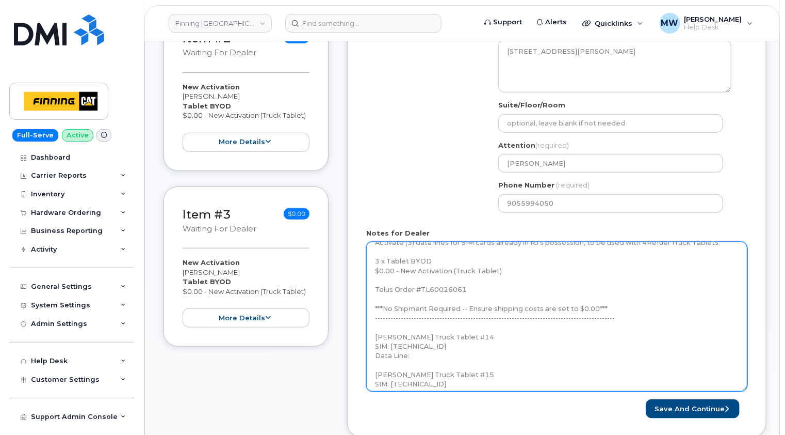
scroll to position [0, 0]
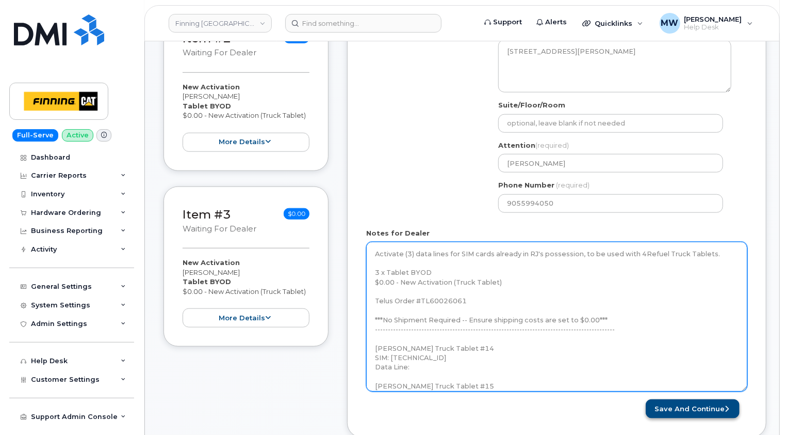
type textarea "Activate (3) data lines for SIM cards already in RJ's possession, to be used wi…"
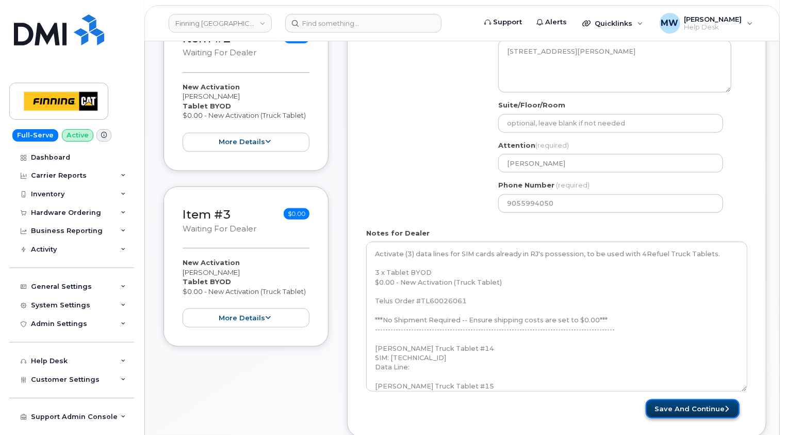
click at [699, 399] on button "Save and Continue" at bounding box center [693, 408] width 94 height 19
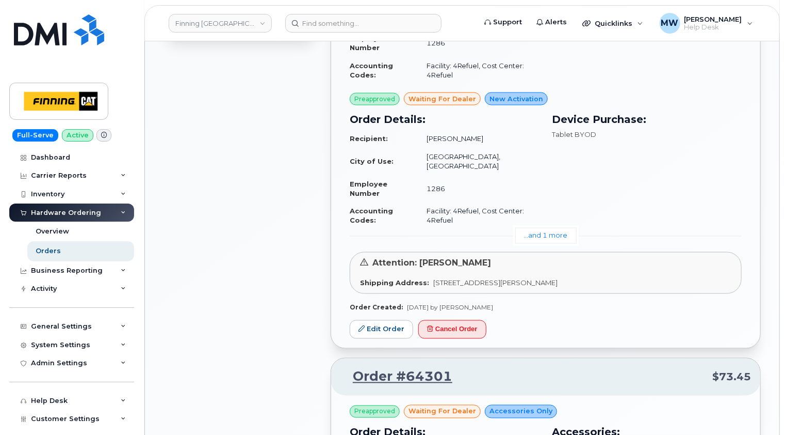
scroll to position [774, 0]
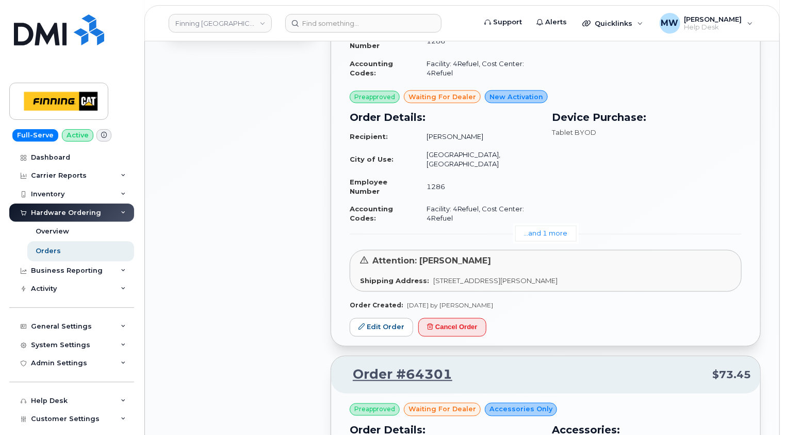
click at [545, 226] on link "...and 1 more" at bounding box center [546, 234] width 61 height 16
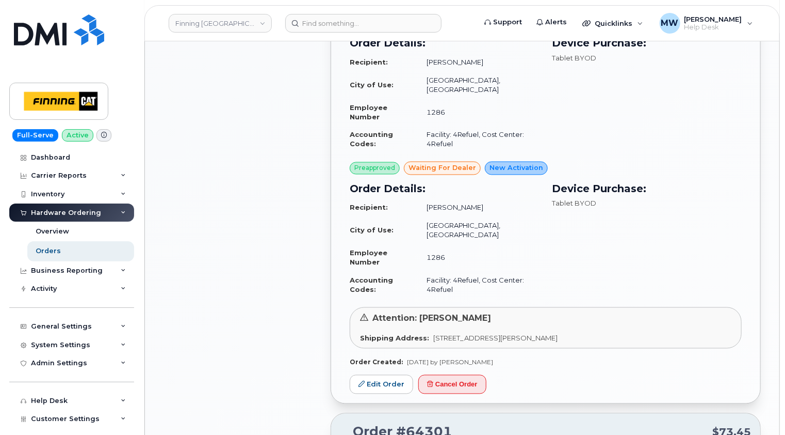
scroll to position [980, 0]
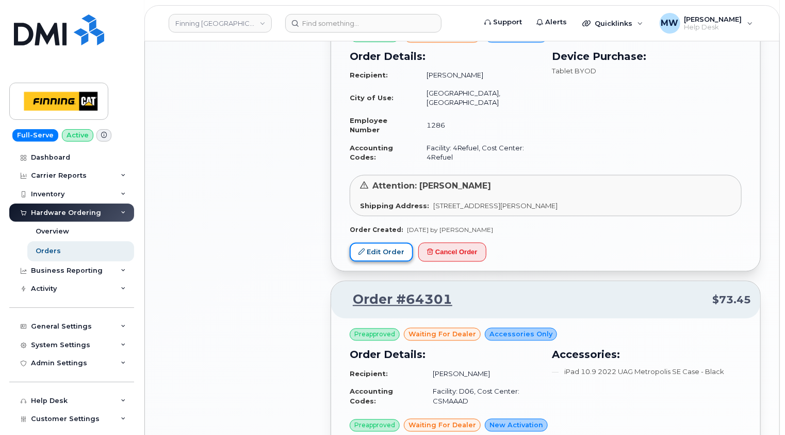
click at [385, 243] on link "Edit Order" at bounding box center [381, 252] width 63 height 19
click at [59, 246] on link "Orders" at bounding box center [80, 251] width 107 height 20
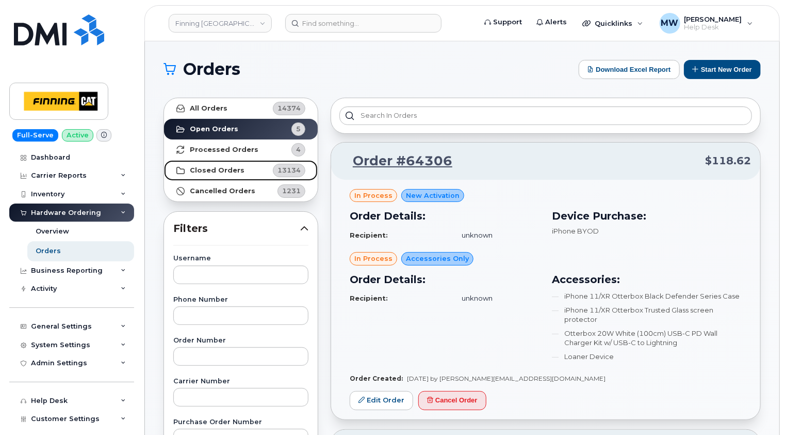
click at [228, 168] on strong "Closed Orders" at bounding box center [217, 170] width 55 height 8
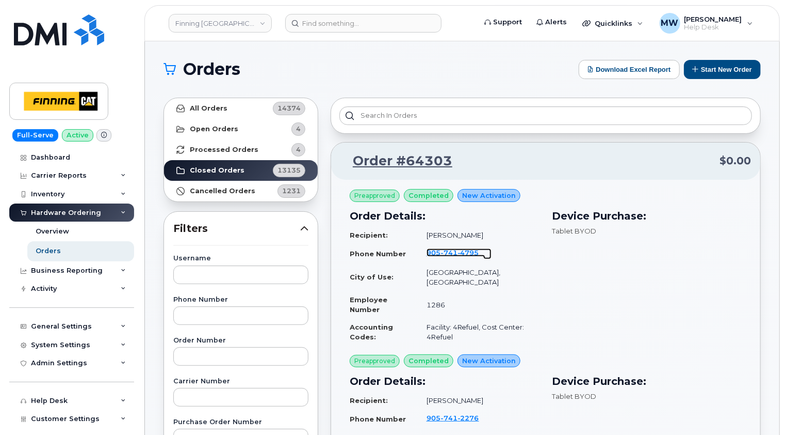
click at [457, 253] on span "741" at bounding box center [449, 252] width 17 height 8
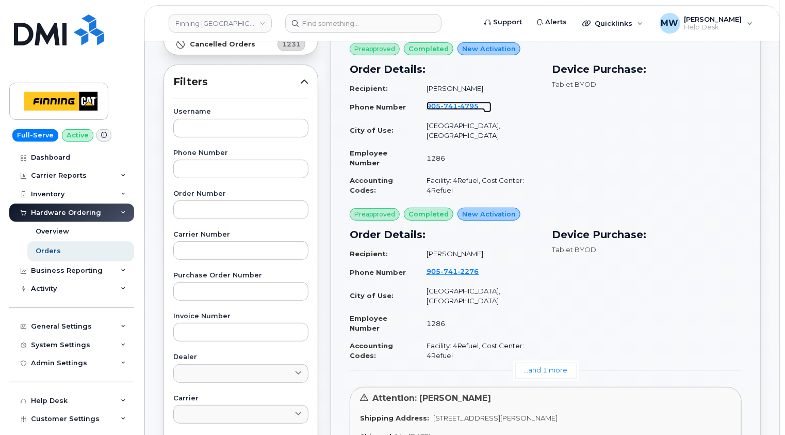
scroll to position [155, 0]
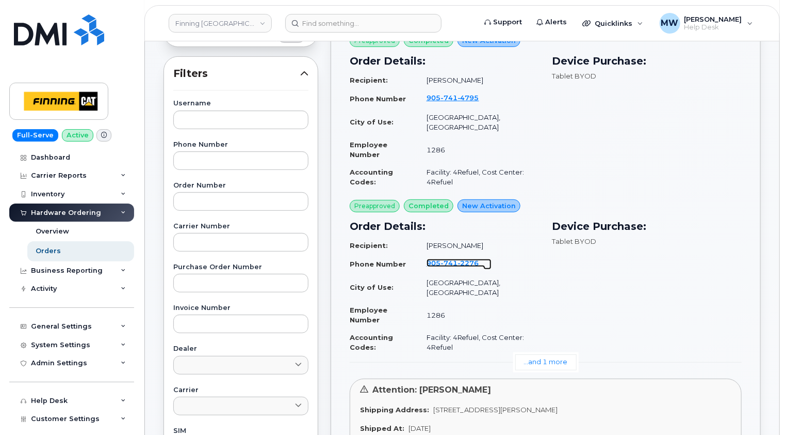
click at [458, 259] on span "741" at bounding box center [449, 263] width 17 height 8
click at [545, 354] on link "...and 1 more" at bounding box center [546, 362] width 61 height 16
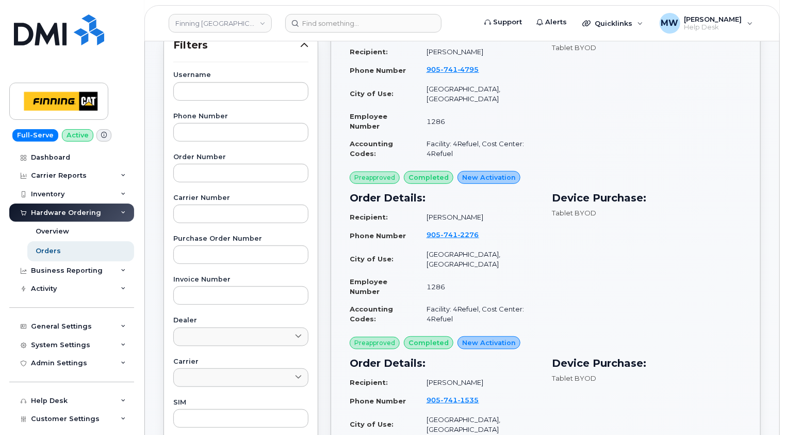
scroll to position [206, 0]
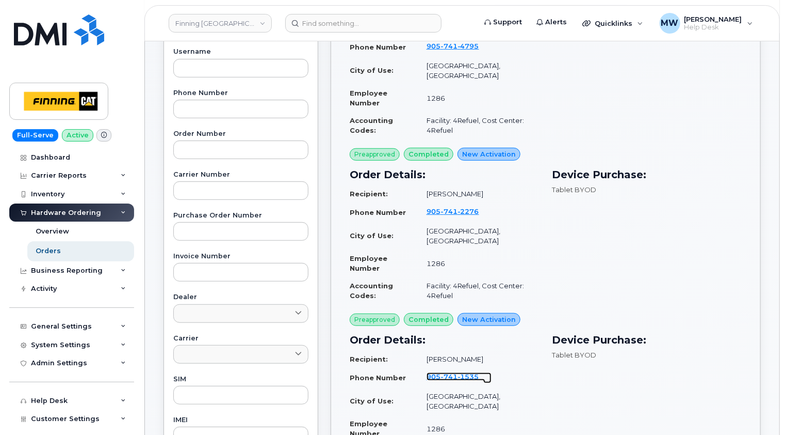
click at [460, 372] on span "1535" at bounding box center [469, 376] width 22 height 8
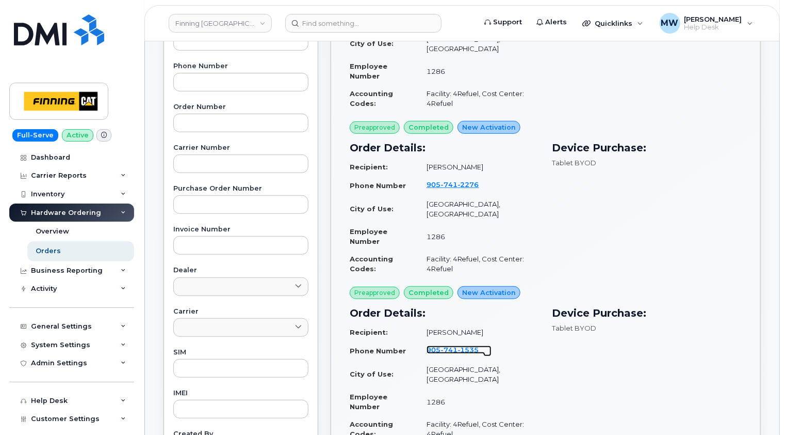
scroll to position [258, 0]
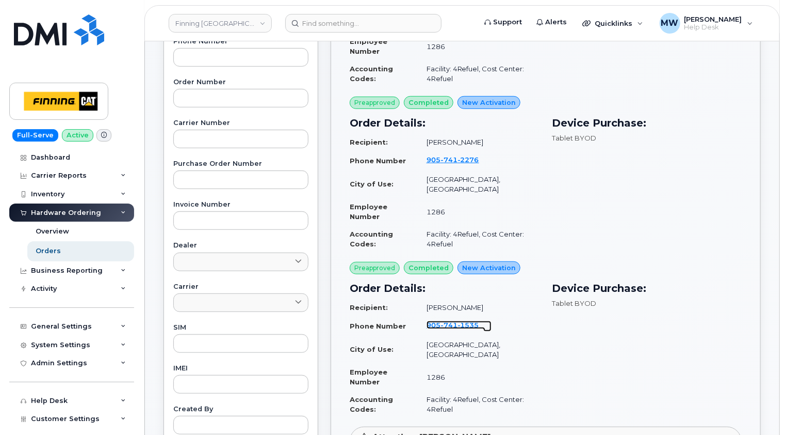
click at [455, 320] on span "741" at bounding box center [449, 324] width 17 height 8
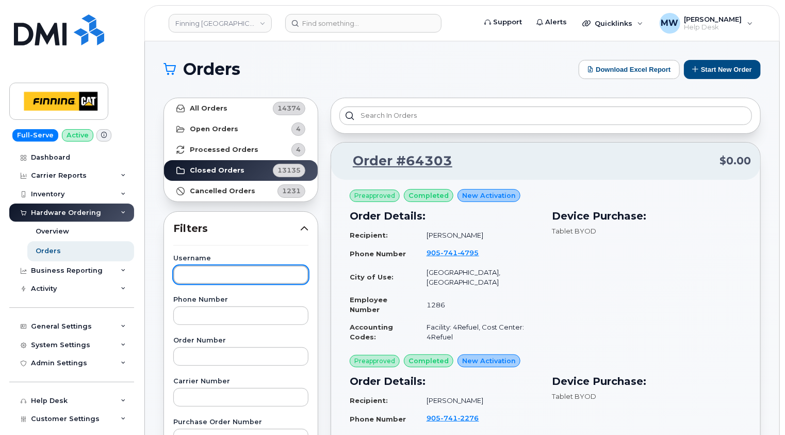
click at [221, 271] on input "text" at bounding box center [240, 274] width 135 height 19
type input "ranjot"
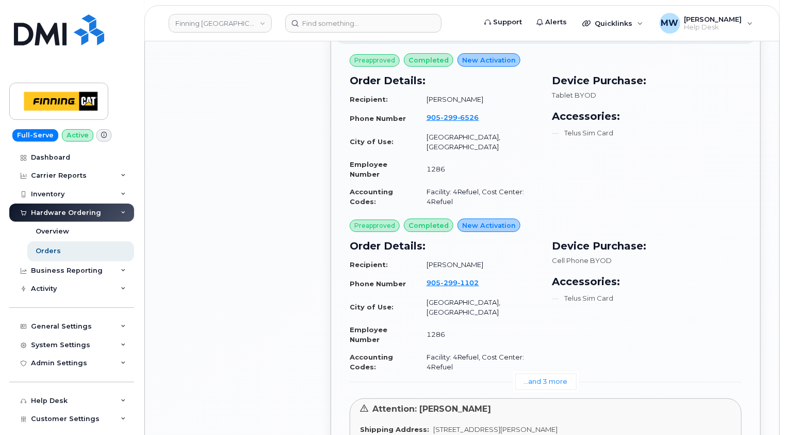
scroll to position [1858, 0]
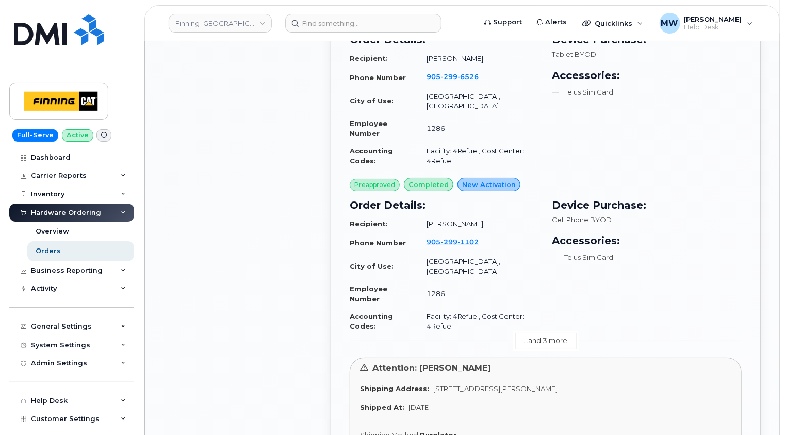
click at [554, 332] on link "...and 3 more" at bounding box center [546, 340] width 61 height 16
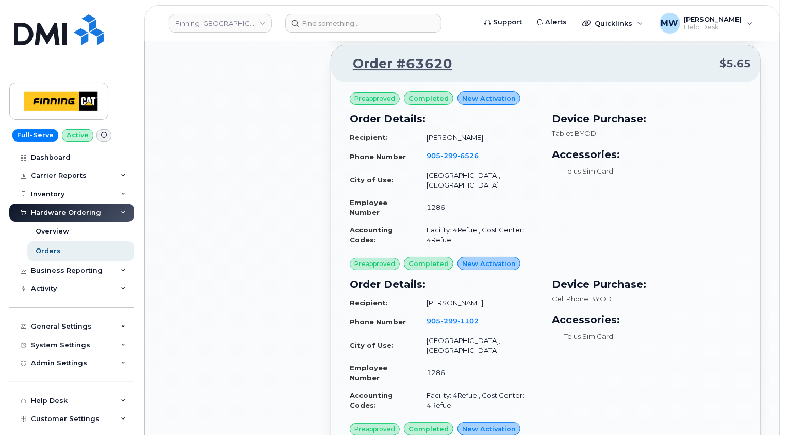
scroll to position [1755, 0]
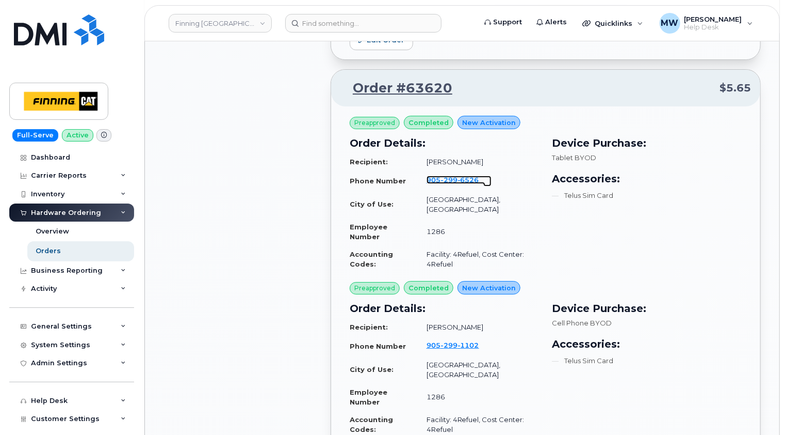
click at [461, 175] on span "6526" at bounding box center [469, 179] width 22 height 8
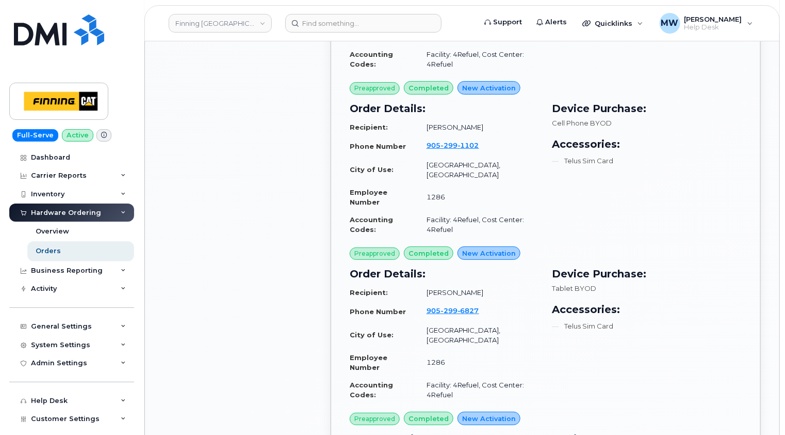
scroll to position [1961, 0]
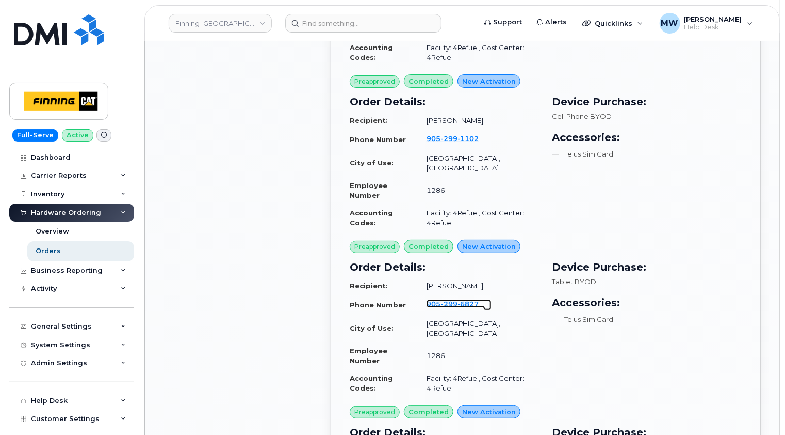
click at [462, 299] on span "6827" at bounding box center [469, 303] width 22 height 8
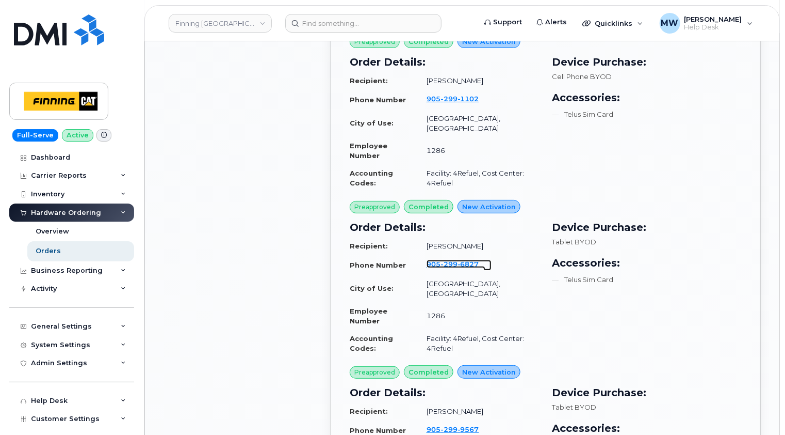
scroll to position [2064, 0]
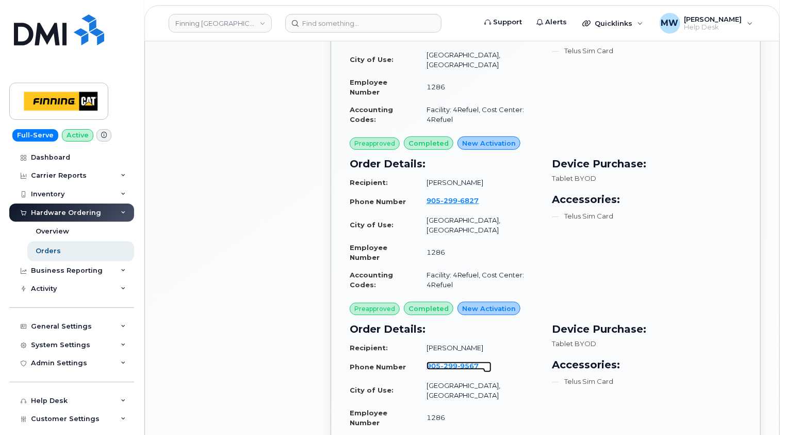
click at [458, 361] on span "299" at bounding box center [449, 365] width 17 height 8
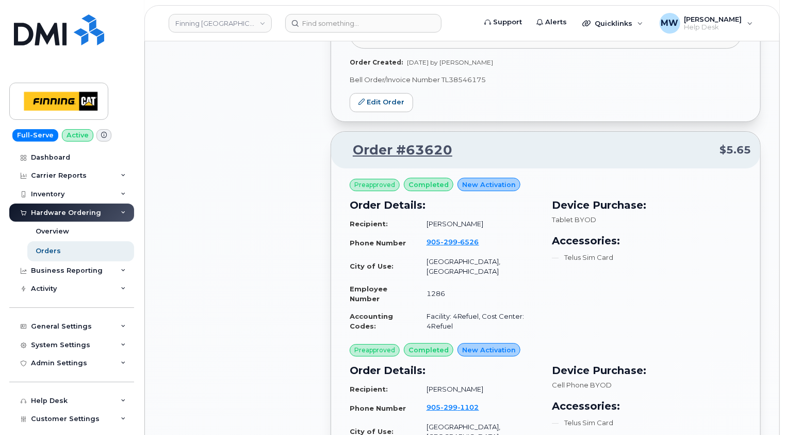
scroll to position [1806, 0]
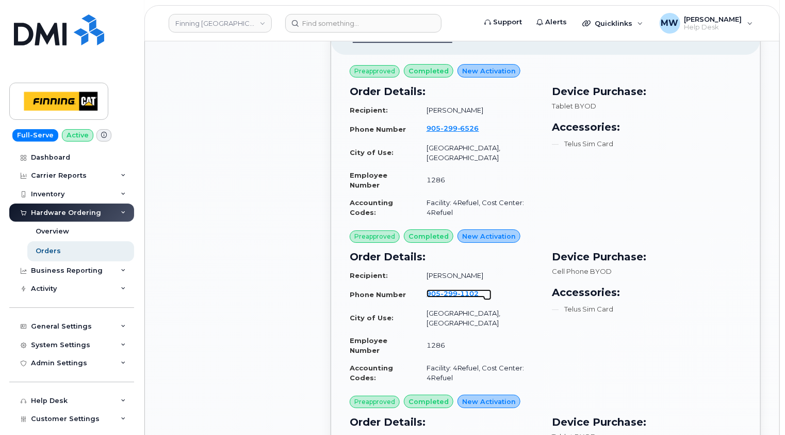
click at [462, 289] on span "1102" at bounding box center [469, 293] width 22 height 8
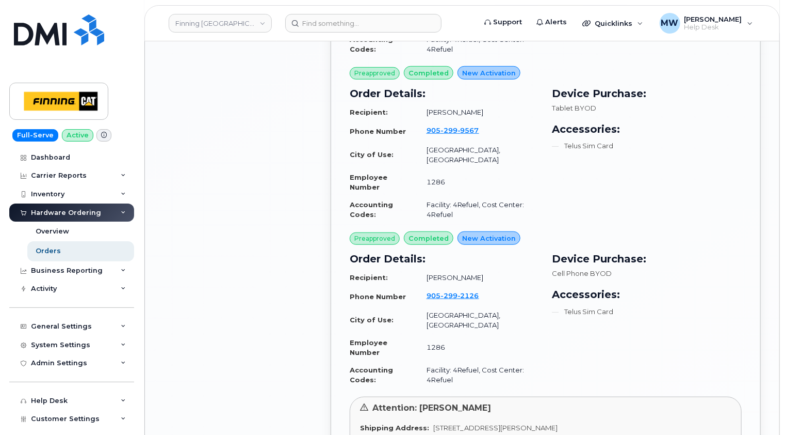
scroll to position [2322, 0]
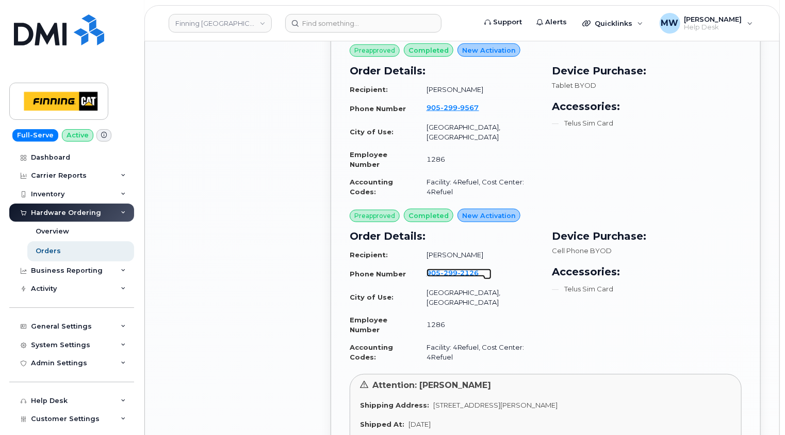
click at [460, 268] on span "2126" at bounding box center [469, 272] width 22 height 8
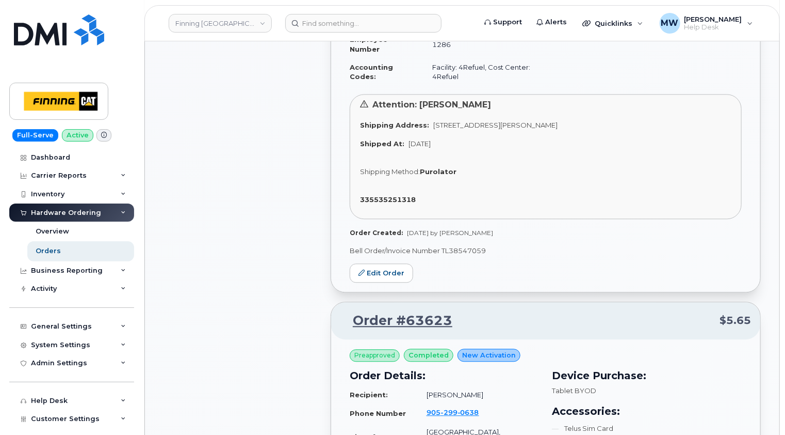
scroll to position [1084, 0]
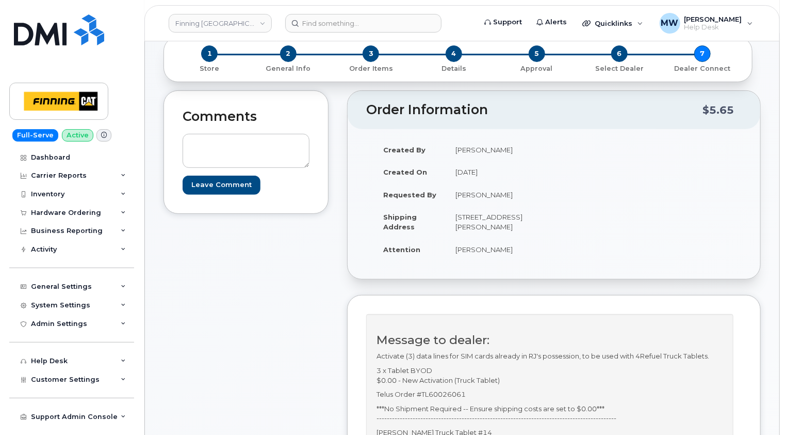
scroll to position [258, 0]
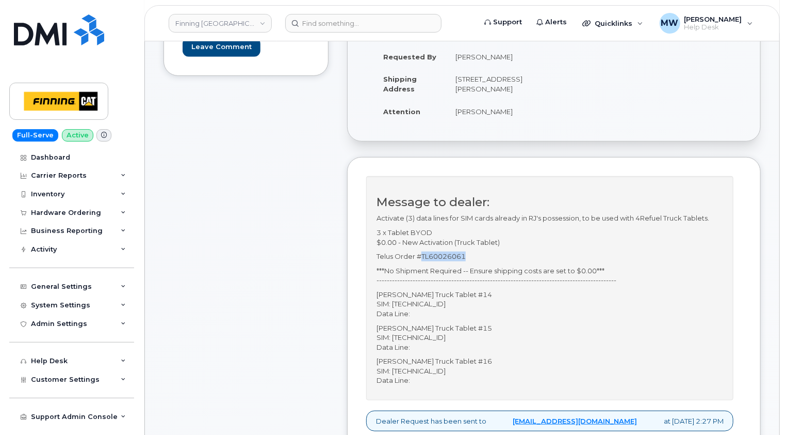
drag, startPoint x: 467, startPoint y: 255, endPoint x: 423, endPoint y: 252, distance: 44.0
click at [423, 252] on p "Telus Order #TL60026061" at bounding box center [550, 256] width 347 height 10
copy p "TL60026061"
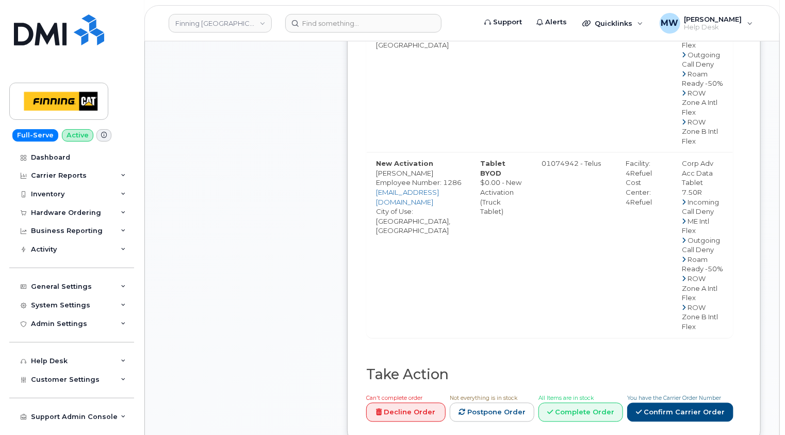
scroll to position [1135, 0]
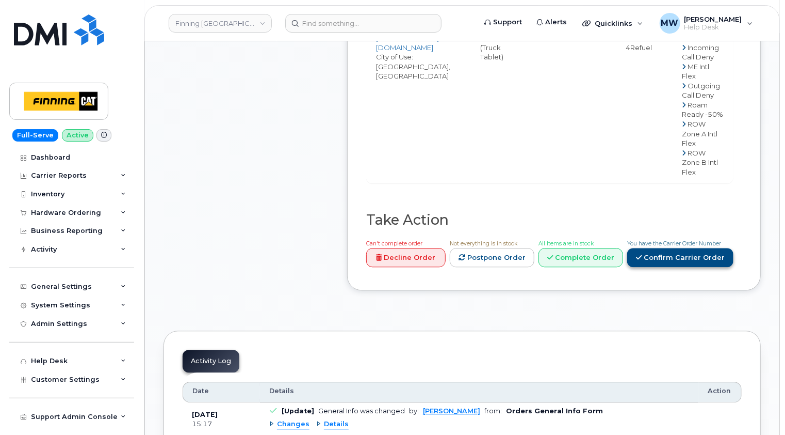
click at [676, 248] on link "Confirm Carrier Order" at bounding box center [681, 257] width 106 height 19
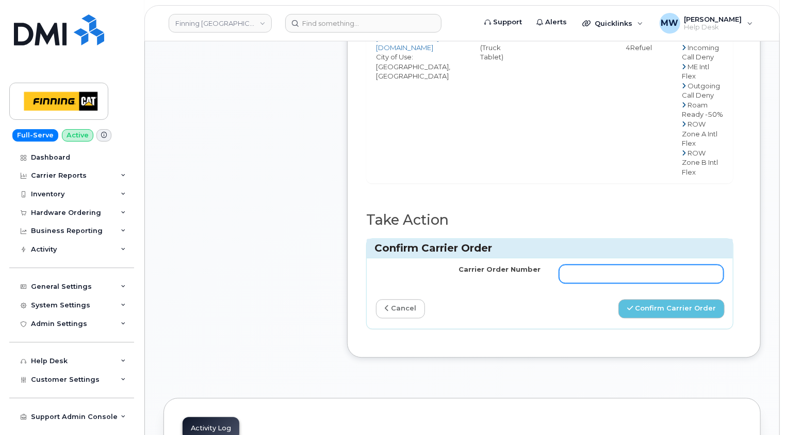
click at [597, 264] on input "Carrier Order Number" at bounding box center [641, 273] width 165 height 19
paste input "TL60026061"
type input "TL60026061"
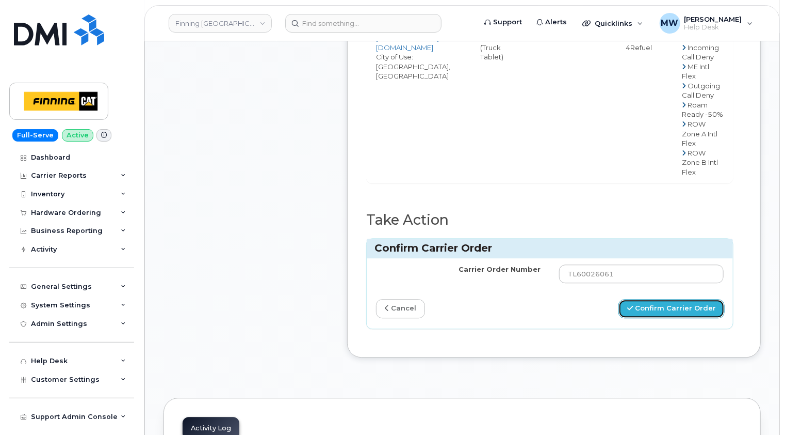
click at [683, 299] on button "Confirm Carrier Order" at bounding box center [672, 308] width 106 height 19
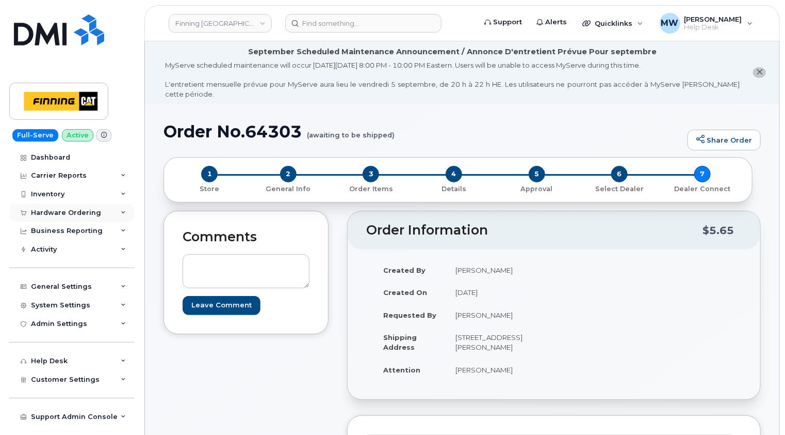
click at [83, 210] on div "Hardware Ordering" at bounding box center [66, 212] width 70 height 8
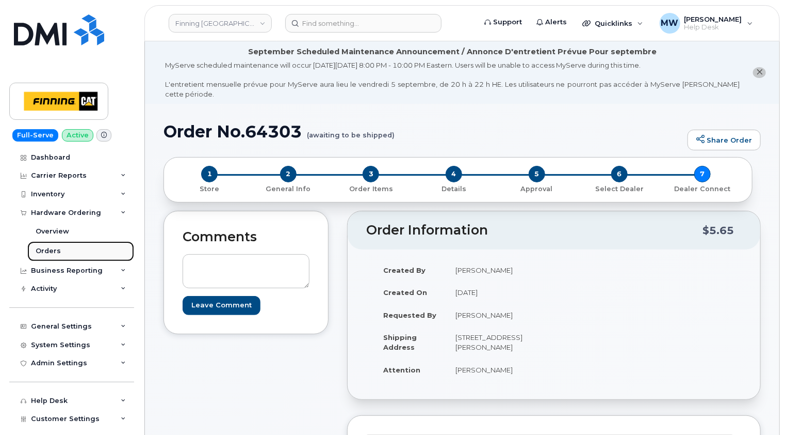
click at [44, 252] on div "Orders" at bounding box center [48, 250] width 25 height 9
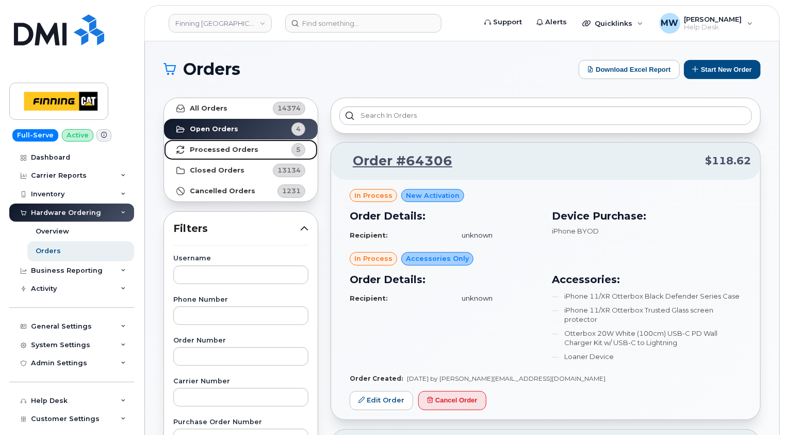
click at [249, 154] on link "Processed Orders 5" at bounding box center [241, 149] width 154 height 21
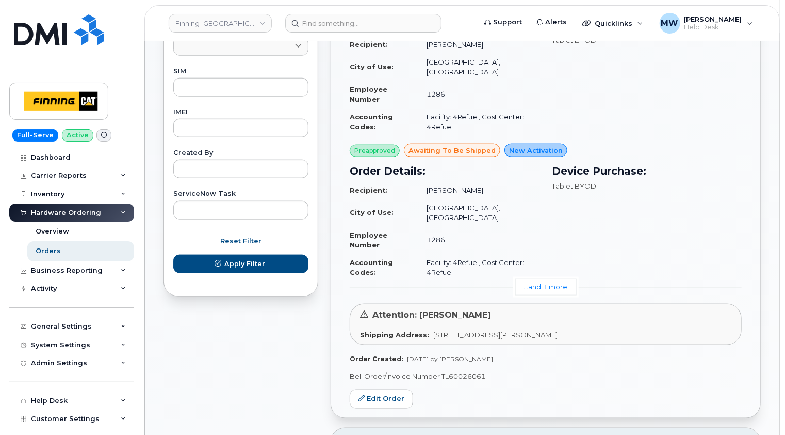
scroll to position [568, 0]
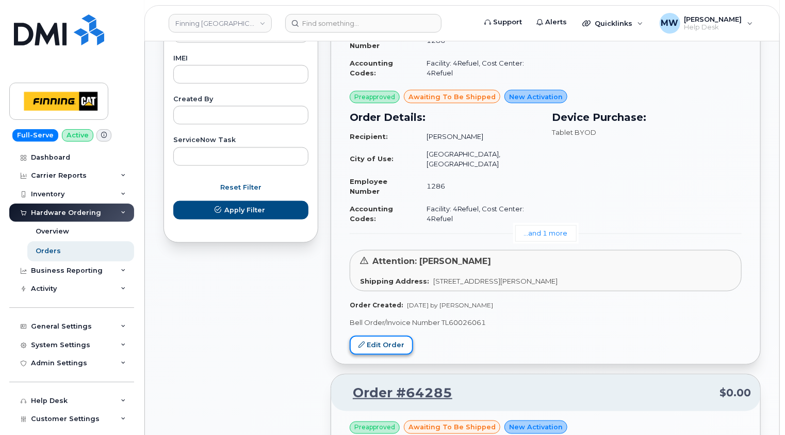
click at [384, 335] on link "Edit Order" at bounding box center [381, 344] width 63 height 19
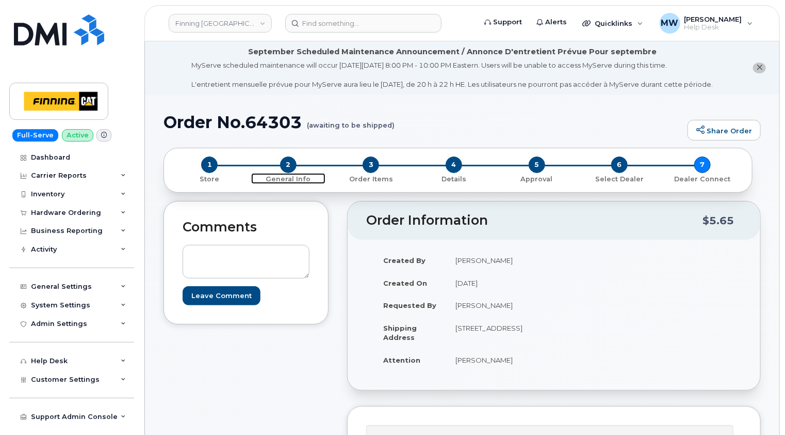
drag, startPoint x: 285, startPoint y: 167, endPoint x: 293, endPoint y: 164, distance: 8.3
click at [285, 167] on span "2" at bounding box center [288, 164] width 17 height 17
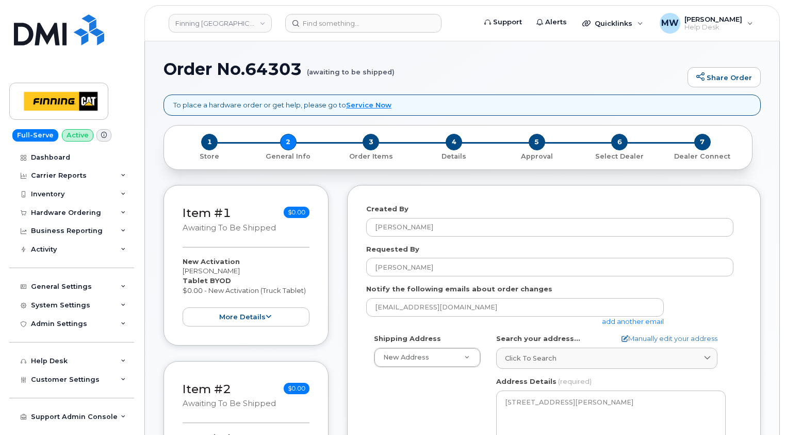
select select
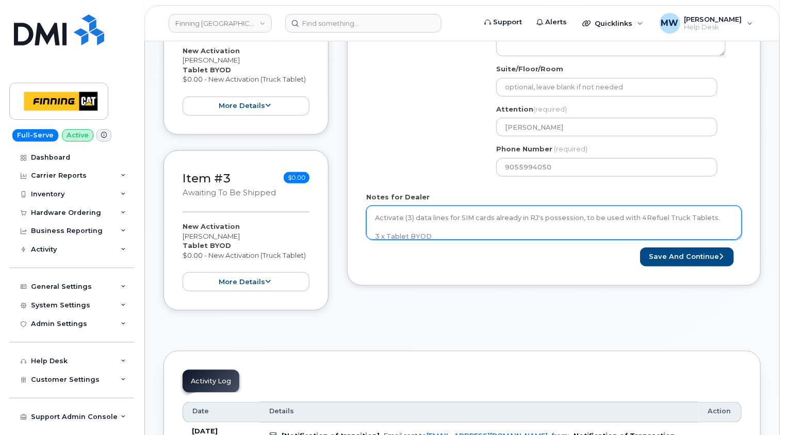
scroll to position [516, 0]
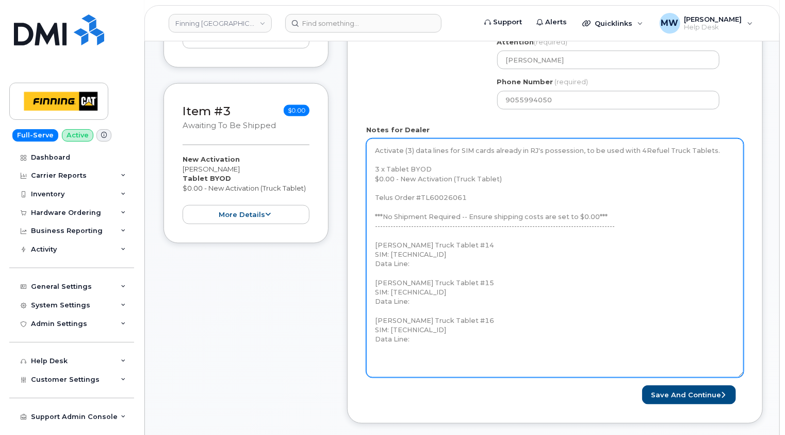
drag, startPoint x: 739, startPoint y: 158, endPoint x: 741, endPoint y: 373, distance: 215.2
click at [741, 373] on textarea "Activate (3) data lines for SIM cards already in RJ's possession, to be used wi…" at bounding box center [555, 257] width 378 height 239
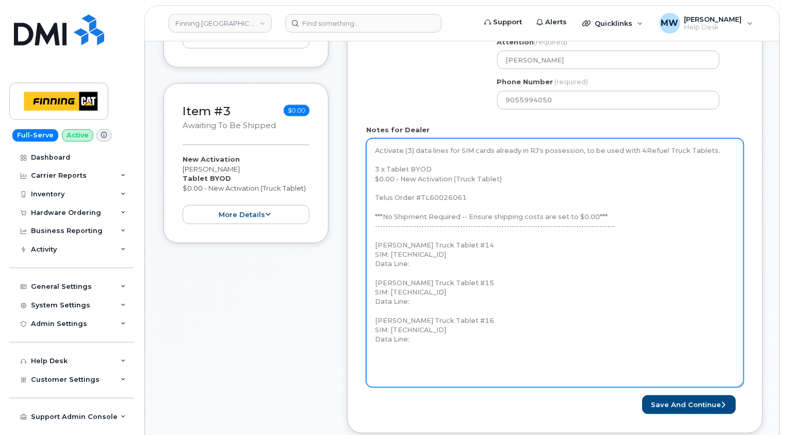
drag, startPoint x: 428, startPoint y: 329, endPoint x: 356, endPoint y: 237, distance: 116.5
click at [356, 237] on div "Created By [PERSON_NAME] Requested By [PERSON_NAME] Notify the following emails…" at bounding box center [555, 82] width 416 height 702
paste textarea "[PHONE_NUMBER] [PERSON_NAME] Truck Tablet #15 SIM: [TECHNICAL_ID] Data Line: [P…"
click at [472, 253] on textarea "Activate (3) data lines for SIM cards already in RJ's possession, to be used wi…" at bounding box center [555, 262] width 378 height 249
type textarea "Activate (3) data lines for SIM cards already in RJ's possession, to be used wi…"
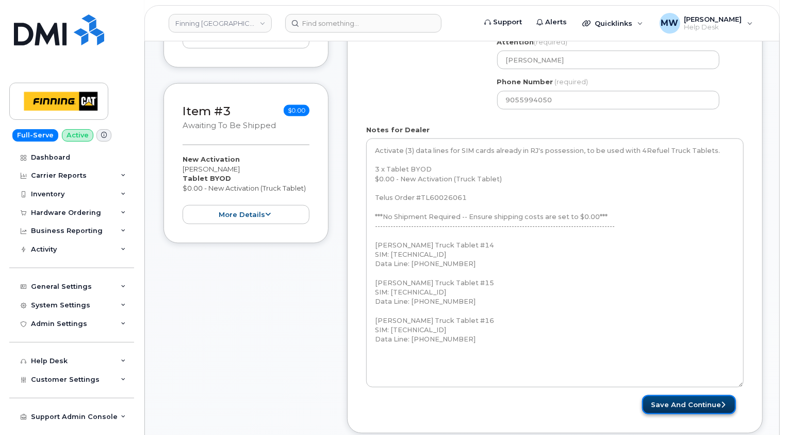
click at [700, 395] on button "Save and Continue" at bounding box center [689, 404] width 94 height 19
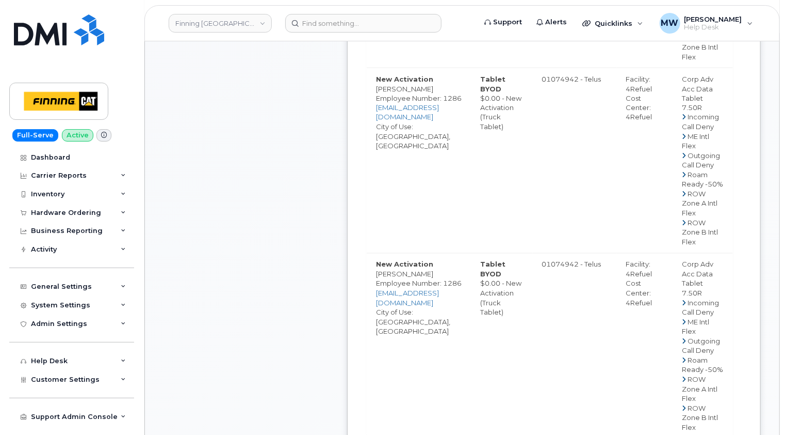
scroll to position [1032, 0]
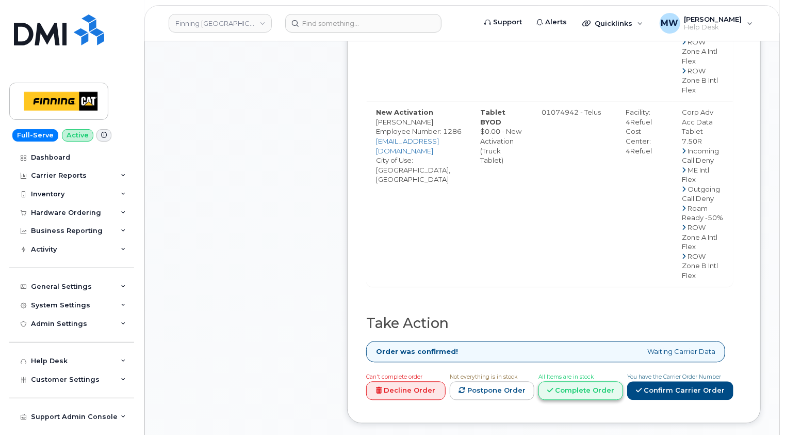
click at [595, 381] on link "Complete Order" at bounding box center [581, 390] width 85 height 19
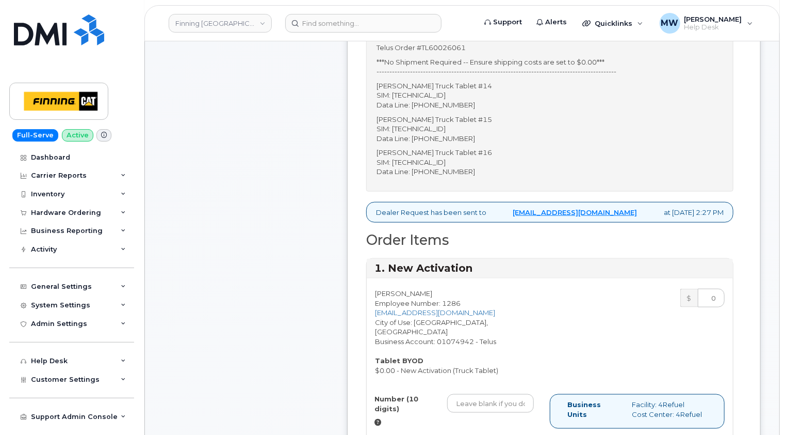
scroll to position [464, 0]
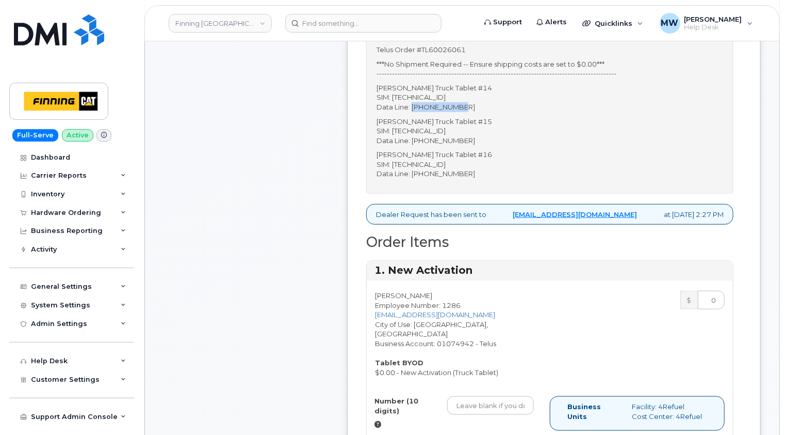
drag, startPoint x: 467, startPoint y: 104, endPoint x: 413, endPoint y: 105, distance: 53.7
click at [413, 105] on p "[PERSON_NAME] Truck Tablet #14 SIM: [TECHNICAL_ID] Data Line: [PHONE_NUMBER]" at bounding box center [550, 97] width 347 height 29
copy p "905-741-4795"
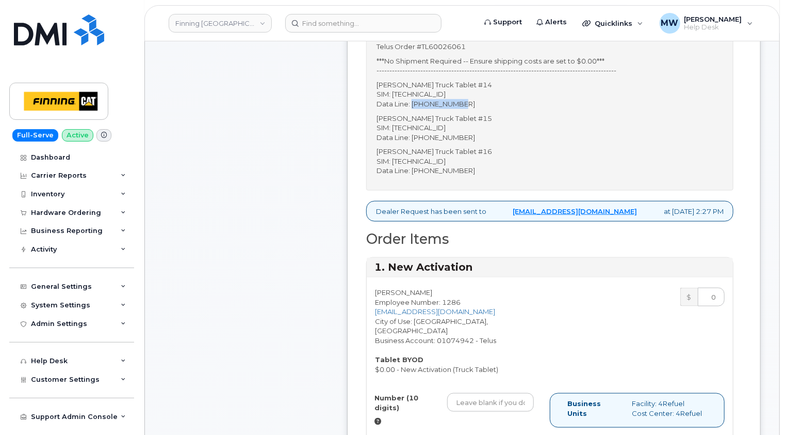
scroll to position [516, 0]
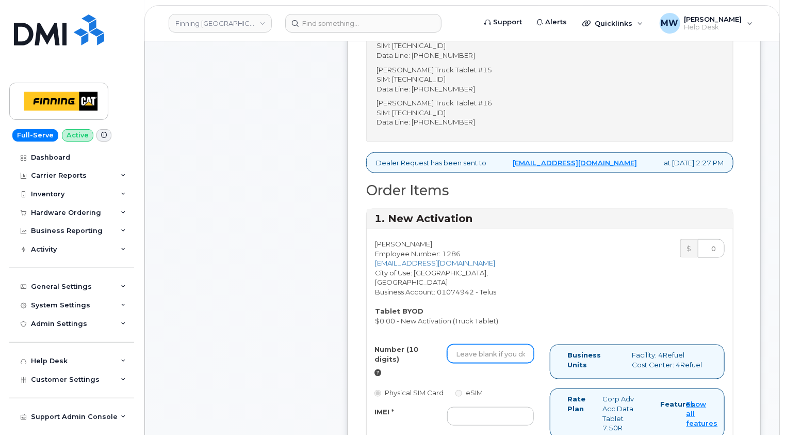
click at [486, 344] on input "Number (10 digits)" at bounding box center [490, 353] width 87 height 19
paste input "905-741-4795"
click at [474, 344] on input "905-741-4795" at bounding box center [490, 353] width 87 height 19
click at [487, 344] on input "905741-4795" at bounding box center [490, 353] width 87 height 19
type input "9057414795"
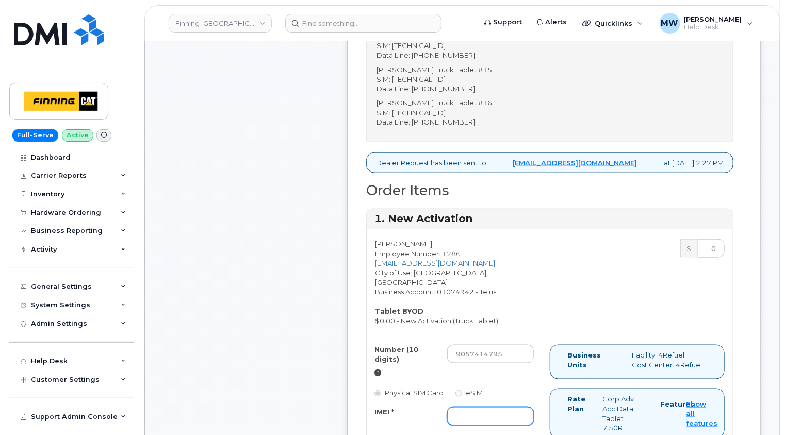
click at [479, 407] on input "IMEI *" at bounding box center [490, 416] width 87 height 19
type input "x"
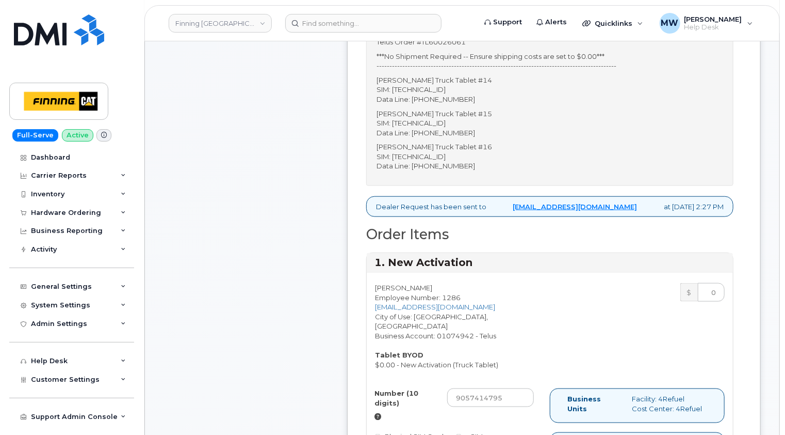
scroll to position [472, 0]
click at [470, 88] on p "Ranjot Khaneja Truck Tablet #14 SIM: 8912230102351114057 Data Line: 905-741-4795" at bounding box center [550, 90] width 347 height 29
copy p "8912230102351114057"
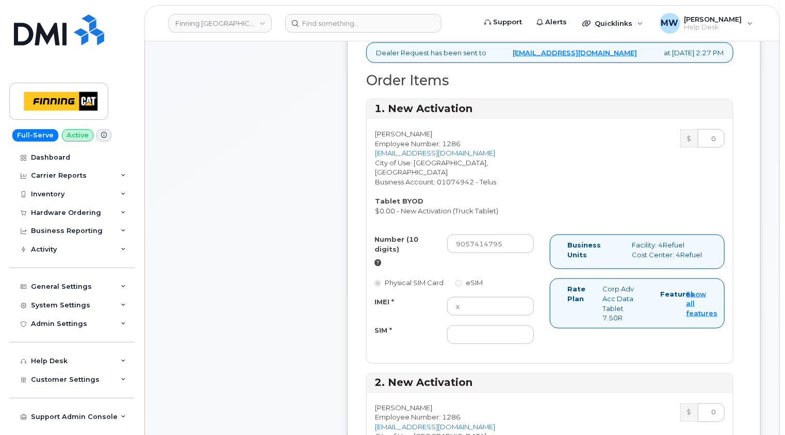
scroll to position [626, 0]
click at [477, 325] on input "SIM *" at bounding box center [490, 334] width 87 height 19
paste input "8912230102351114057"
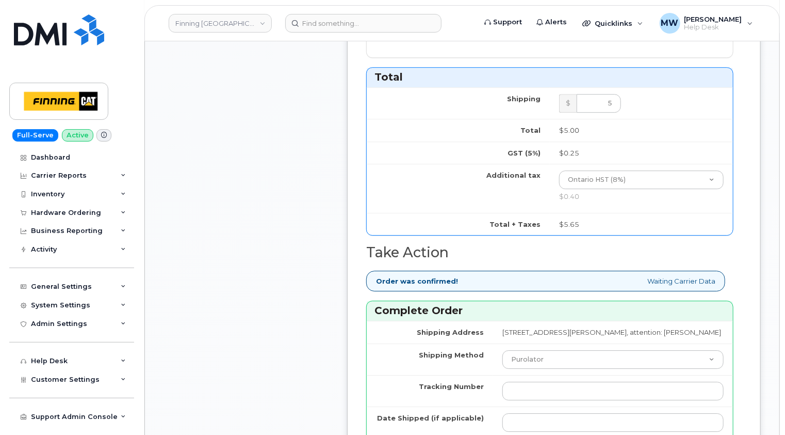
scroll to position [1329, 0]
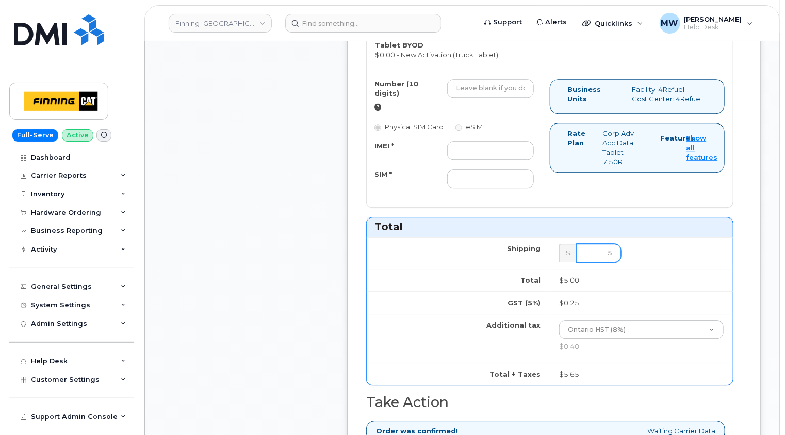
type input "8912230102351114057"
click at [615, 244] on input "5" at bounding box center [599, 253] width 44 height 19
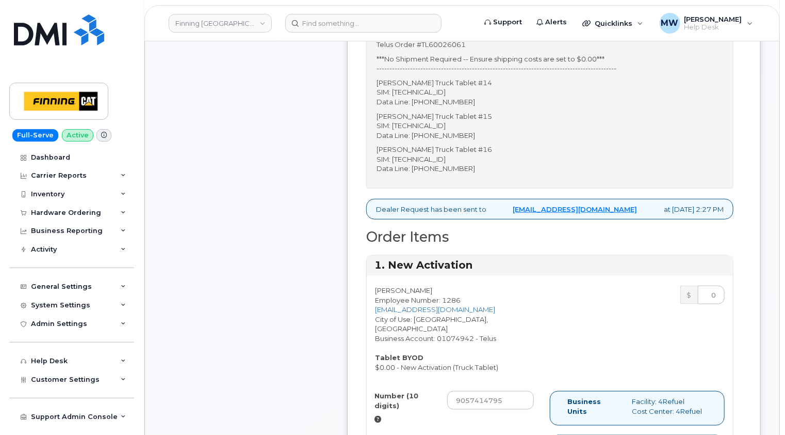
scroll to position [452, 0]
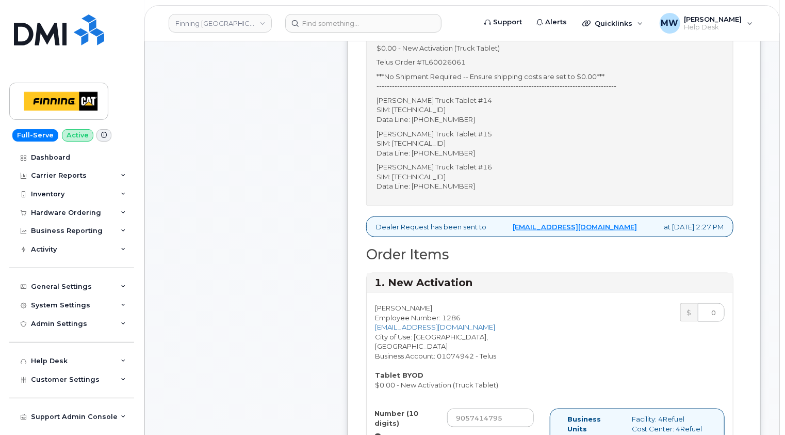
type input "0"
drag, startPoint x: 466, startPoint y: 151, endPoint x: 413, endPoint y: 149, distance: 52.7
click at [413, 149] on p "Ranjot Khaneja Truck Tablet #15 SIM: 8912230102351114065 Data Line: 905-741-2276" at bounding box center [550, 143] width 347 height 29
copy p "905-741-2276"
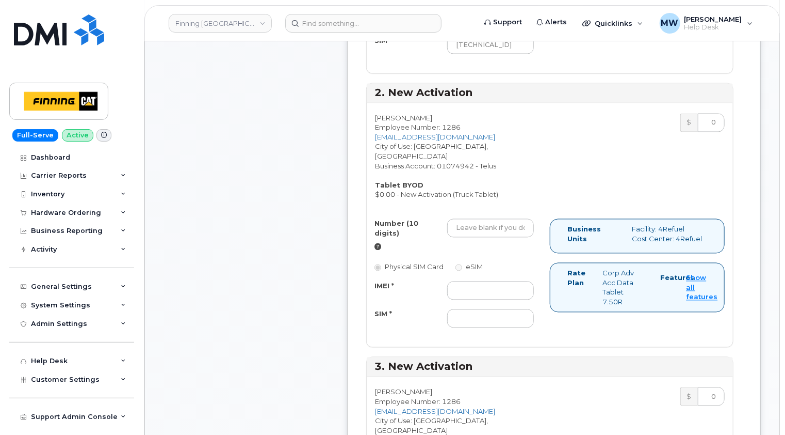
scroll to position [917, 0]
click at [479, 218] on input "Number (10 digits)" at bounding box center [490, 227] width 87 height 19
paste input "905-741-2276"
click at [472, 218] on input "905-741-2276" at bounding box center [490, 227] width 87 height 19
click at [487, 218] on input "905741-2276" at bounding box center [490, 227] width 87 height 19
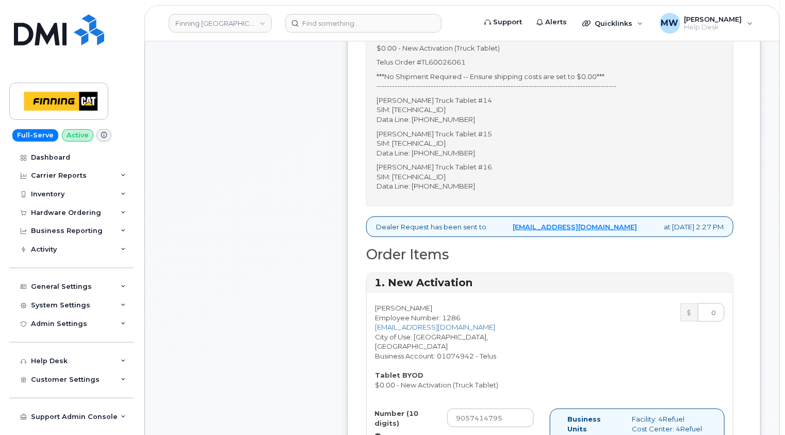
scroll to position [400, 0]
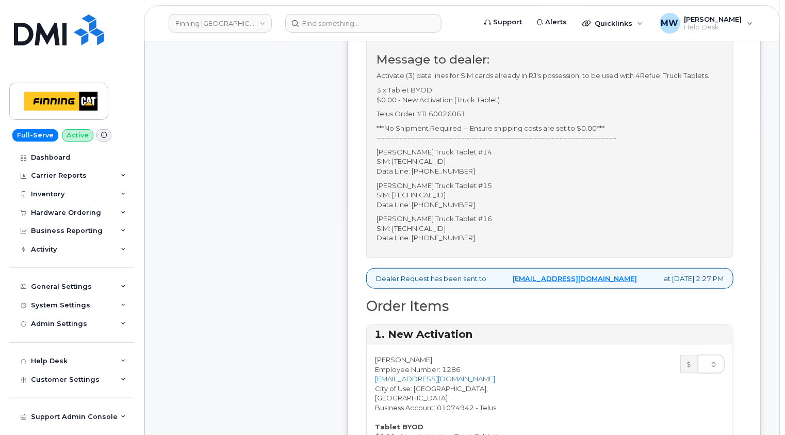
type input "9057412276"
click at [467, 193] on p "Ranjot Khaneja Truck Tablet #15 SIM: 8912230102351114065 Data Line: 905-741-2276" at bounding box center [550, 195] width 347 height 29
copy p "8912230102351114065"
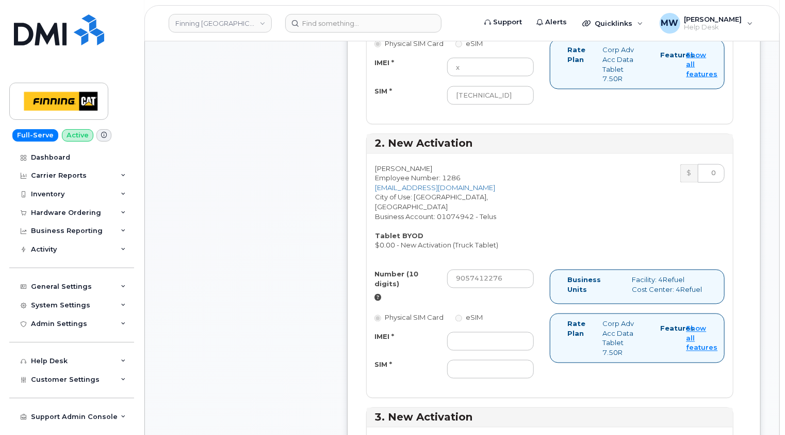
scroll to position [917, 0]
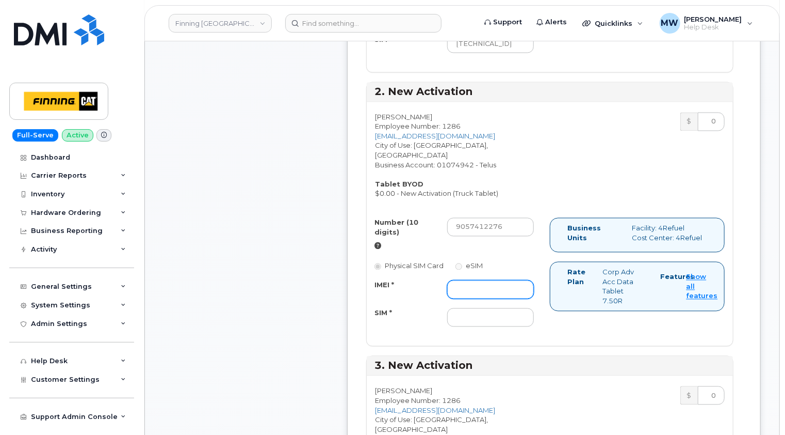
click at [471, 280] on input "IMEI *" at bounding box center [490, 289] width 87 height 19
type input "x"
paste input "8912230102351114065"
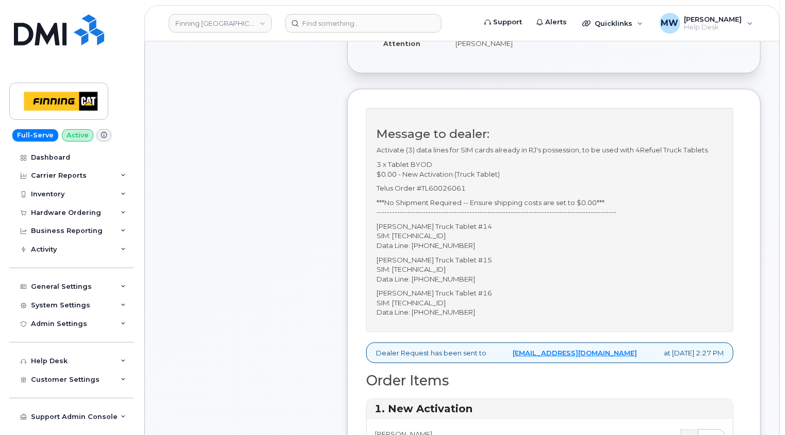
scroll to position [349, 0]
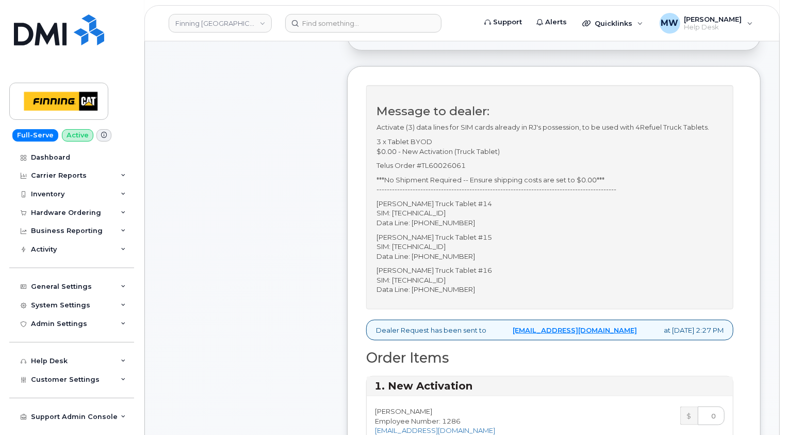
type input "8912230102351114065"
drag, startPoint x: 468, startPoint y: 288, endPoint x: 413, endPoint y: 286, distance: 55.3
click at [413, 286] on p "Ranjot Khaneja Truck Tablet #16 SIM: 8912230102351114073 Data Line: 905-741-1535" at bounding box center [550, 279] width 347 height 29
copy p "905-741-1535"
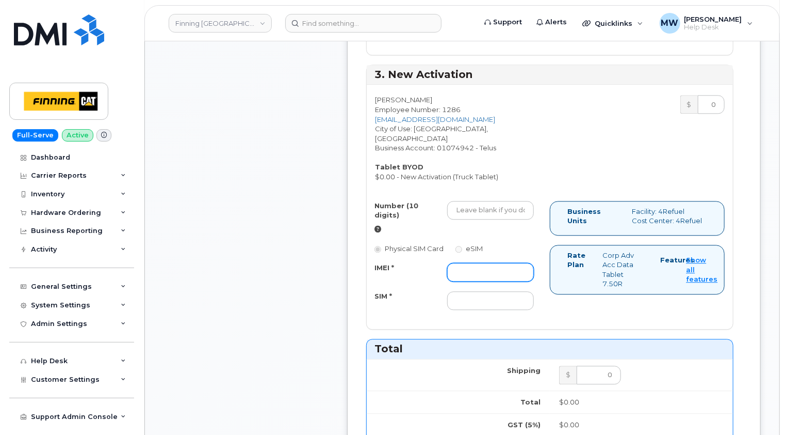
scroll to position [1226, 0]
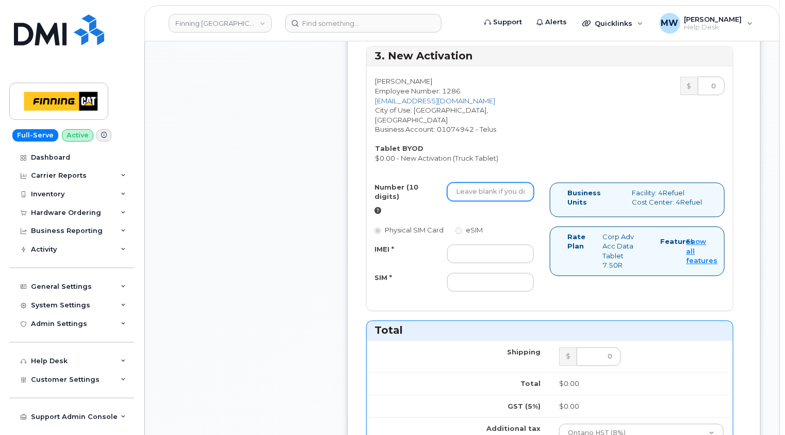
click at [473, 182] on input "Number (10 digits)" at bounding box center [490, 191] width 87 height 19
paste input "905-741-1535"
click at [474, 182] on input "905-741-1535" at bounding box center [490, 191] width 87 height 19
click at [487, 182] on input "905741-1535" at bounding box center [490, 191] width 87 height 19
type input "9057411535"
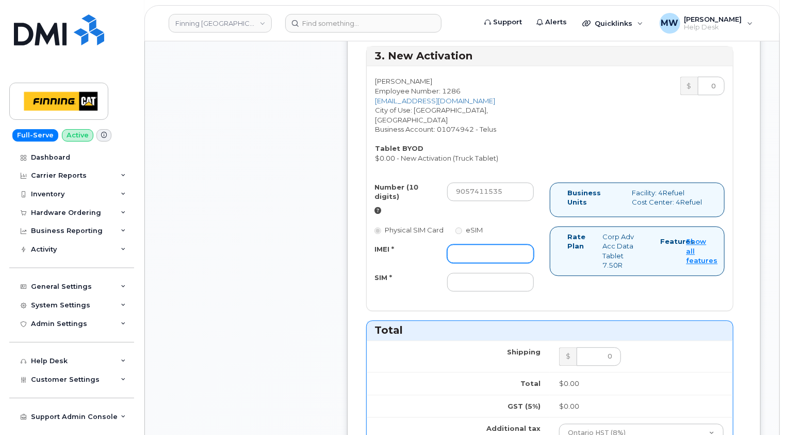
click at [467, 244] on input "IMEI *" at bounding box center [490, 253] width 87 height 19
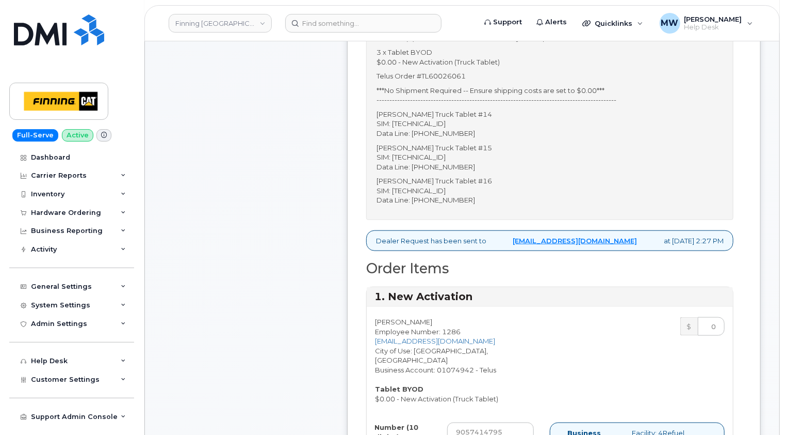
scroll to position [400, 0]
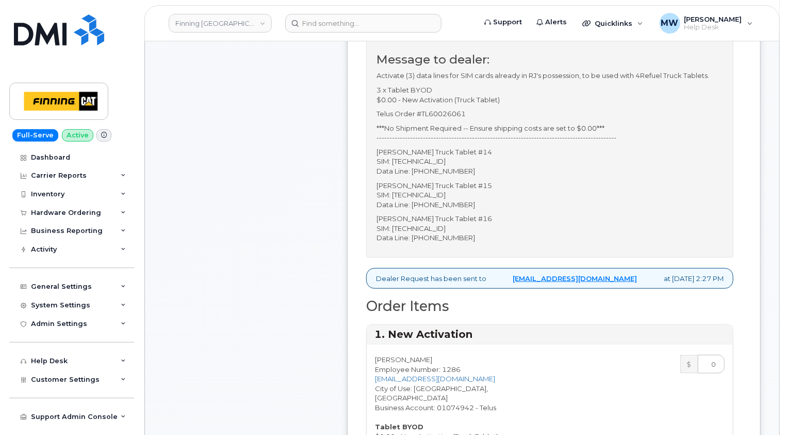
type input "x"
click at [472, 229] on p "Ranjot Khaneja Truck Tablet #16 SIM: 8912230102351114073 Data Line: 905-741-1535" at bounding box center [550, 228] width 347 height 29
copy p "8912230102351114073"
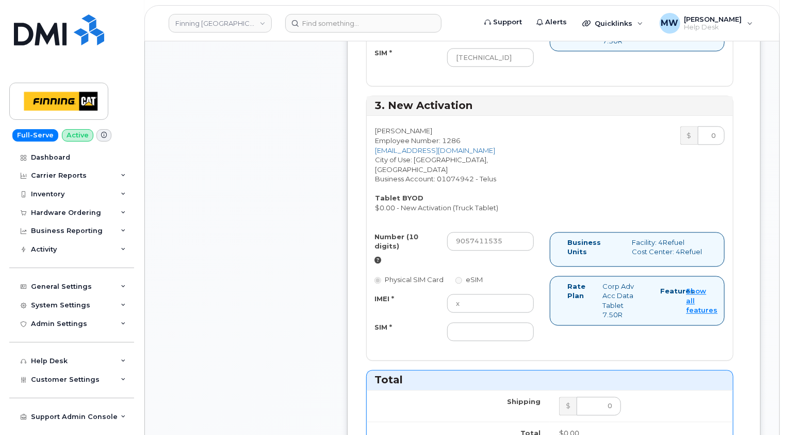
scroll to position [1278, 0]
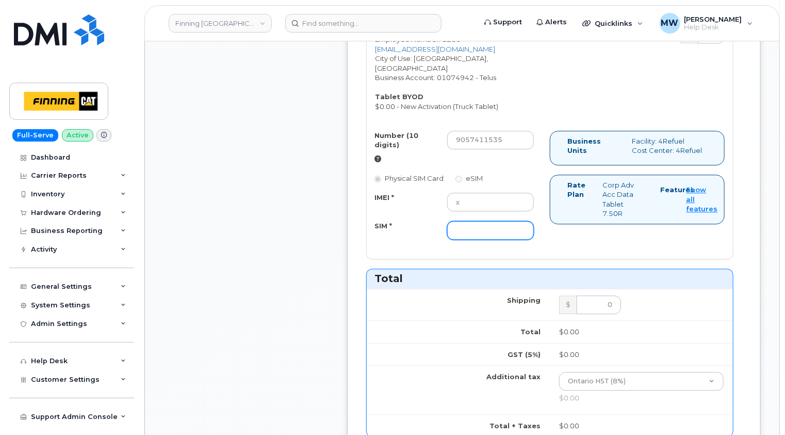
click at [469, 221] on input "SIM *" at bounding box center [490, 230] width 87 height 19
paste input "8912230102351114073"
type input "8912230102351114073"
click at [577, 215] on div "Number (10 digits) 9057411535 Physical SIM Card eSIM IMEI * x SIM * 89122301023…" at bounding box center [550, 190] width 366 height 119
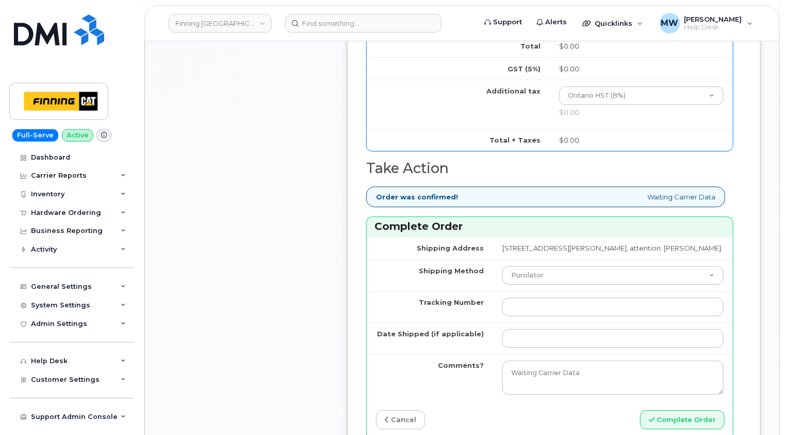
scroll to position [1587, 0]
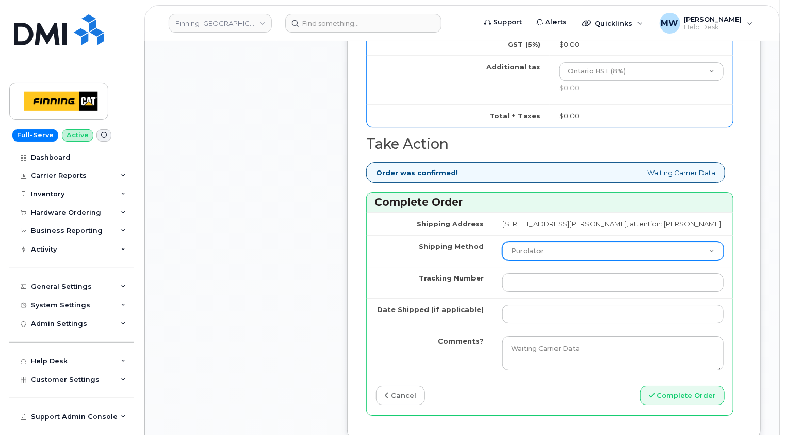
click at [578, 242] on select "Purolator UPS FedEx Canada Post Courier Other Drop Off Pick Up" at bounding box center [613, 251] width 221 height 19
select select "Other"
click at [503, 242] on select "Purolator UPS FedEx Canada Post Courier Other Drop Off Pick Up" at bounding box center [613, 251] width 221 height 19
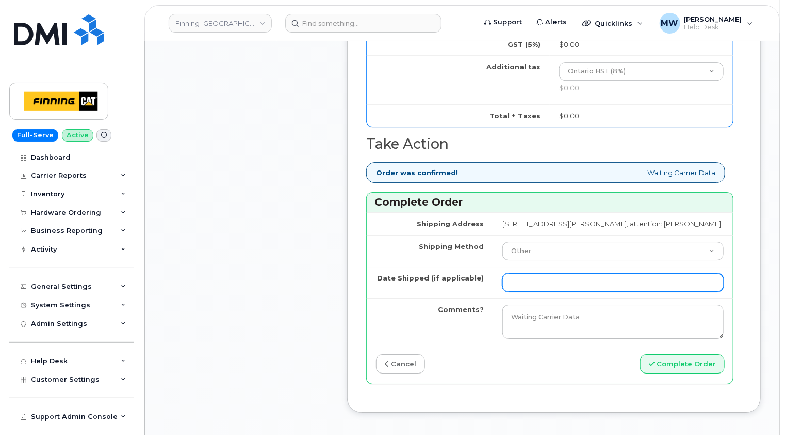
click at [518, 273] on input "Date Shipped (if applicable)" at bounding box center [613, 282] width 221 height 19
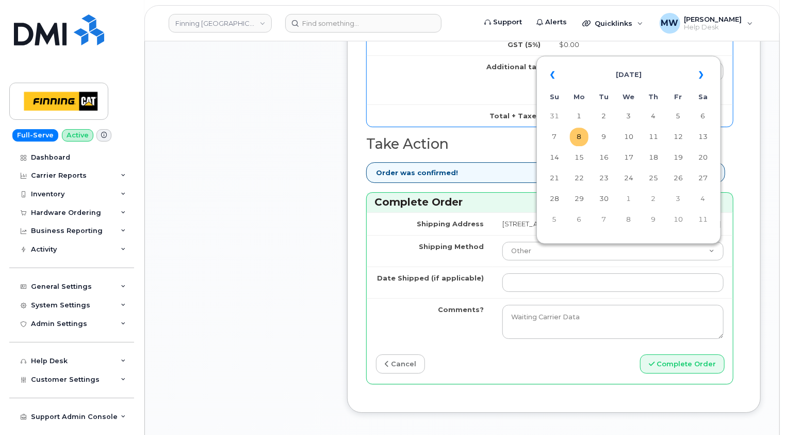
click at [581, 137] on td "8" at bounding box center [579, 136] width 19 height 19
type input "2025-09-08"
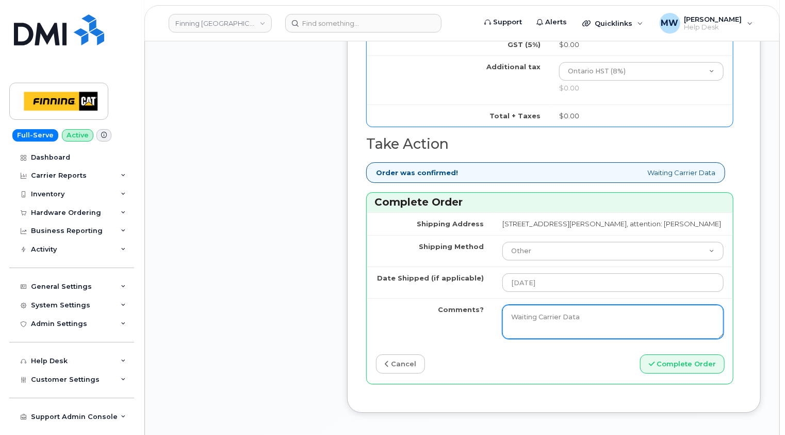
drag, startPoint x: 573, startPoint y: 294, endPoint x: 469, endPoint y: 281, distance: 105.1
click at [470, 298] on tr "Comments? Waiting Carrier Data" at bounding box center [550, 321] width 366 height 47
drag, startPoint x: 644, startPoint y: 296, endPoint x: 479, endPoint y: 298, distance: 165.2
click at [493, 298] on td "Waiting Carrier Data" at bounding box center [613, 321] width 240 height 47
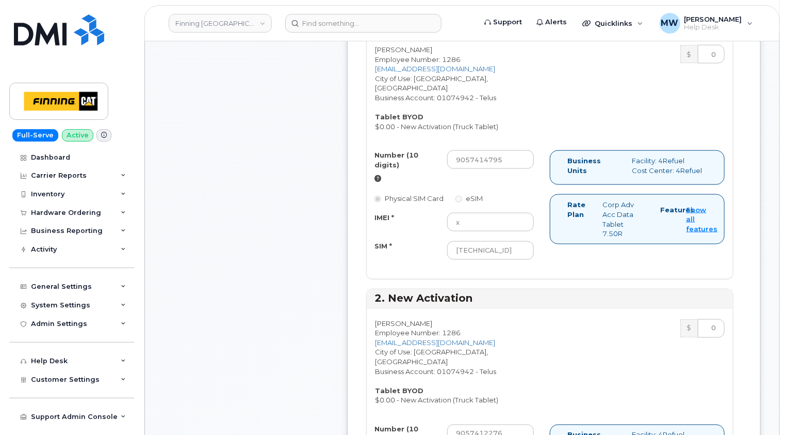
scroll to position [607, 0]
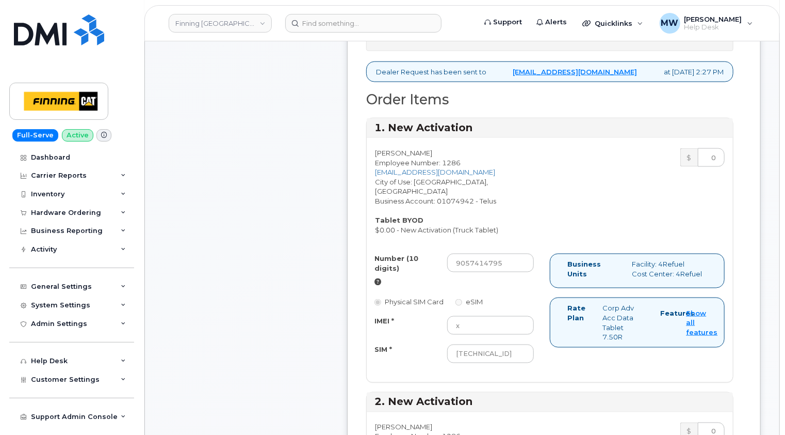
type textarea "Activation Only -- No Shipment Required"
click at [515, 344] on input "8912230102351114057" at bounding box center [490, 353] width 87 height 19
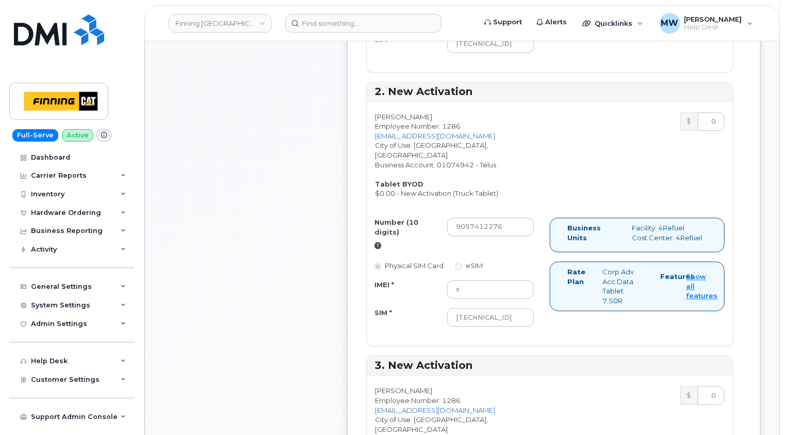
scroll to position [0, 0]
click at [515, 308] on input "8912230102351114065" at bounding box center [490, 317] width 87 height 19
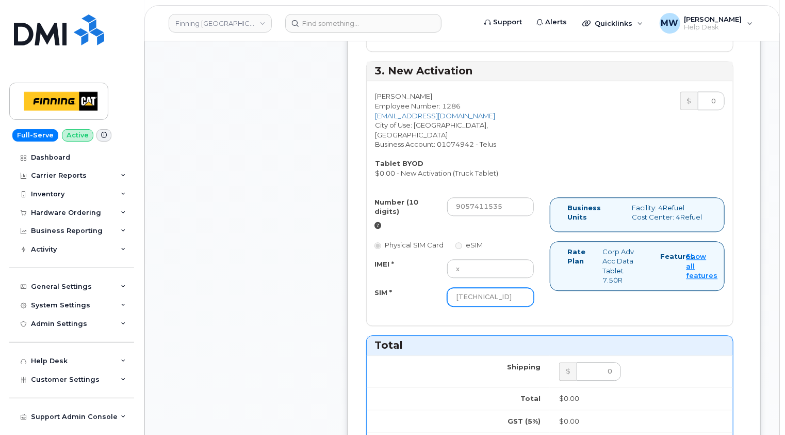
scroll to position [1226, 0]
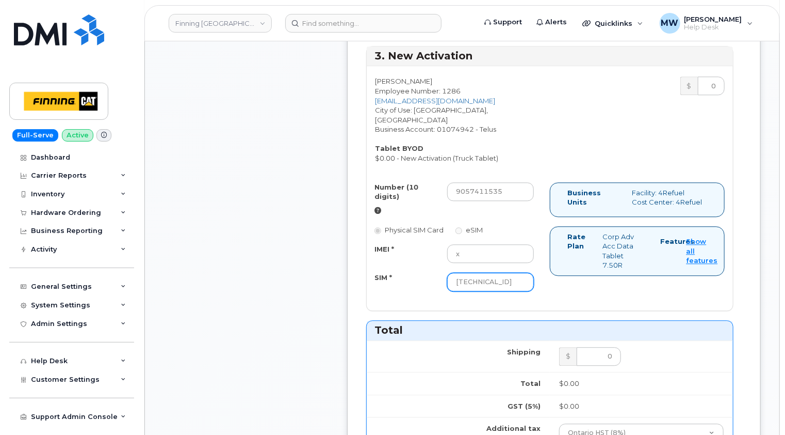
click at [519, 272] on input "8912230102351114073" at bounding box center [490, 281] width 87 height 19
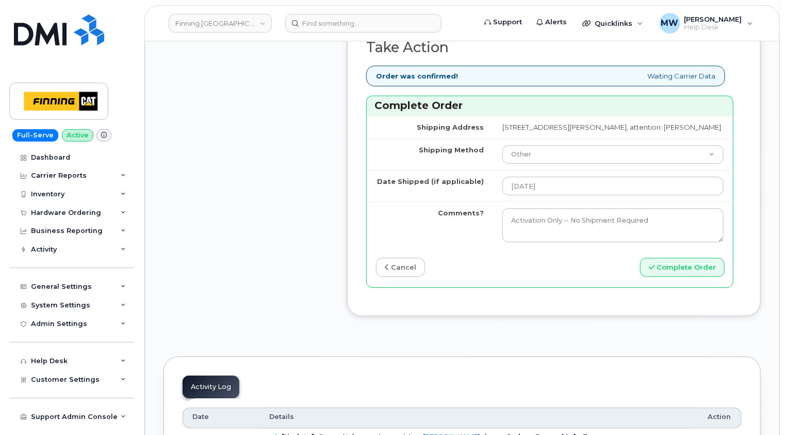
scroll to position [1691, 0]
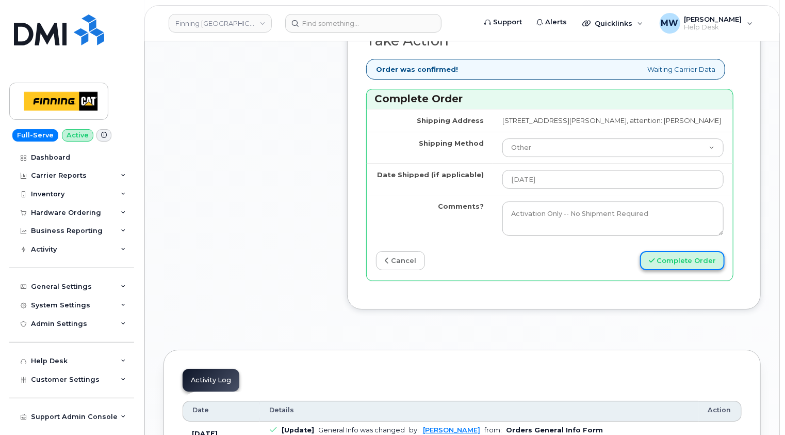
click at [703, 251] on button "Complete Order" at bounding box center [682, 260] width 85 height 19
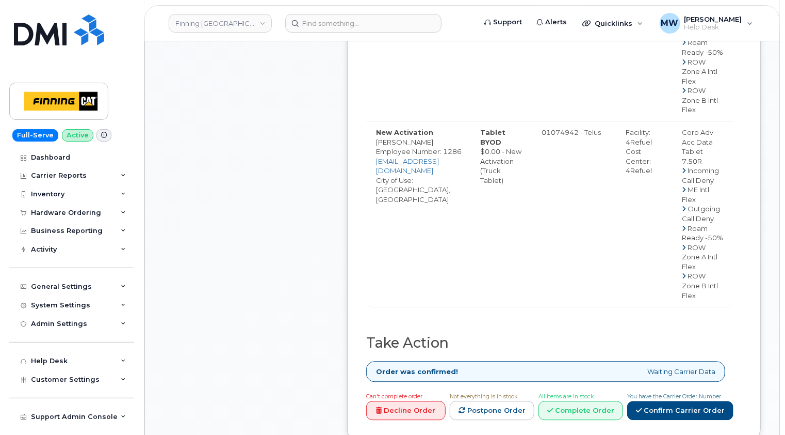
scroll to position [1084, 0]
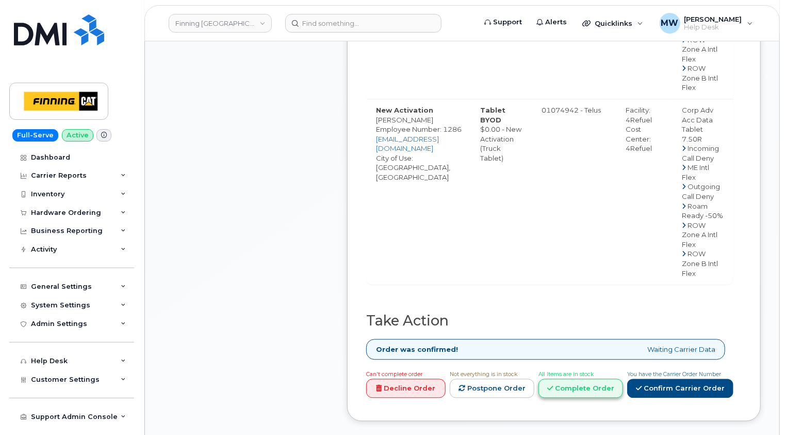
click at [597, 378] on link "Complete Order" at bounding box center [581, 387] width 85 height 19
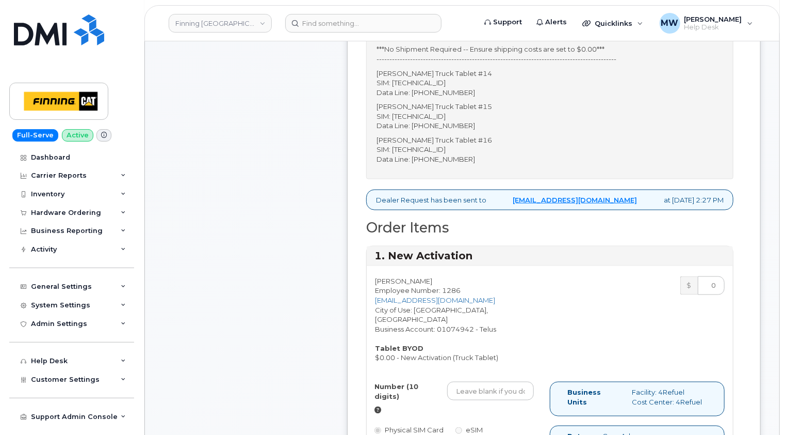
scroll to position [464, 0]
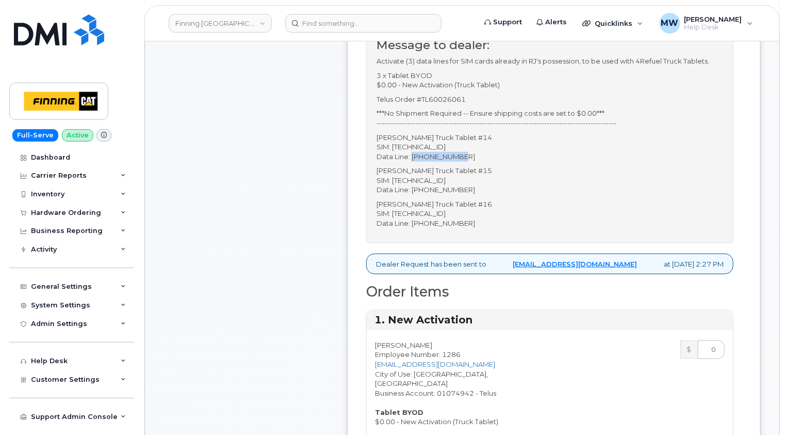
drag, startPoint x: 468, startPoint y: 146, endPoint x: 414, endPoint y: 144, distance: 54.2
click at [414, 144] on p "[PERSON_NAME] Truck Tablet #14 SIM: [TECHNICAL_ID] Data Line: [PHONE_NUMBER]" at bounding box center [550, 147] width 347 height 29
copy p "[PHONE_NUMBER]"
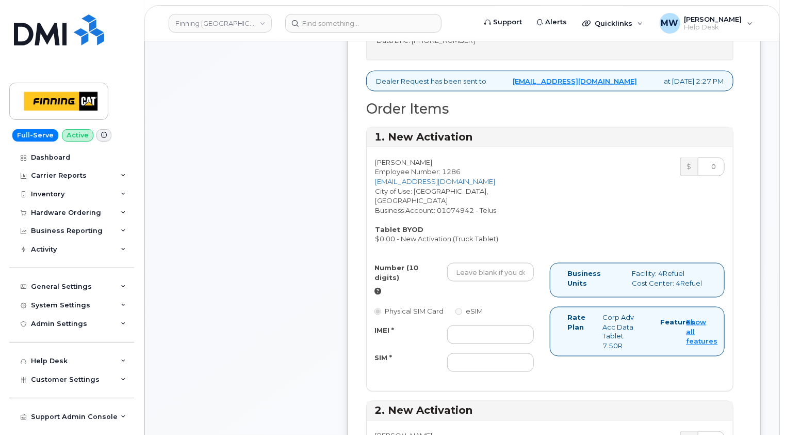
scroll to position [671, 0]
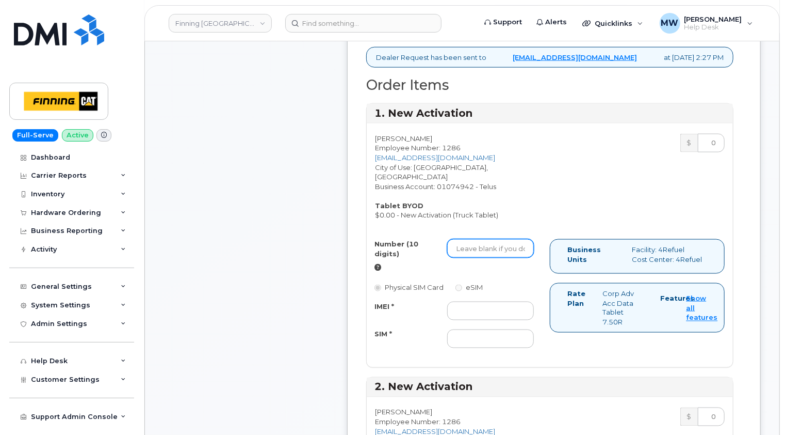
click at [478, 239] on input "Number (10 digits)" at bounding box center [490, 248] width 87 height 19
paste input "[PHONE_NUMBER]"
type input "[PHONE_NUMBER]"
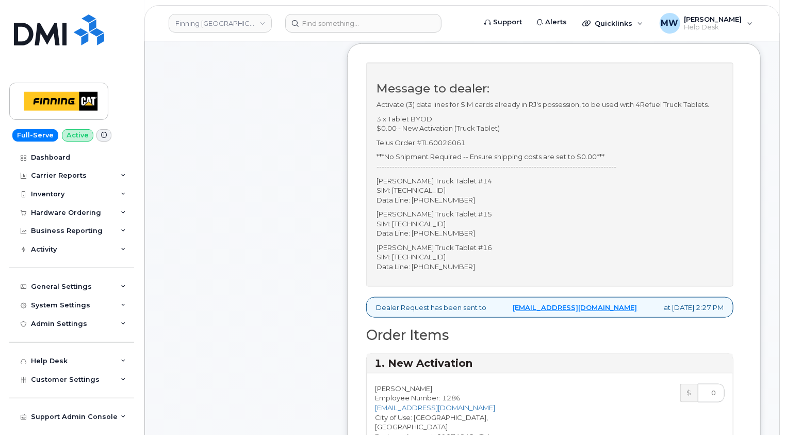
scroll to position [361, 0]
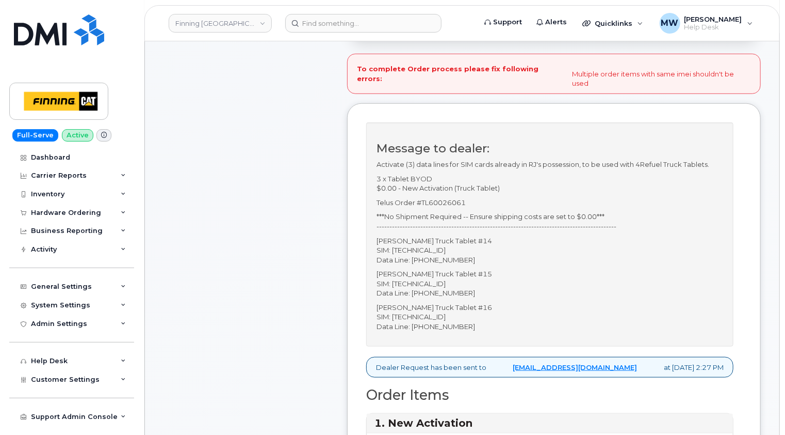
type input "14"
click at [475, 239] on p "[PERSON_NAME] Truck Tablet #14 SIM: [TECHNICAL_ID] Data Line: [PHONE_NUMBER]" at bounding box center [550, 250] width 347 height 29
copy p "[TECHNICAL_ID]"
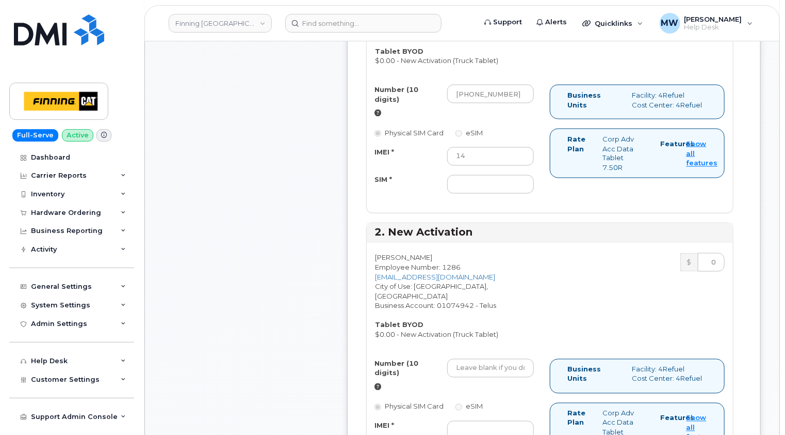
scroll to position [826, 0]
click at [485, 174] on input "SIM *" at bounding box center [490, 183] width 87 height 19
paste input "[TECHNICAL_ID]"
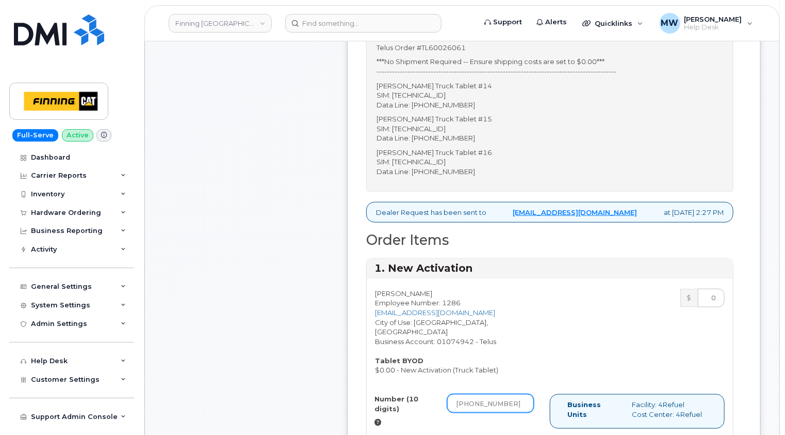
scroll to position [671, 0]
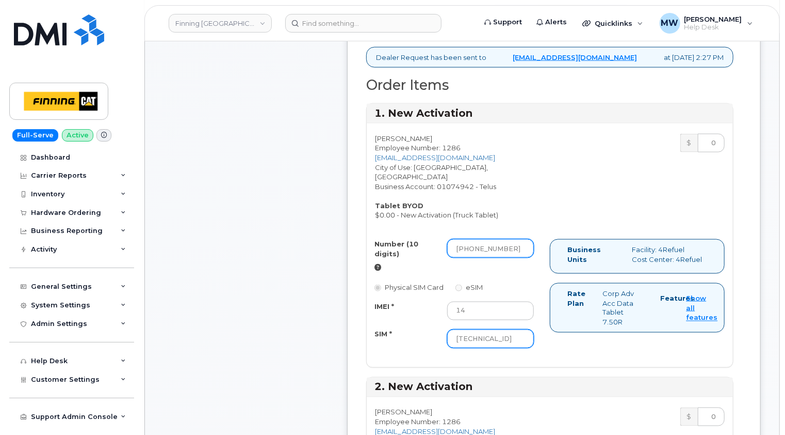
type input "[TECHNICAL_ID]"
click at [473, 239] on input "[PHONE_NUMBER]" at bounding box center [490, 248] width 87 height 19
click at [486, 239] on input "905741-4795" at bounding box center [490, 248] width 87 height 19
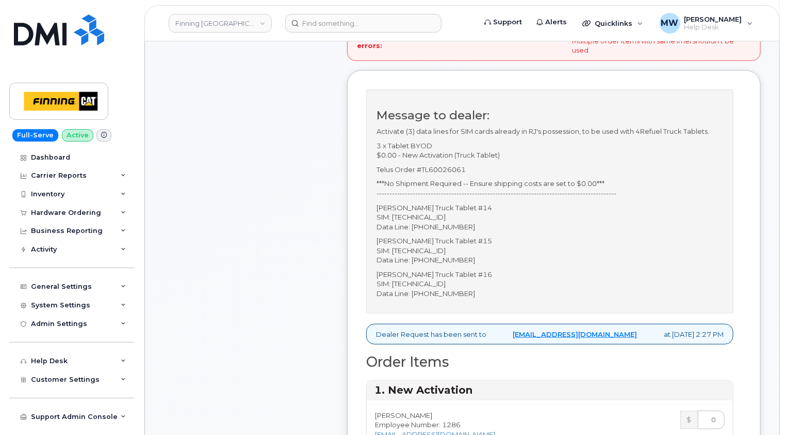
scroll to position [413, 0]
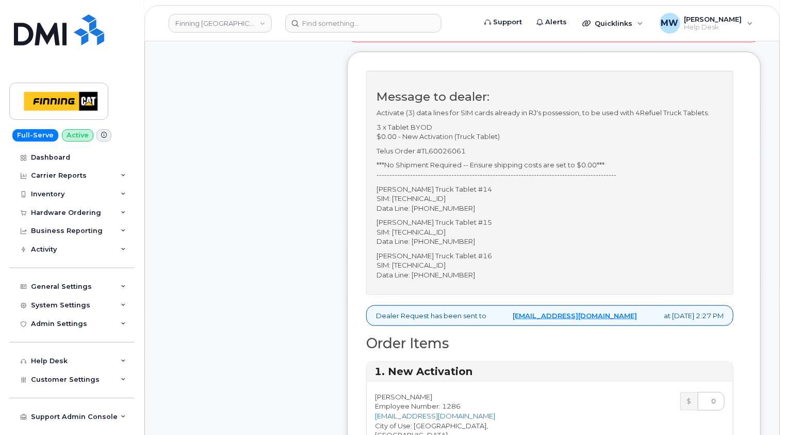
type input "9057414795"
drag, startPoint x: 464, startPoint y: 229, endPoint x: 413, endPoint y: 232, distance: 51.7
click at [413, 232] on p "[PERSON_NAME] Truck Tablet #15 SIM: [TECHNICAL_ID] Data Line: [PHONE_NUMBER]" at bounding box center [550, 231] width 347 height 29
copy p "[PHONE_NUMBER]"
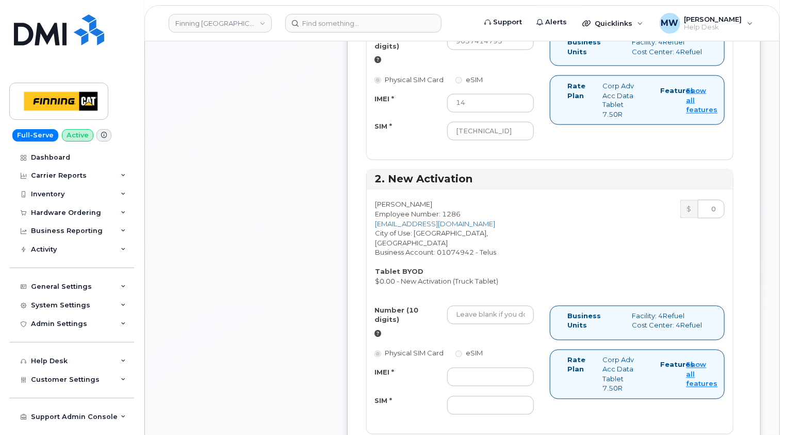
scroll to position [929, 0]
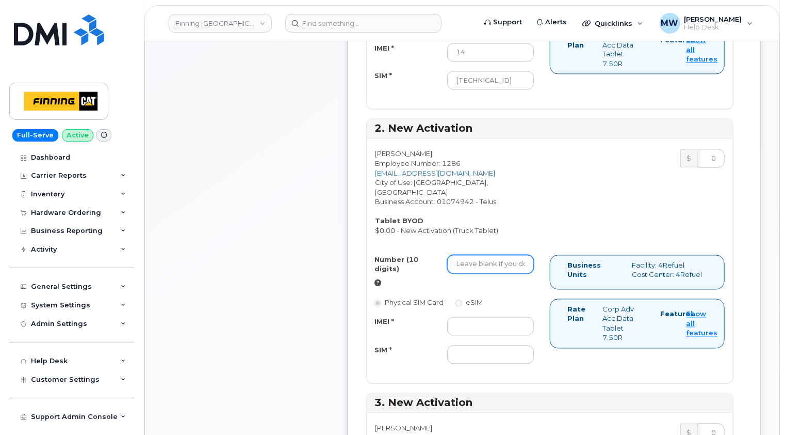
click at [477, 255] on input "Number (10 digits)" at bounding box center [490, 264] width 87 height 19
paste input "[PHONE_NUMBER]"
click at [472, 255] on input "[PHONE_NUMBER]" at bounding box center [490, 264] width 87 height 19
click at [486, 255] on input "905741-2276" at bounding box center [490, 264] width 87 height 19
type input "9057412276"
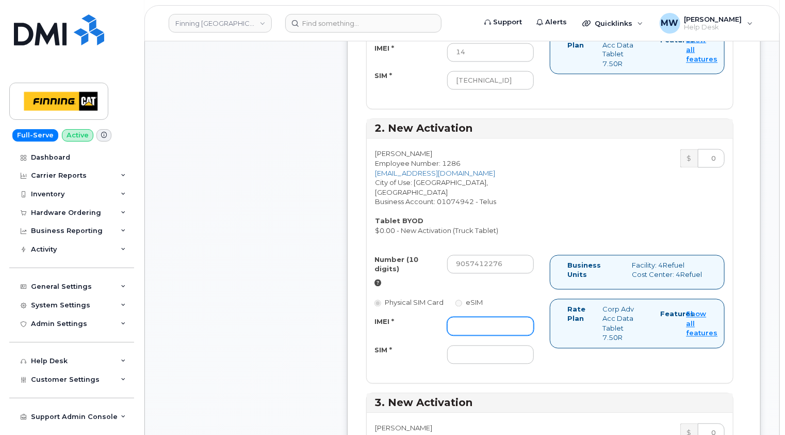
click at [477, 317] on input "IMEI *" at bounding box center [490, 326] width 87 height 19
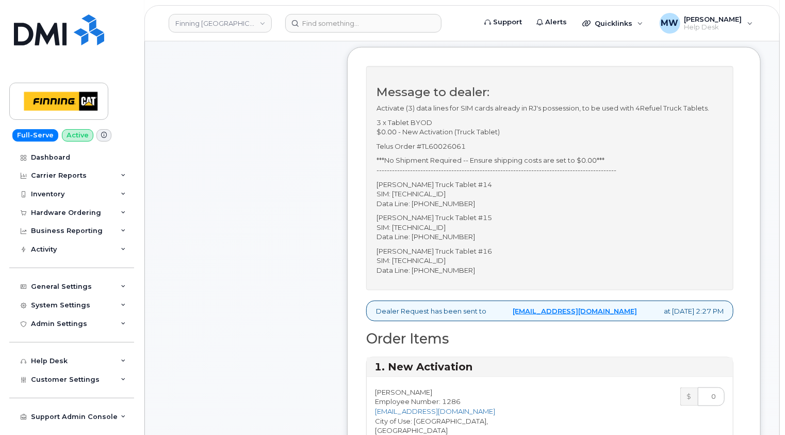
scroll to position [413, 0]
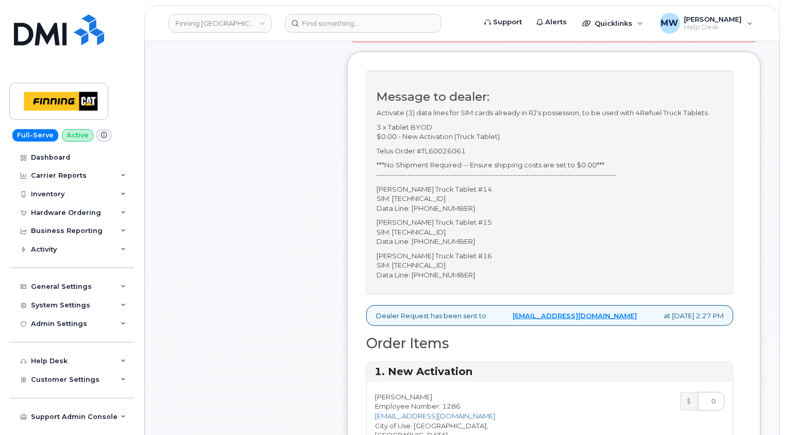
type input "15"
click at [468, 220] on p "[PERSON_NAME] Truck Tablet #15 SIM: [TECHNICAL_ID] Data Line: [PHONE_NUMBER]" at bounding box center [550, 231] width 347 height 29
copy p "[TECHNICAL_ID]"
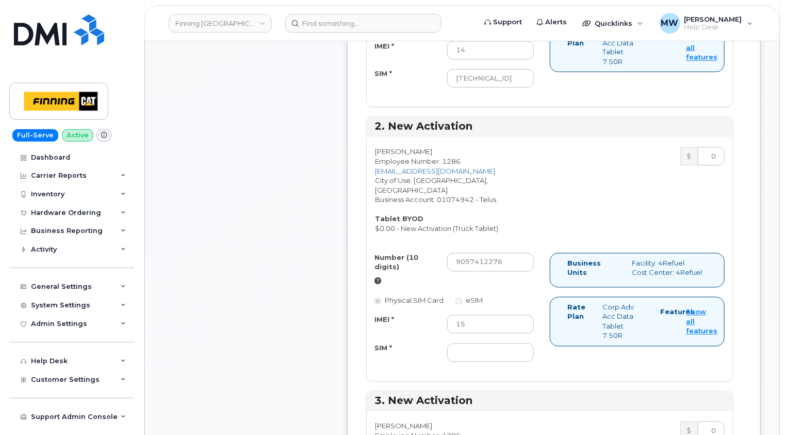
scroll to position [980, 0]
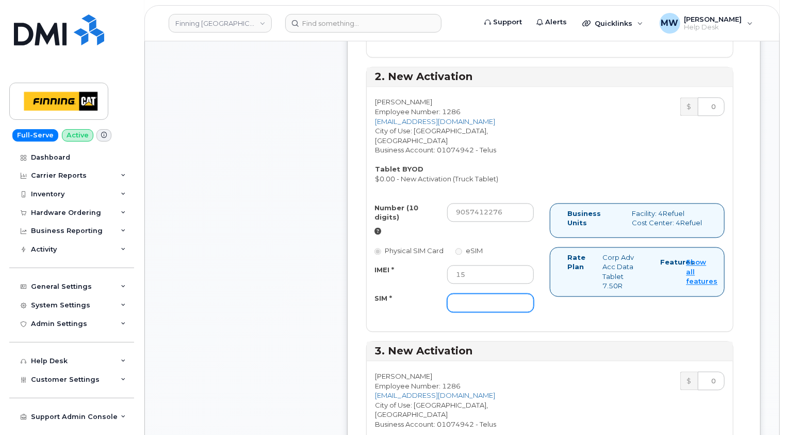
click at [475, 294] on input "SIM *" at bounding box center [490, 303] width 87 height 19
paste input "[TECHNICAL_ID]"
type input "[TECHNICAL_ID]"
click at [608, 298] on div "[PERSON_NAME] Employee Number: 1286 [EMAIL_ADDRESS][DOMAIN_NAME] City of Use: […" at bounding box center [550, 209] width 366 height 244
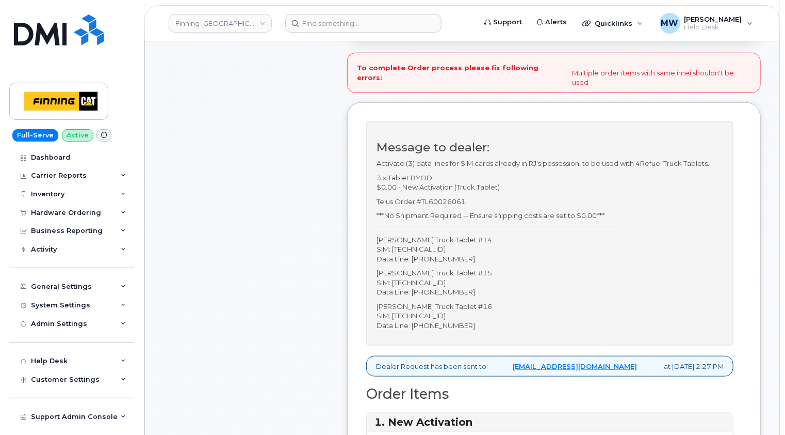
scroll to position [361, 0]
drag, startPoint x: 463, startPoint y: 315, endPoint x: 412, endPoint y: 315, distance: 51.1
click at [412, 315] on p "[PERSON_NAME] Truck Tablet #16 SIM: [TECHNICAL_ID] Data Line: [PHONE_NUMBER]" at bounding box center [550, 316] width 347 height 29
copy p "[PHONE_NUMBER]"
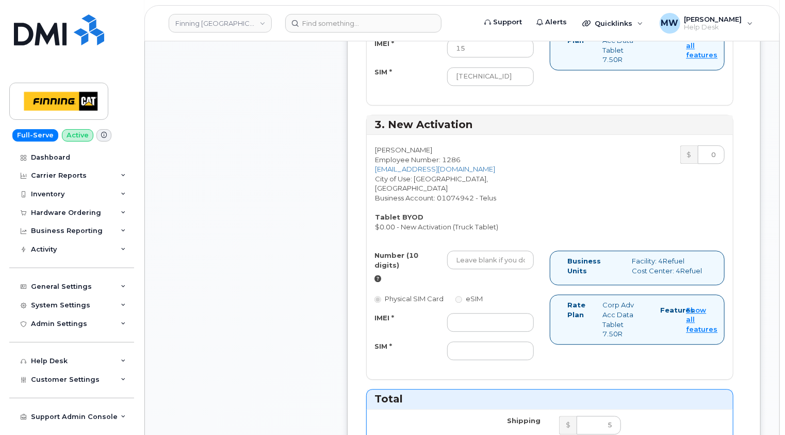
scroll to position [1239, 0]
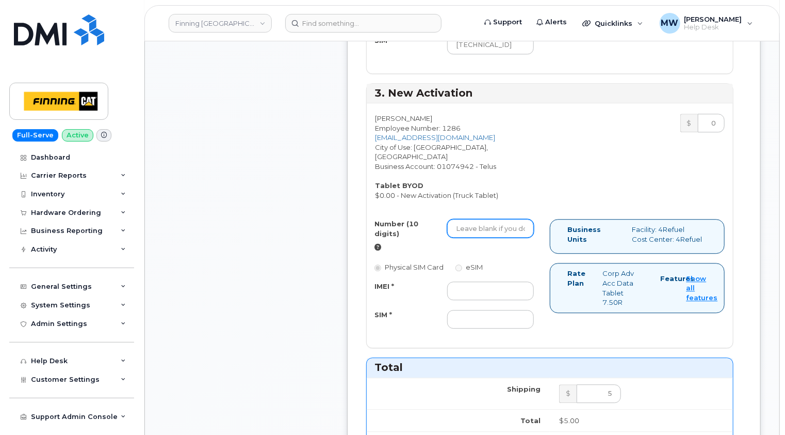
click at [468, 219] on input "Number (10 digits)" at bounding box center [490, 228] width 87 height 19
paste input "[PHONE_NUMBER]"
click at [474, 219] on input "[PHONE_NUMBER]" at bounding box center [490, 228] width 87 height 19
click at [487, 219] on input "905741-1535" at bounding box center [490, 228] width 87 height 19
type input "9057411535"
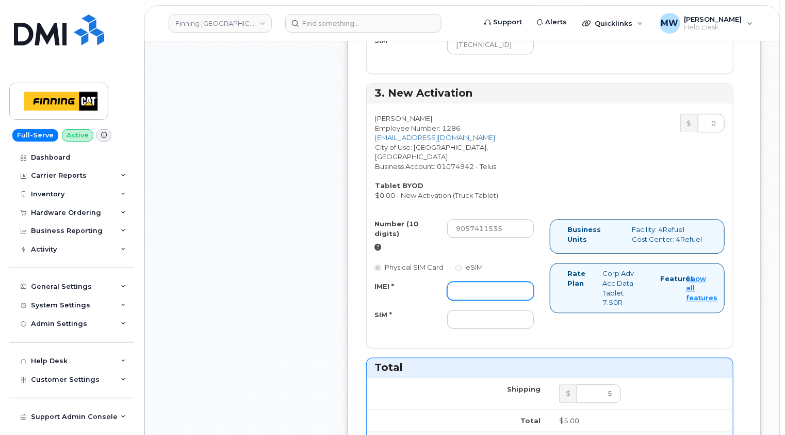
click at [482, 281] on input "IMEI *" at bounding box center [490, 290] width 87 height 19
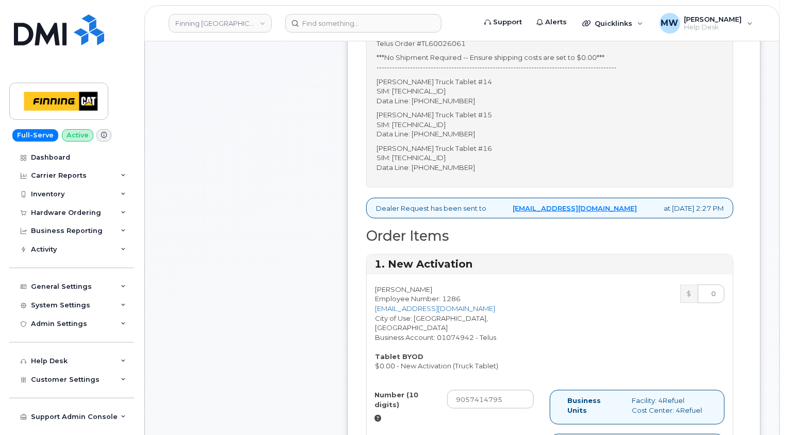
scroll to position [516, 0]
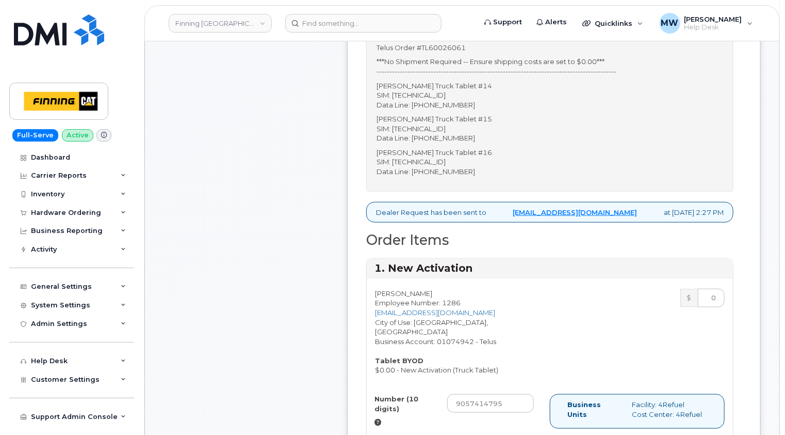
type input "16"
click at [457, 150] on p "[PERSON_NAME] Truck Tablet #16 SIM: [TECHNICAL_ID] Data Line: [PHONE_NUMBER]" at bounding box center [550, 162] width 347 height 29
copy p "[TECHNICAL_ID]"
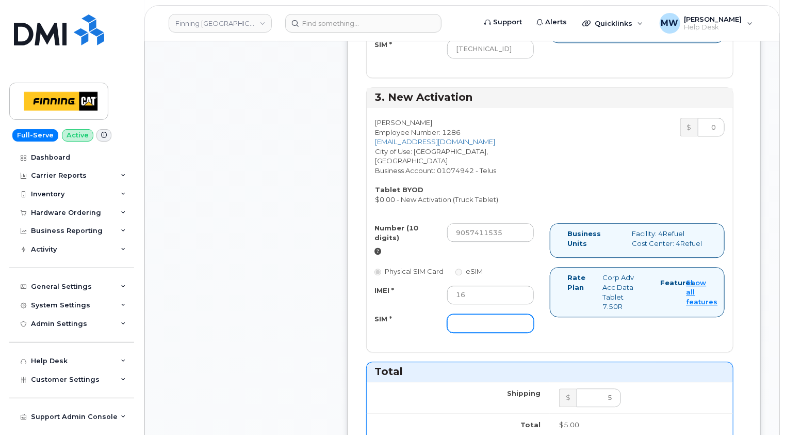
scroll to position [1290, 0]
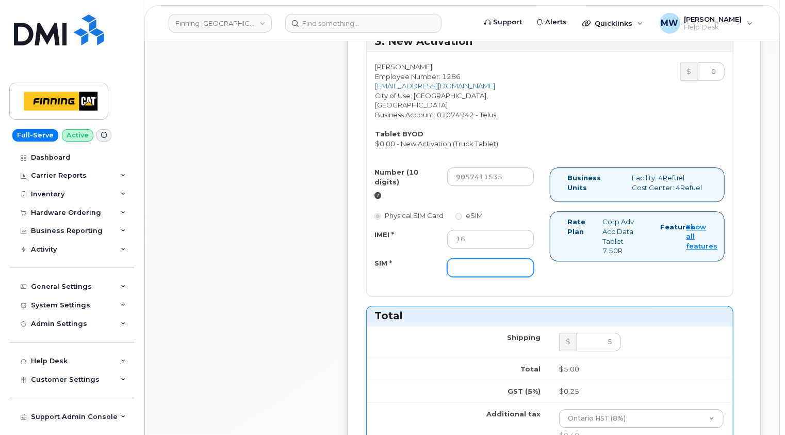
click at [465, 258] on input "SIM *" at bounding box center [490, 267] width 87 height 19
paste input "[TECHNICAL_ID]"
type input "[TECHNICAL_ID]"
click at [609, 242] on div "Number (10 digits) 9057411535 Physical SIM Card eSIM IMEI * 16 SIM * [TECHNICAL…" at bounding box center [550, 226] width 366 height 119
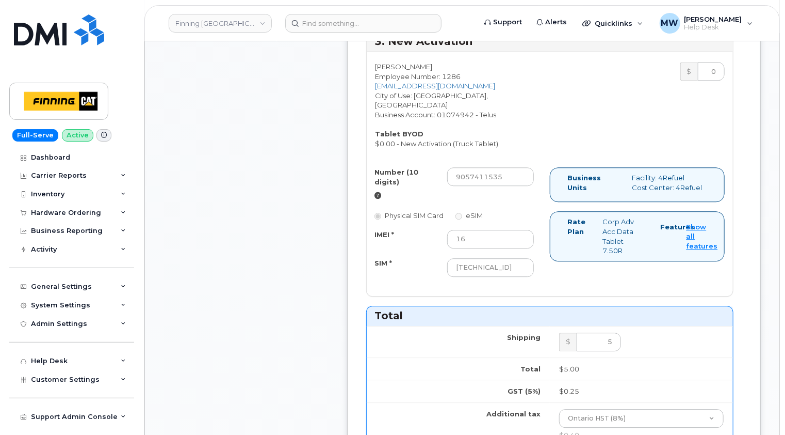
scroll to position [0, 0]
click at [612, 332] on input "5" at bounding box center [599, 341] width 44 height 19
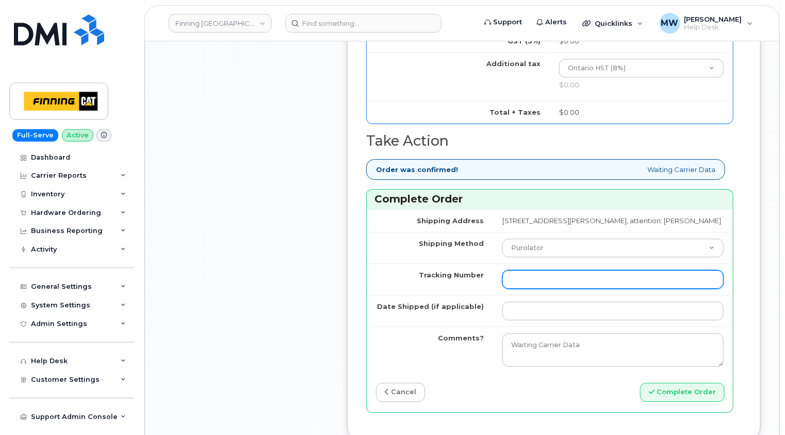
scroll to position [1703, 0]
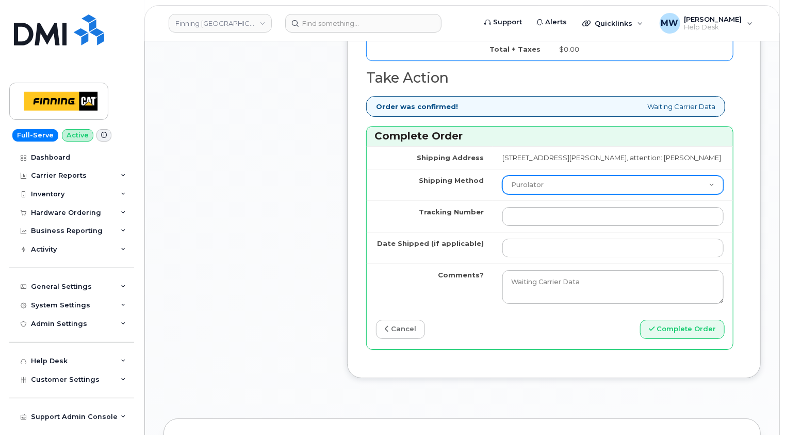
type input "0"
click at [578, 175] on select "Purolator UPS FedEx Canada Post Courier Other Drop Off Pick Up" at bounding box center [613, 184] width 221 height 19
select select "Other"
click at [503, 175] on select "Purolator UPS FedEx Canada Post Courier Other Drop Off Pick Up" at bounding box center [613, 184] width 221 height 19
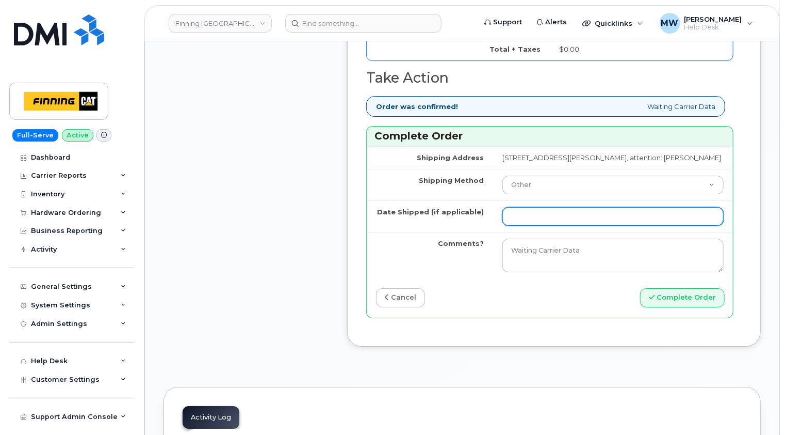
click at [522, 207] on input "Date Shipped (if applicable)" at bounding box center [613, 216] width 221 height 19
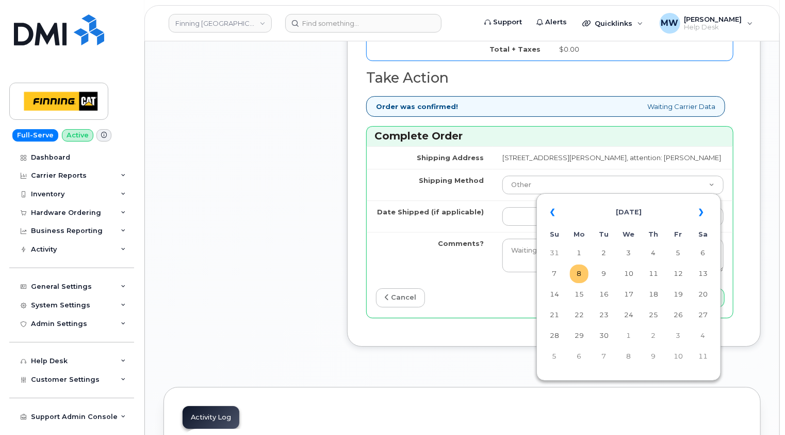
click at [578, 276] on td "8" at bounding box center [579, 273] width 19 height 19
type input "[DATE]"
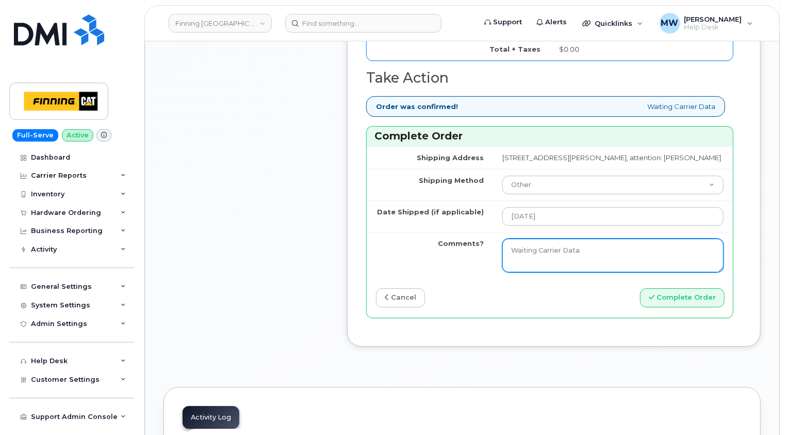
drag, startPoint x: 584, startPoint y: 218, endPoint x: 463, endPoint y: 217, distance: 121.3
click at [463, 232] on tr "Comments? Waiting Carrier Data" at bounding box center [550, 255] width 366 height 47
type textarea "Activation Only -- No Shipment Required"
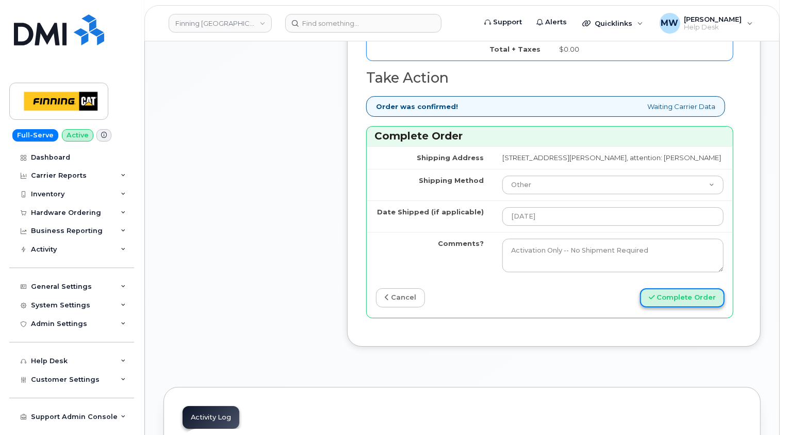
click at [688, 288] on button "Complete Order" at bounding box center [682, 297] width 85 height 19
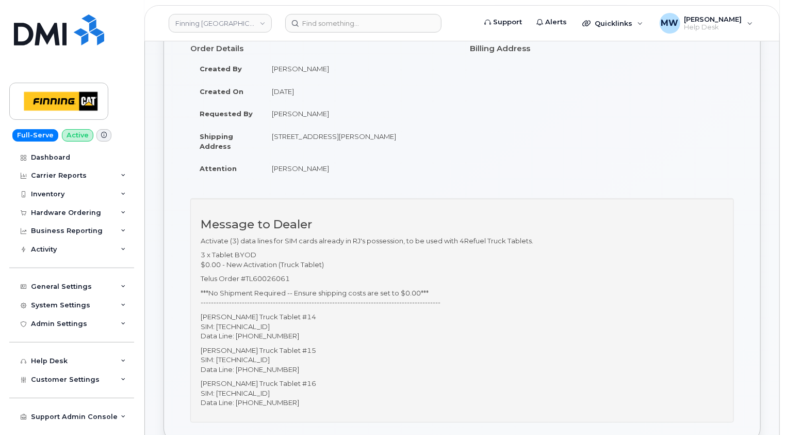
scroll to position [103, 0]
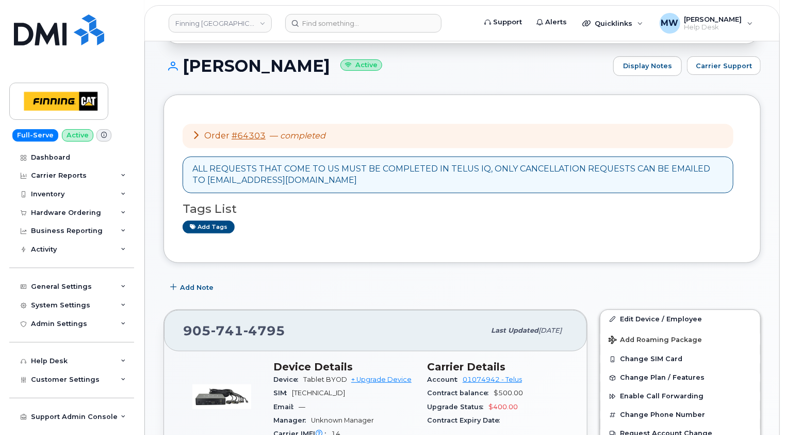
scroll to position [206, 0]
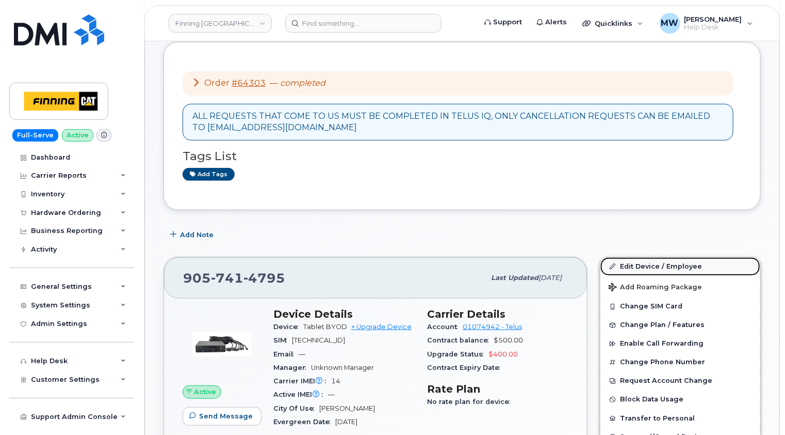
click at [680, 257] on link "Edit Device / Employee" at bounding box center [681, 266] width 160 height 19
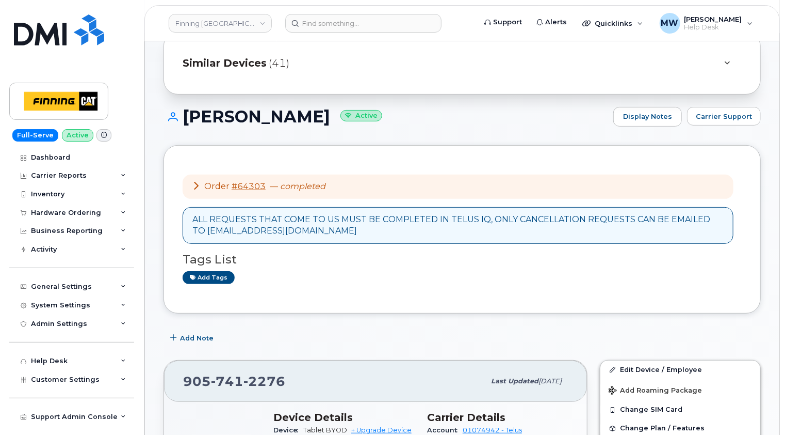
scroll to position [258, 0]
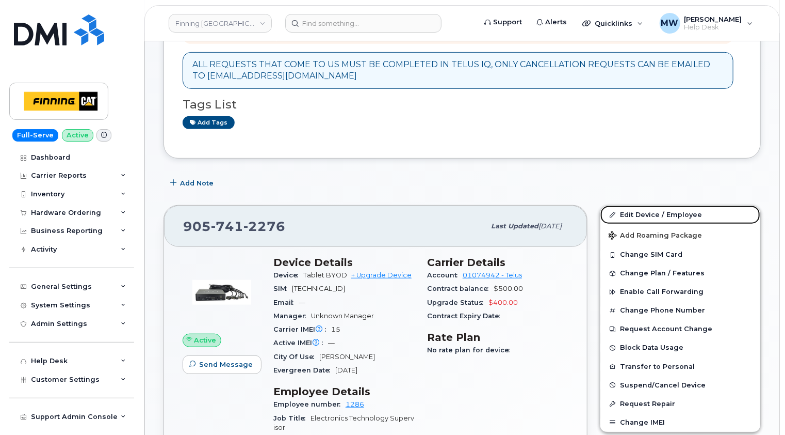
click at [653, 205] on link "Edit Device / Employee" at bounding box center [681, 214] width 160 height 19
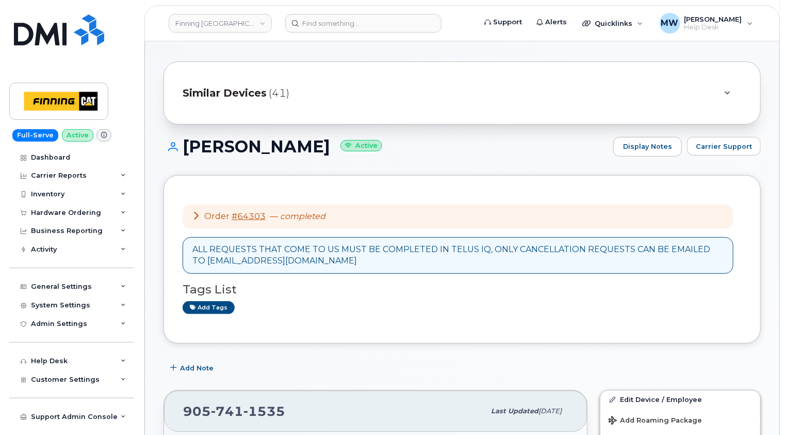
scroll to position [206, 0]
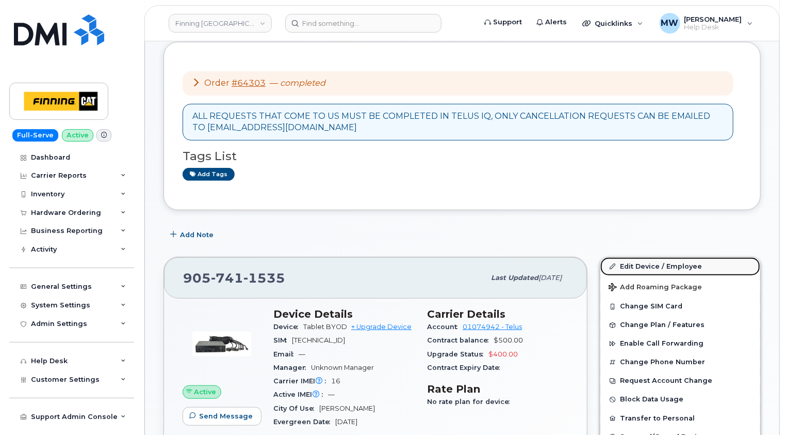
click at [656, 258] on link "Edit Device / Employee" at bounding box center [681, 266] width 160 height 19
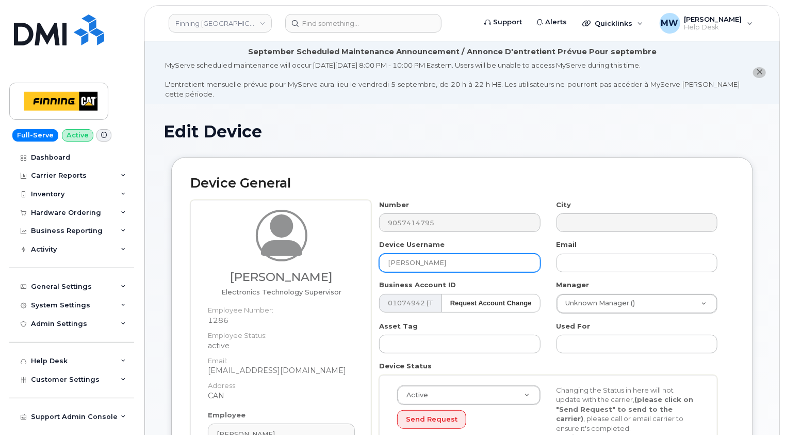
click at [457, 253] on input "[PERSON_NAME]" at bounding box center [459, 262] width 161 height 19
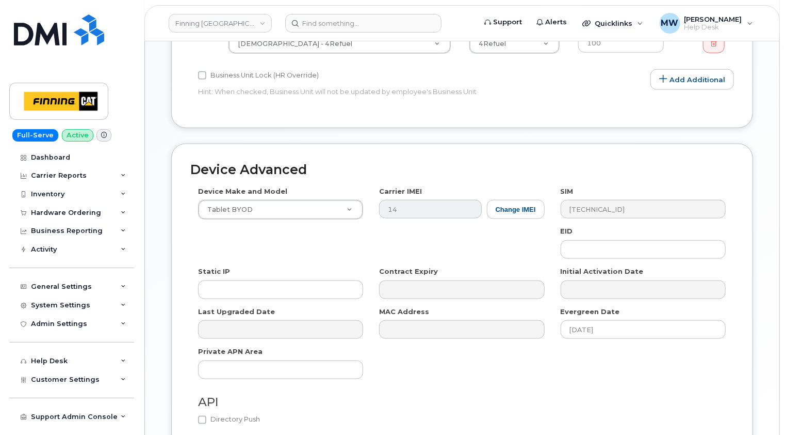
scroll to position [670, 0]
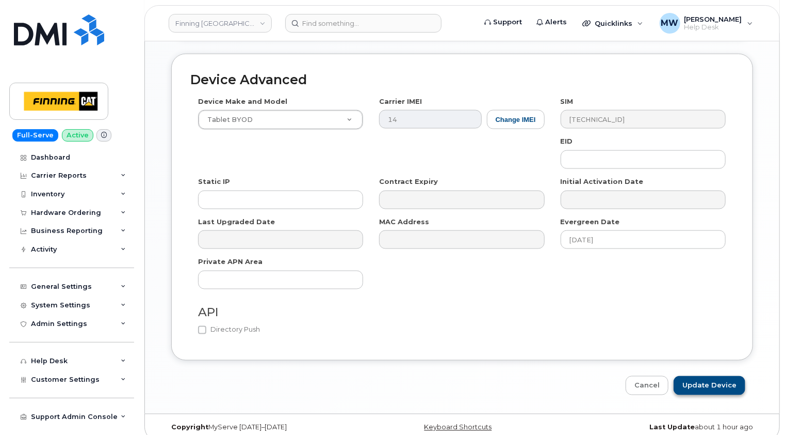
type input "[PERSON_NAME] Truck Tablet #14"
click at [723, 376] on input "Update Device" at bounding box center [710, 385] width 72 height 19
type input "Saving..."
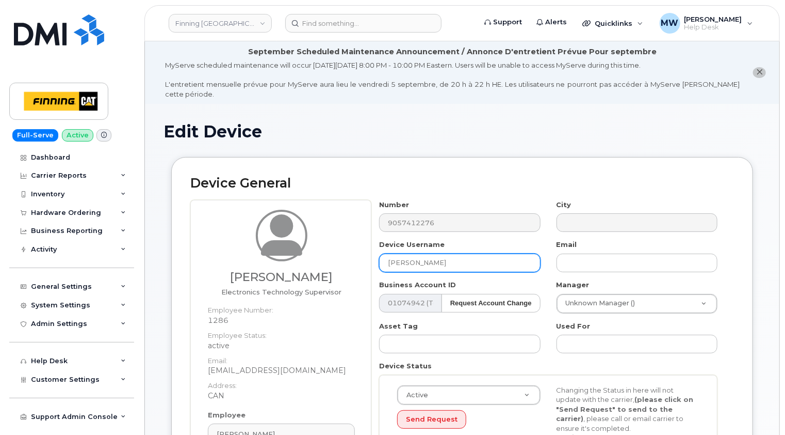
click at [461, 253] on input "[PERSON_NAME]" at bounding box center [459, 262] width 161 height 19
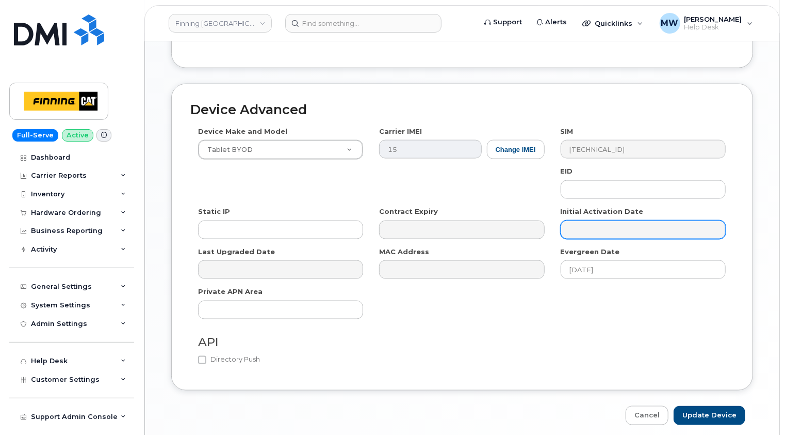
scroll to position [670, 0]
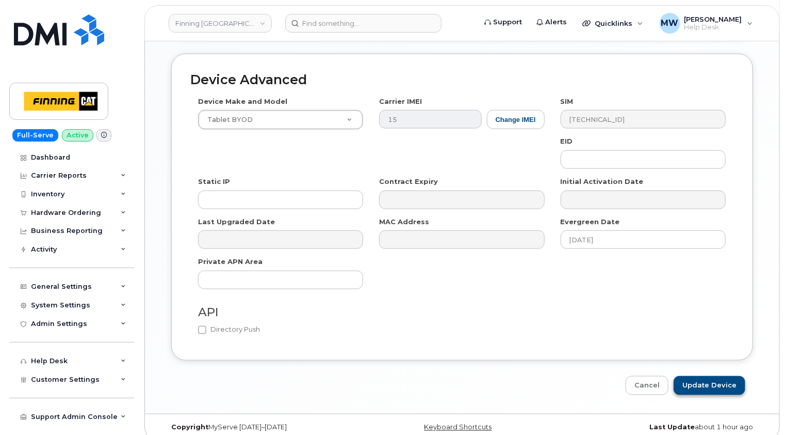
type input "[PERSON_NAME] Truck Tablet #15"
click at [713, 376] on input "Update Device" at bounding box center [710, 385] width 72 height 19
type input "Saving..."
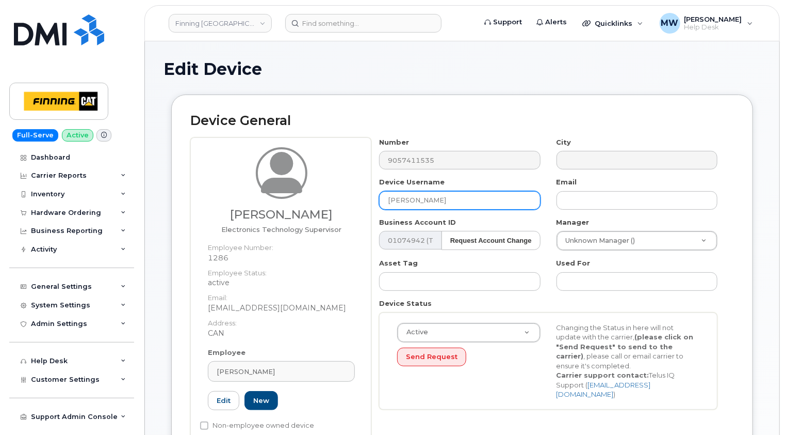
click at [450, 202] on input "[PERSON_NAME]" at bounding box center [459, 200] width 161 height 19
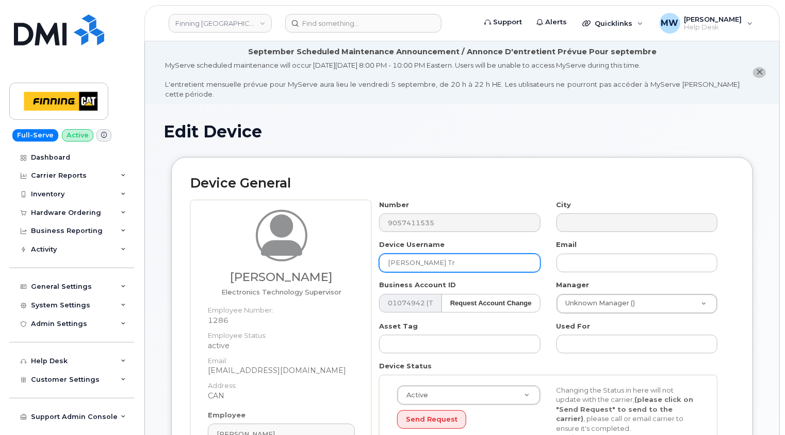
type input "[PERSON_NAME] Truck Tablet #15"
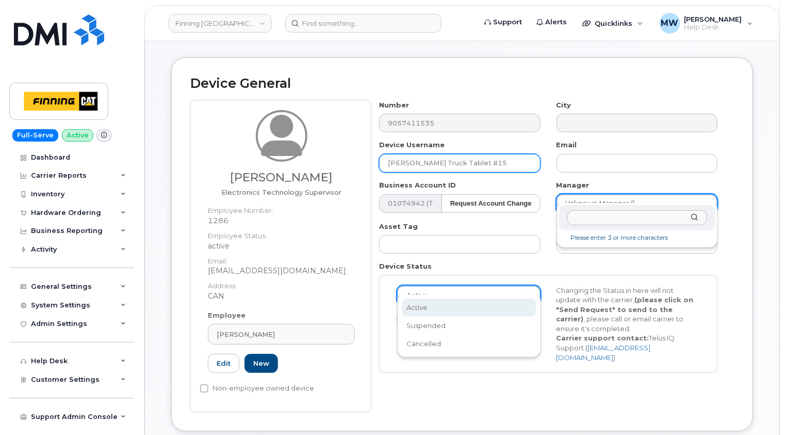
scroll to position [0, 3]
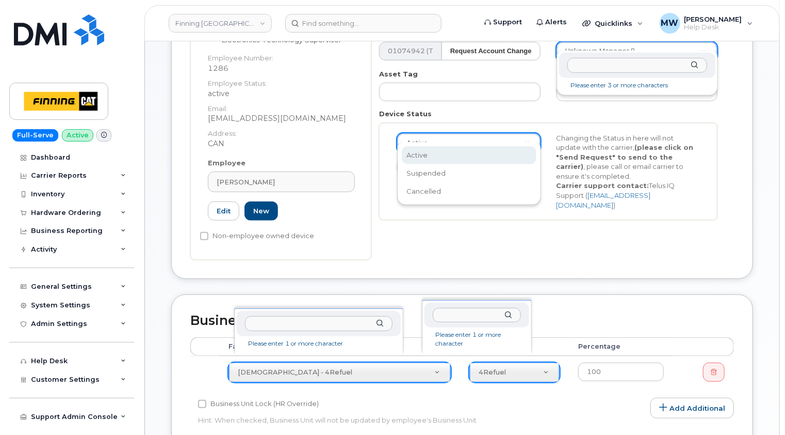
click at [763, 158] on div "Edit Device Device General Ranjot Khaneja Electronics Technology Supervisor Emp…" at bounding box center [462, 341] width 635 height 979
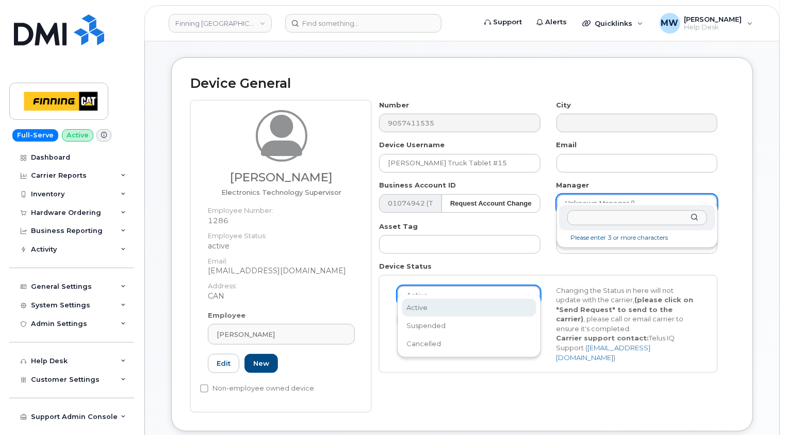
scroll to position [357, 0]
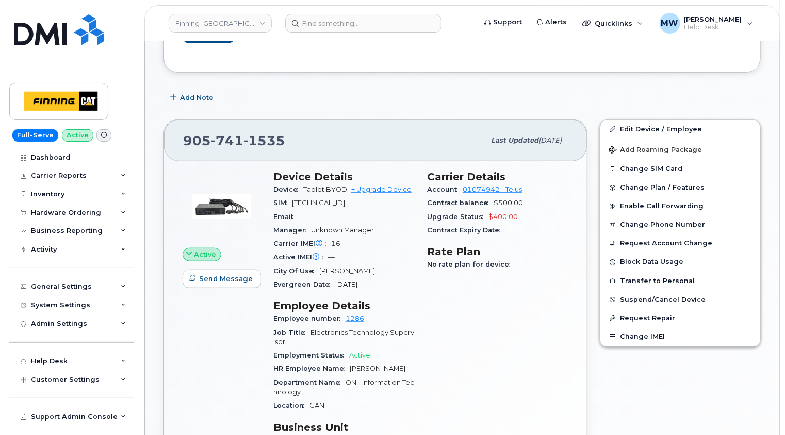
scroll to position [294, 0]
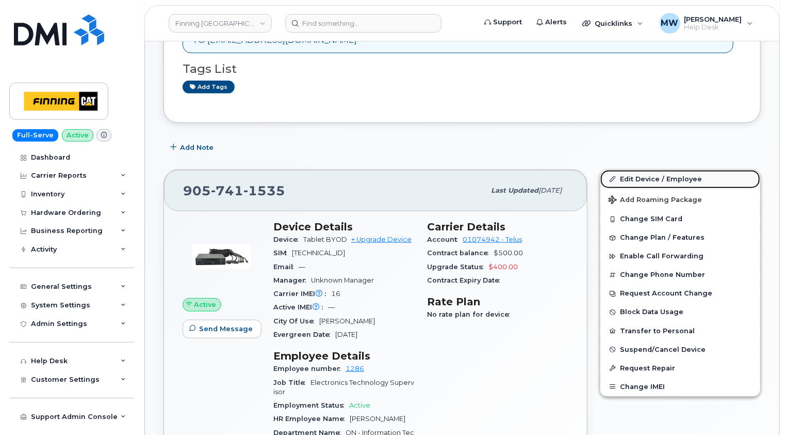
click at [693, 170] on link "Edit Device / Employee" at bounding box center [681, 179] width 160 height 19
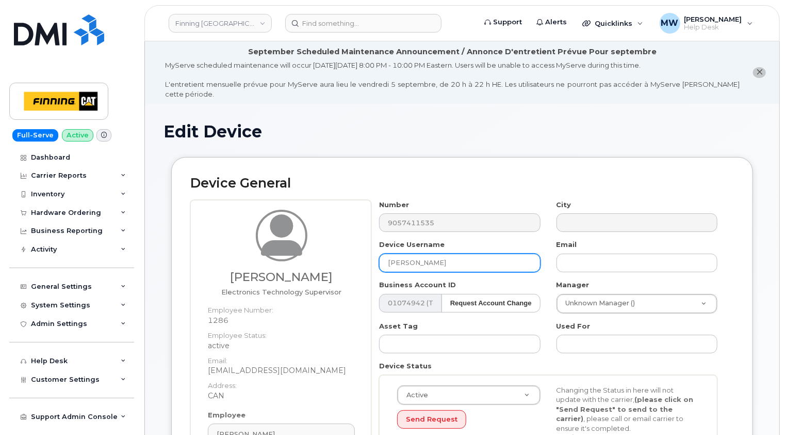
click at [455, 256] on input "[PERSON_NAME]" at bounding box center [459, 262] width 161 height 19
type input "[PERSON_NAME] Truck Tablet #16"
click at [747, 222] on div "Device General [PERSON_NAME] Electronics Technology Supervisor Employee Number:…" at bounding box center [462, 344] width 582 height 374
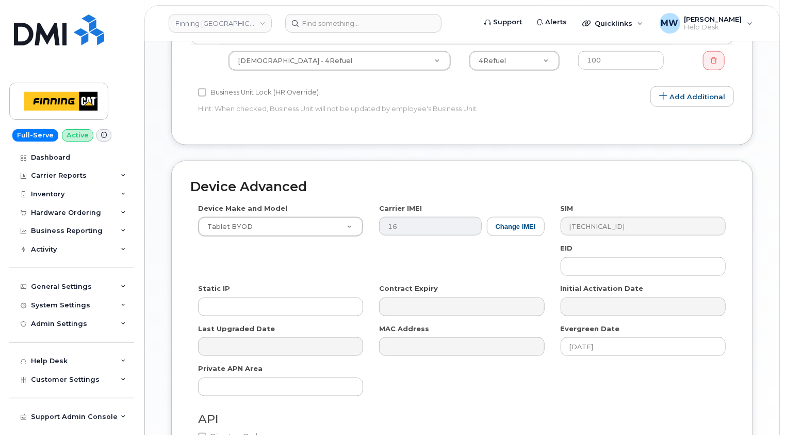
scroll to position [670, 0]
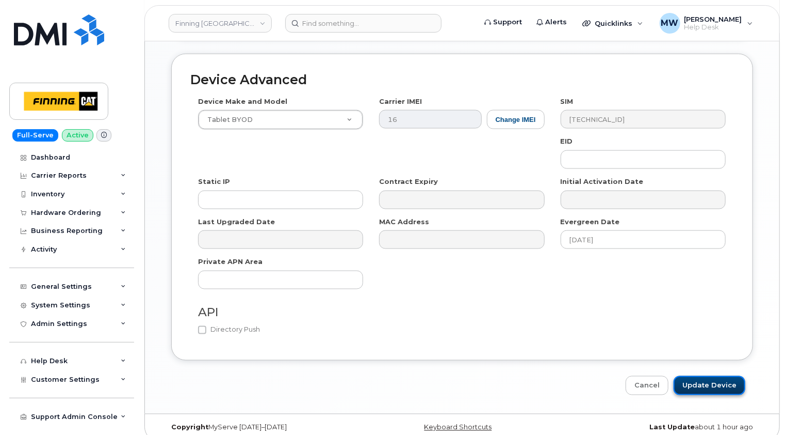
click at [725, 376] on input "Update Device" at bounding box center [710, 385] width 72 height 19
type input "Saving..."
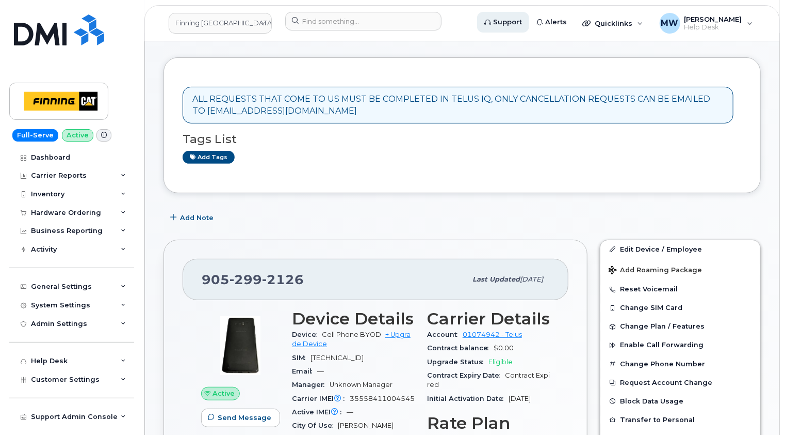
scroll to position [190, 0]
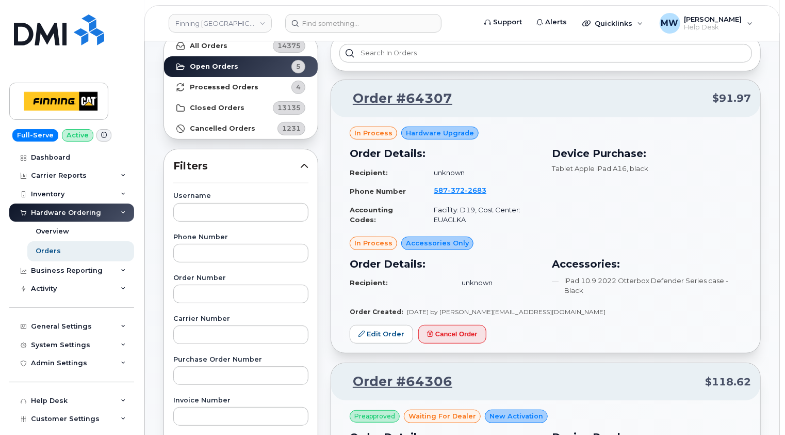
scroll to position [52, 0]
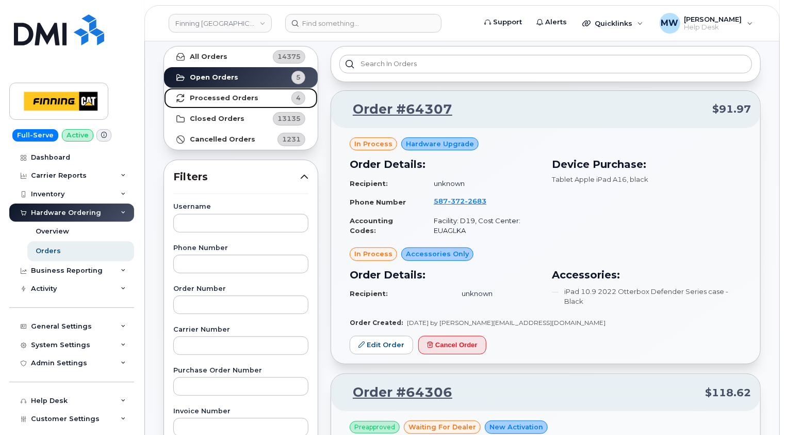
click at [234, 94] on strong "Processed Orders" at bounding box center [224, 98] width 69 height 8
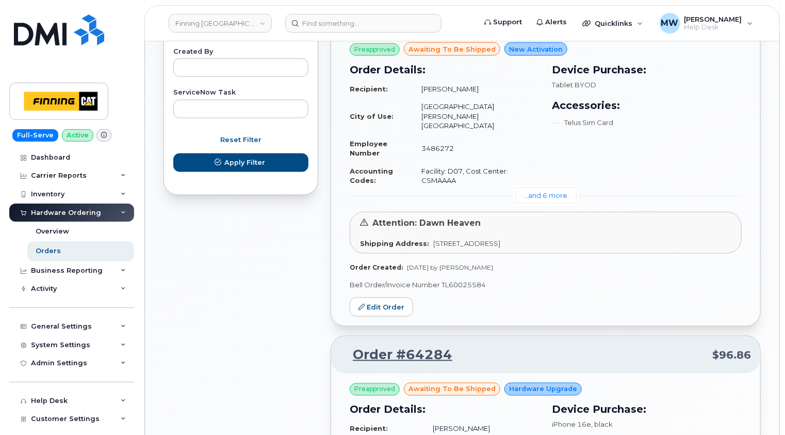
scroll to position [619, 0]
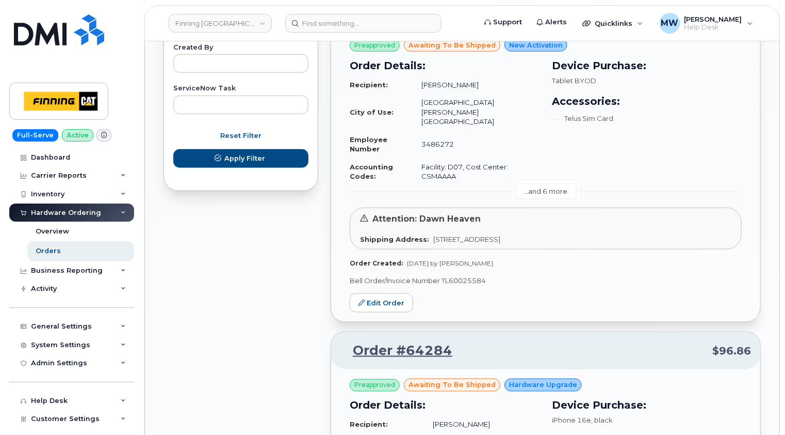
click at [548, 183] on link "...and 6 more" at bounding box center [546, 191] width 61 height 16
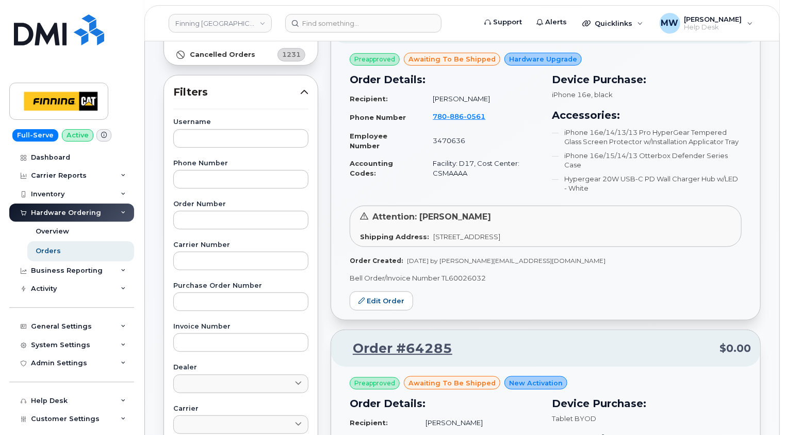
scroll to position [0, 0]
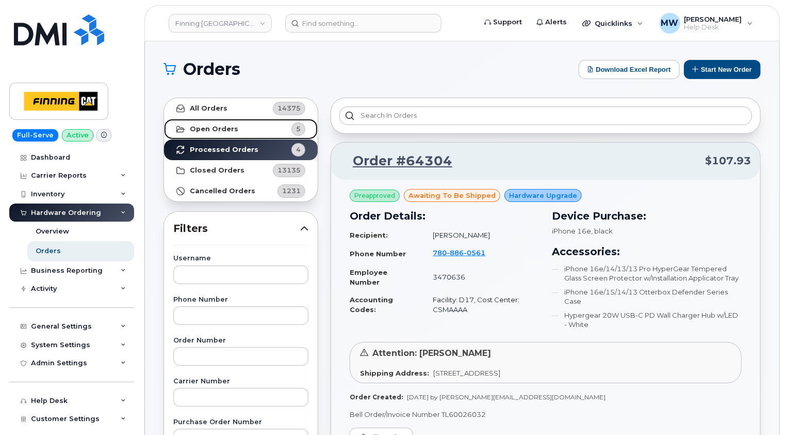
click at [224, 133] on link "Open Orders 5" at bounding box center [241, 129] width 154 height 21
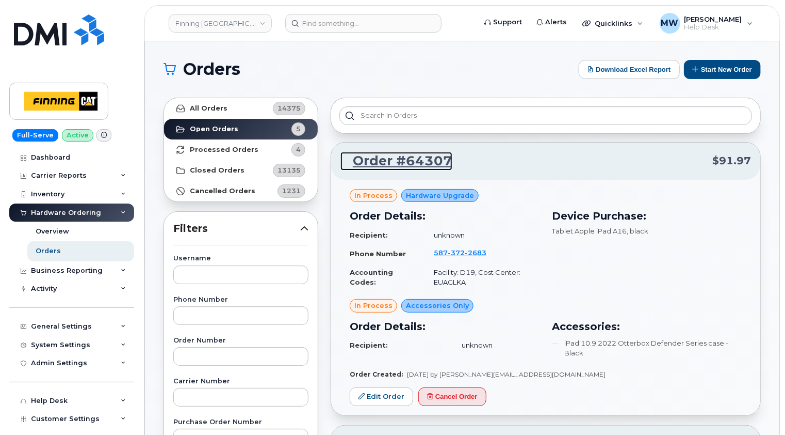
click at [416, 162] on link "Order #64307" at bounding box center [397, 161] width 112 height 19
click at [414, 159] on link "Order #64307" at bounding box center [397, 161] width 112 height 19
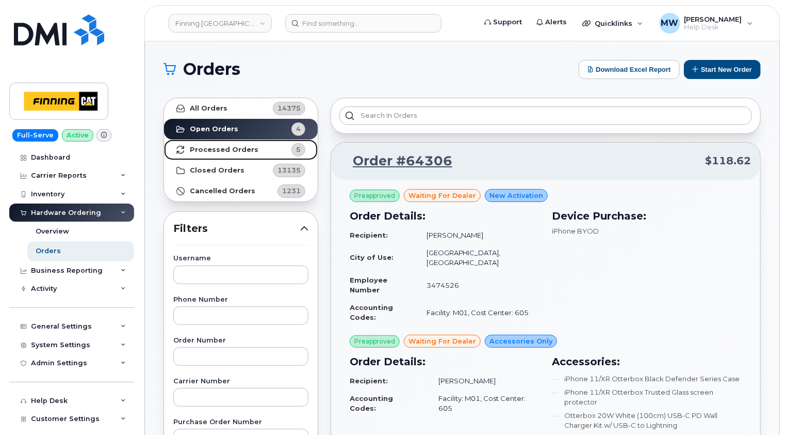
click at [217, 148] on strong "Processed Orders" at bounding box center [224, 150] width 69 height 8
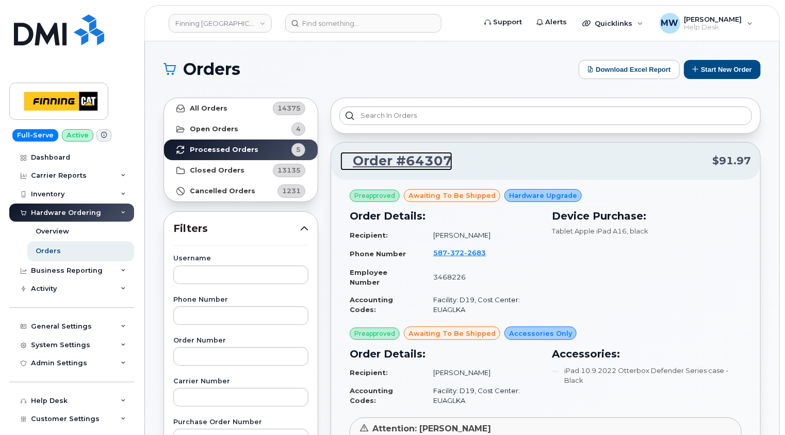
click at [430, 160] on link "Order #64307" at bounding box center [397, 161] width 112 height 19
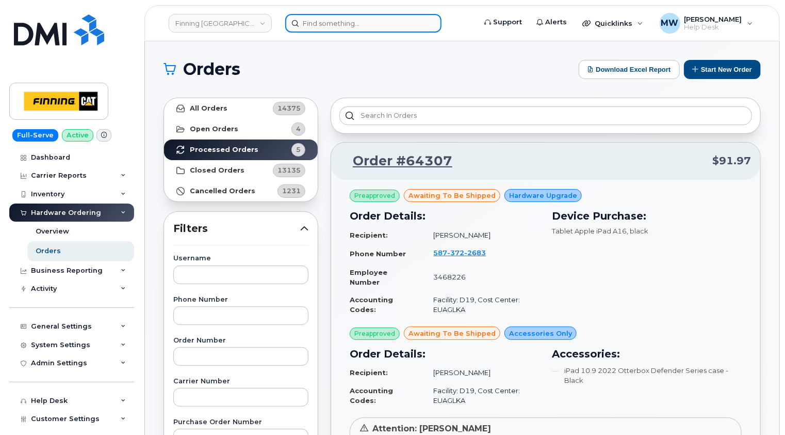
click at [359, 22] on input at bounding box center [363, 23] width 156 height 19
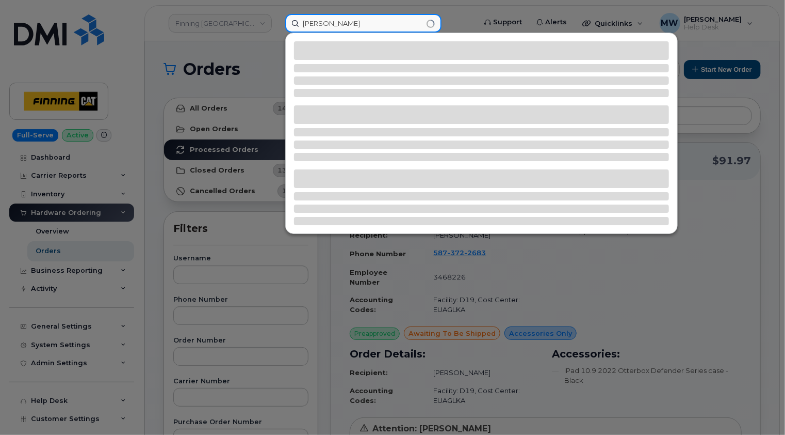
type input "ross phillips"
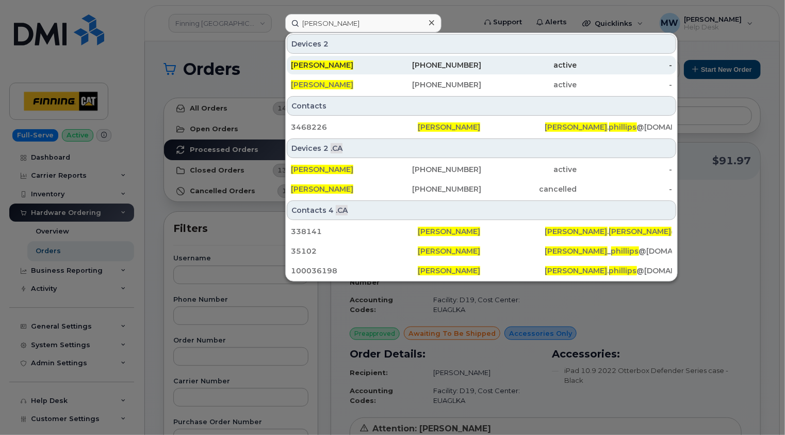
click at [349, 64] on div "[PERSON_NAME]" at bounding box center [338, 65] width 95 height 10
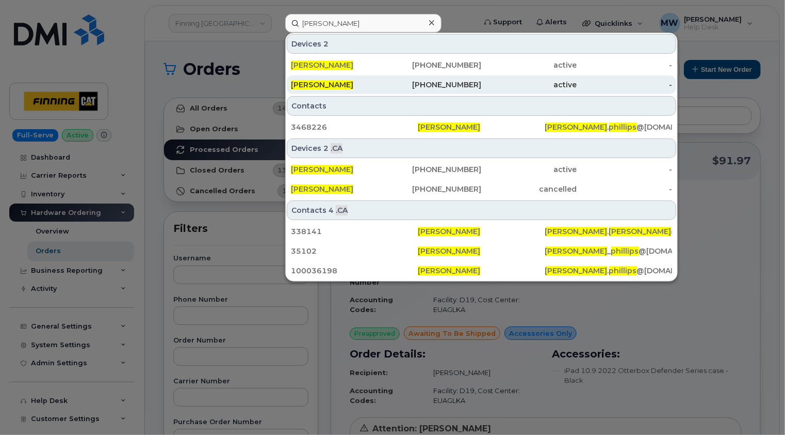
click at [352, 82] on div "[PERSON_NAME]" at bounding box center [338, 84] width 95 height 10
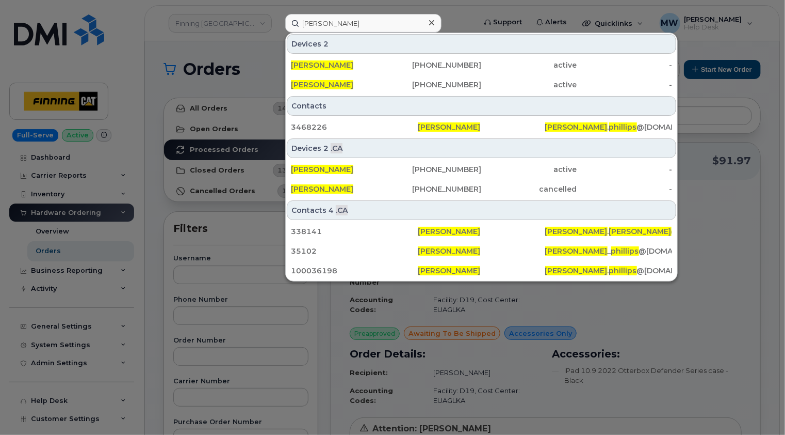
click at [430, 25] on icon at bounding box center [431, 23] width 5 height 8
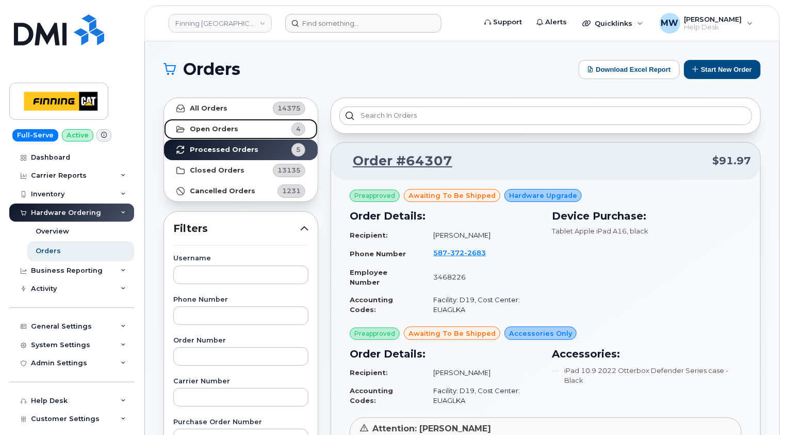
click at [226, 127] on strong "Open Orders" at bounding box center [214, 129] width 49 height 8
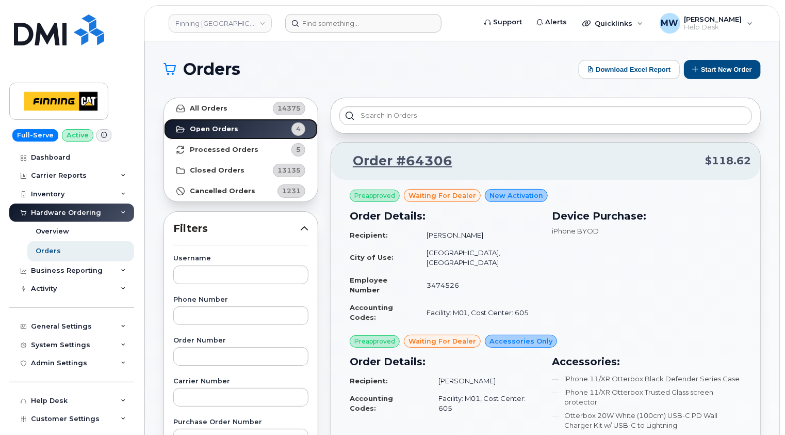
scroll to position [52, 0]
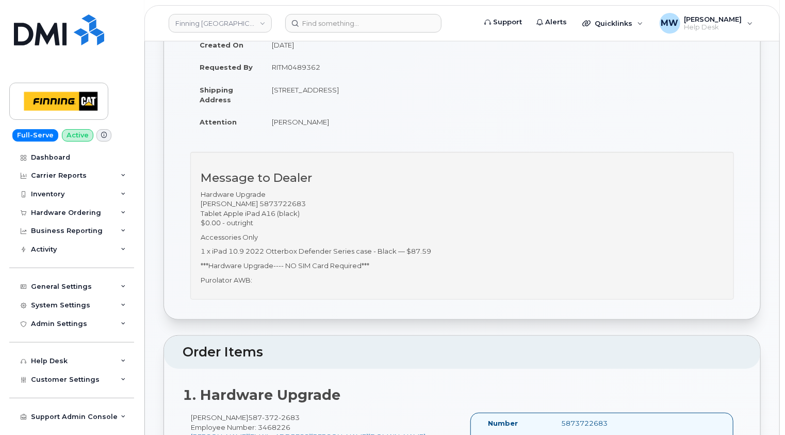
scroll to position [361, 0]
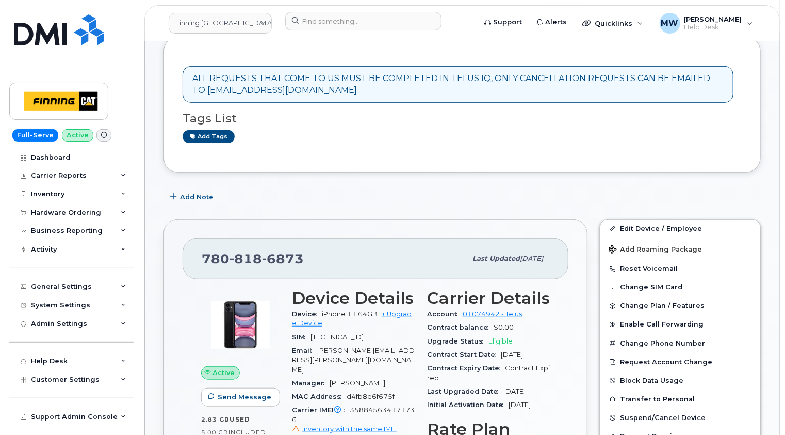
scroll to position [258, 0]
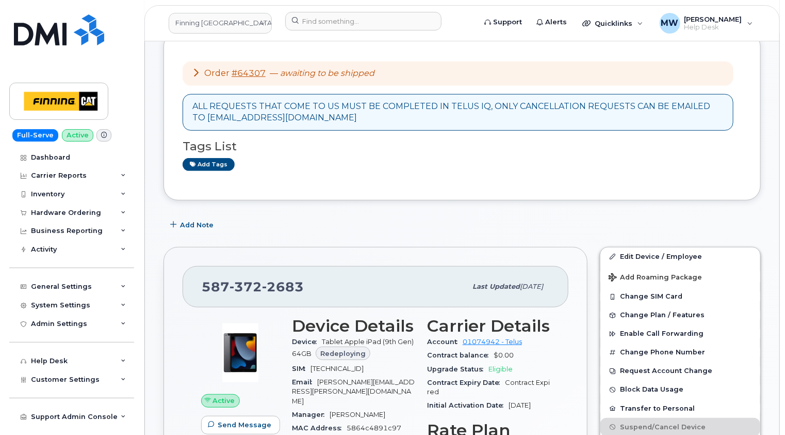
scroll to position [258, 0]
